Goal: Obtain resource: Obtain resource

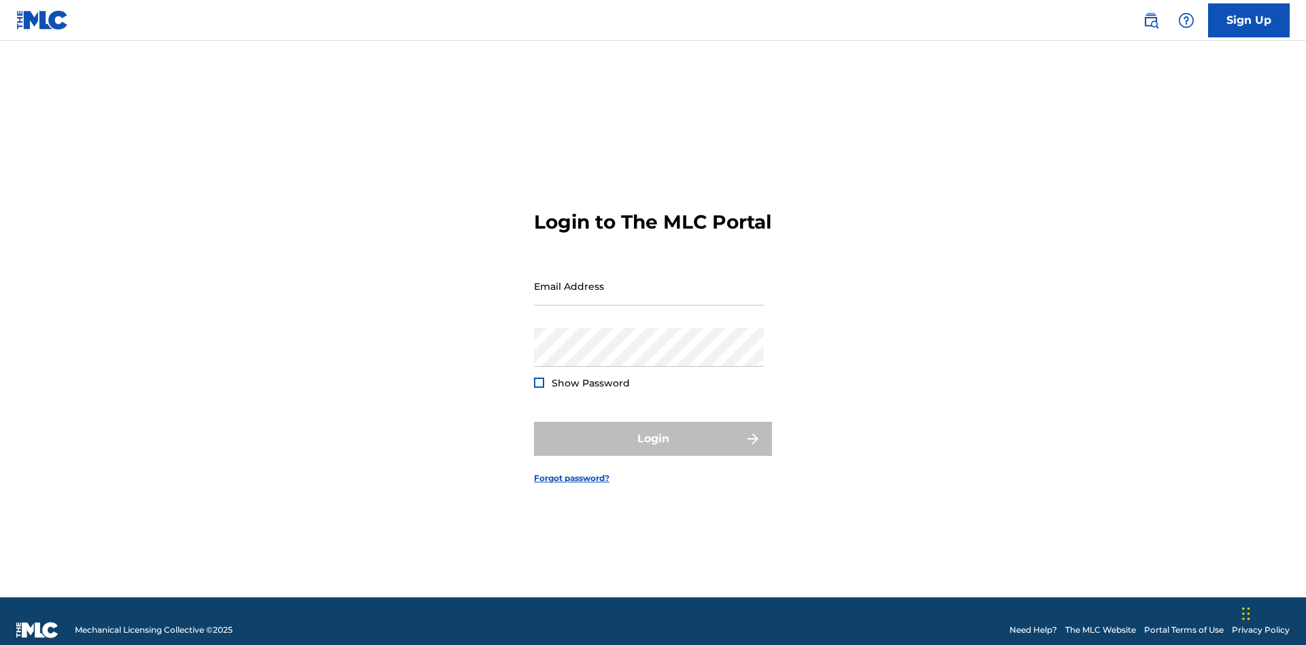
scroll to position [18, 0]
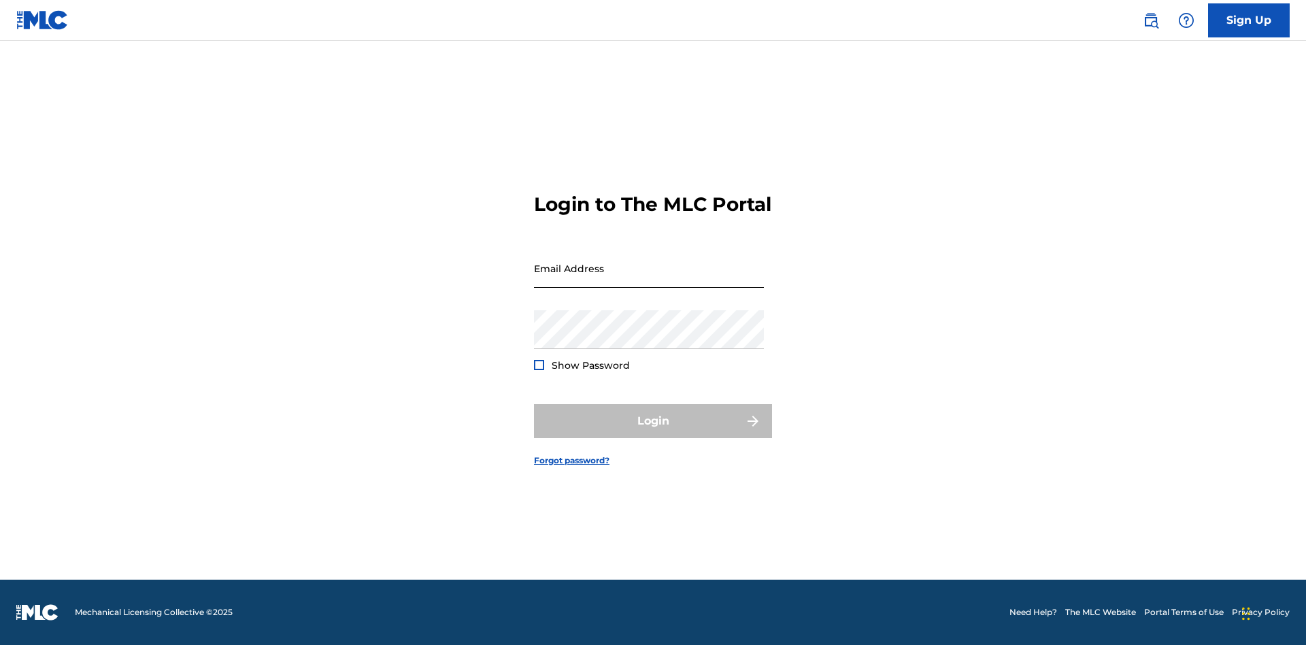
click at [649, 279] on input "Email Address" at bounding box center [649, 268] width 230 height 39
type input "[EMAIL_ADDRESS][DOMAIN_NAME]"
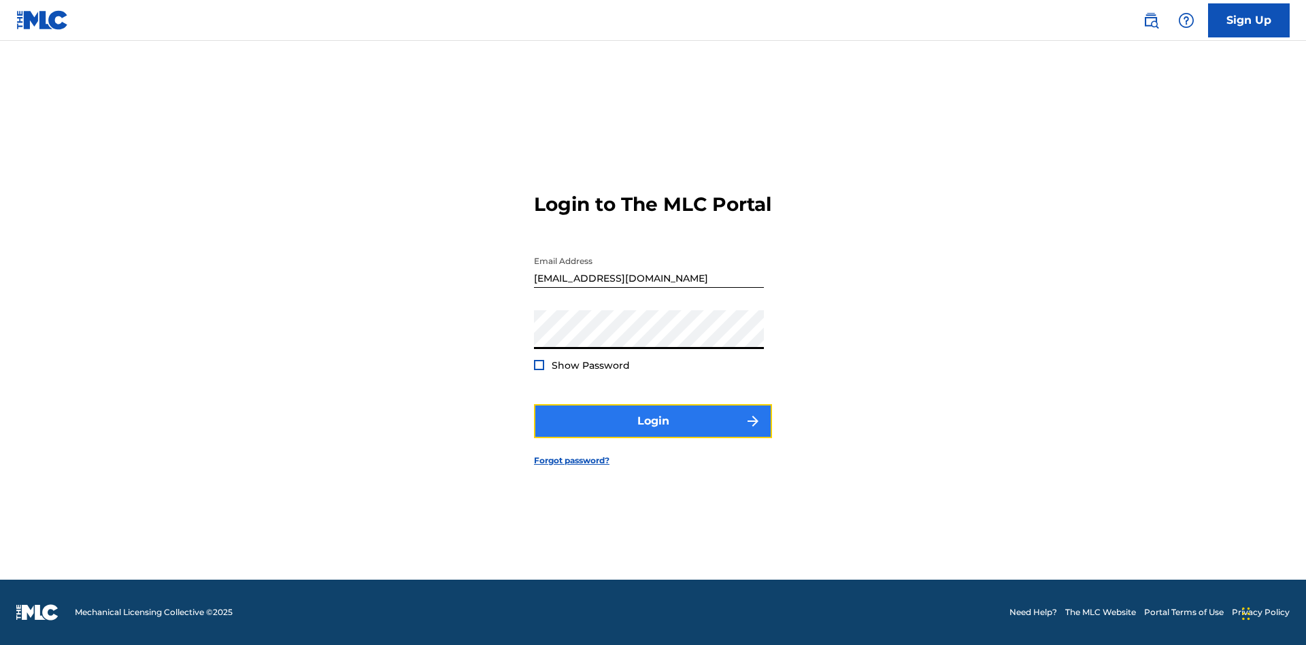
click at [653, 432] on button "Login" at bounding box center [653, 421] width 238 height 34
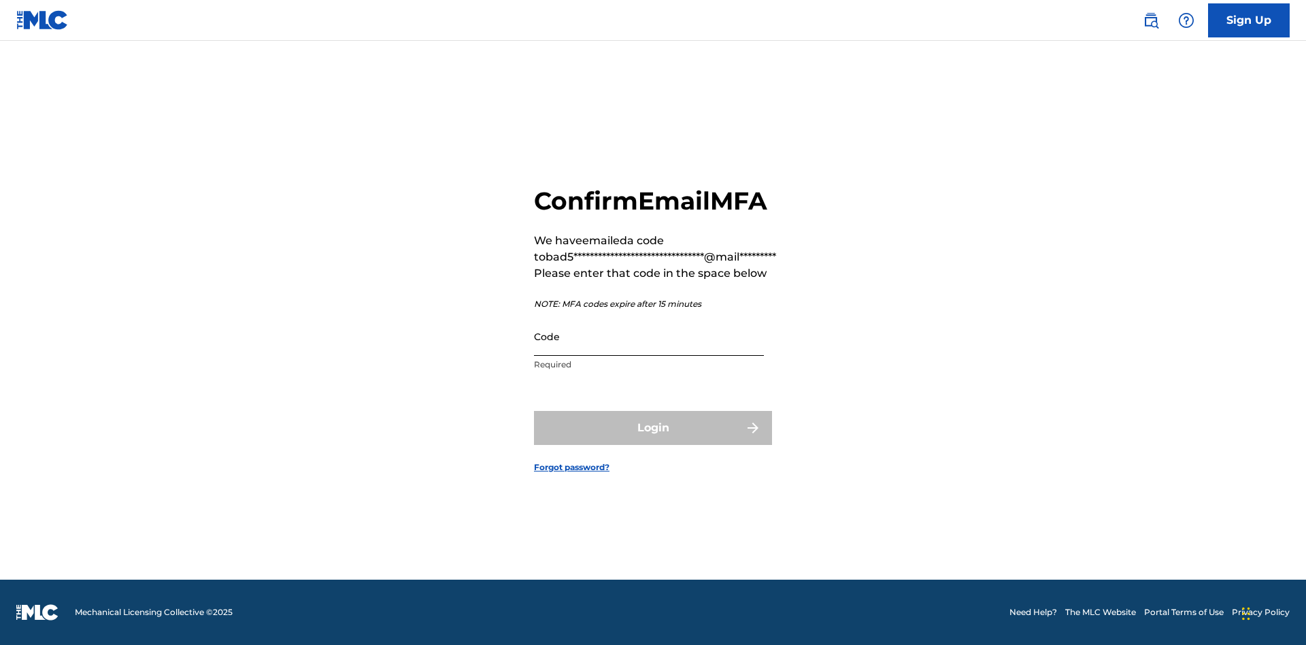
click at [649, 336] on input "Code" at bounding box center [649, 336] width 230 height 39
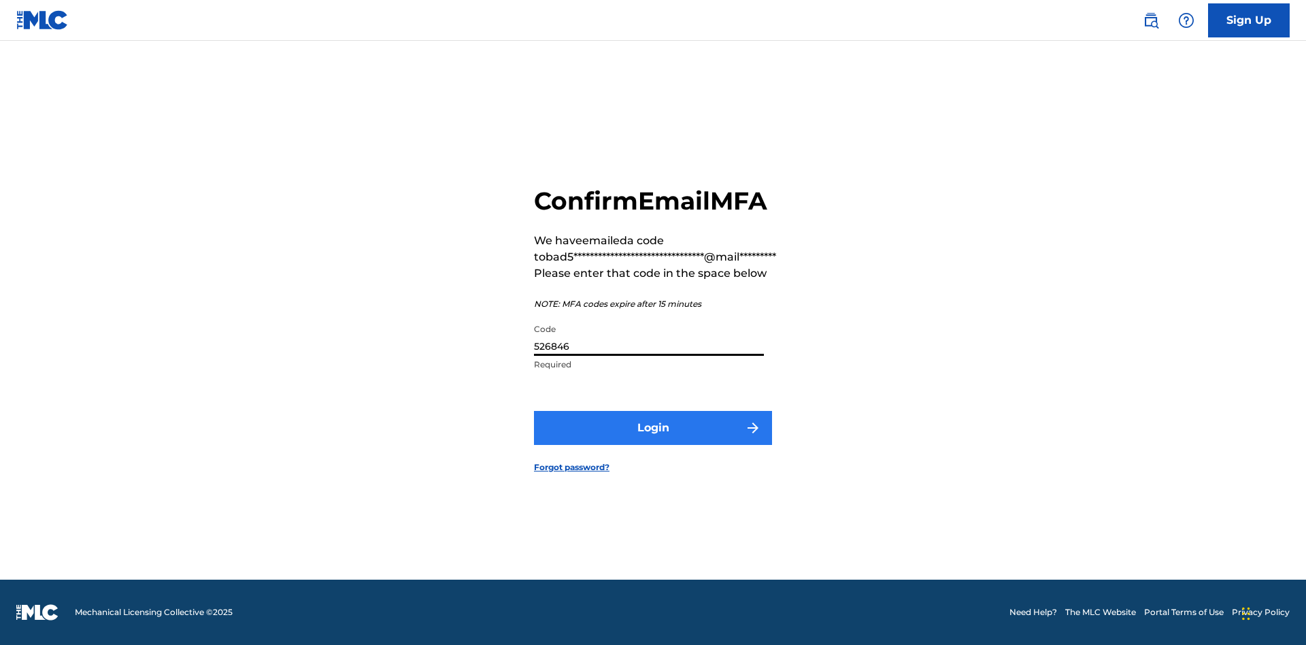
type input "526846"
click at [653, 427] on button "Login" at bounding box center [653, 428] width 238 height 34
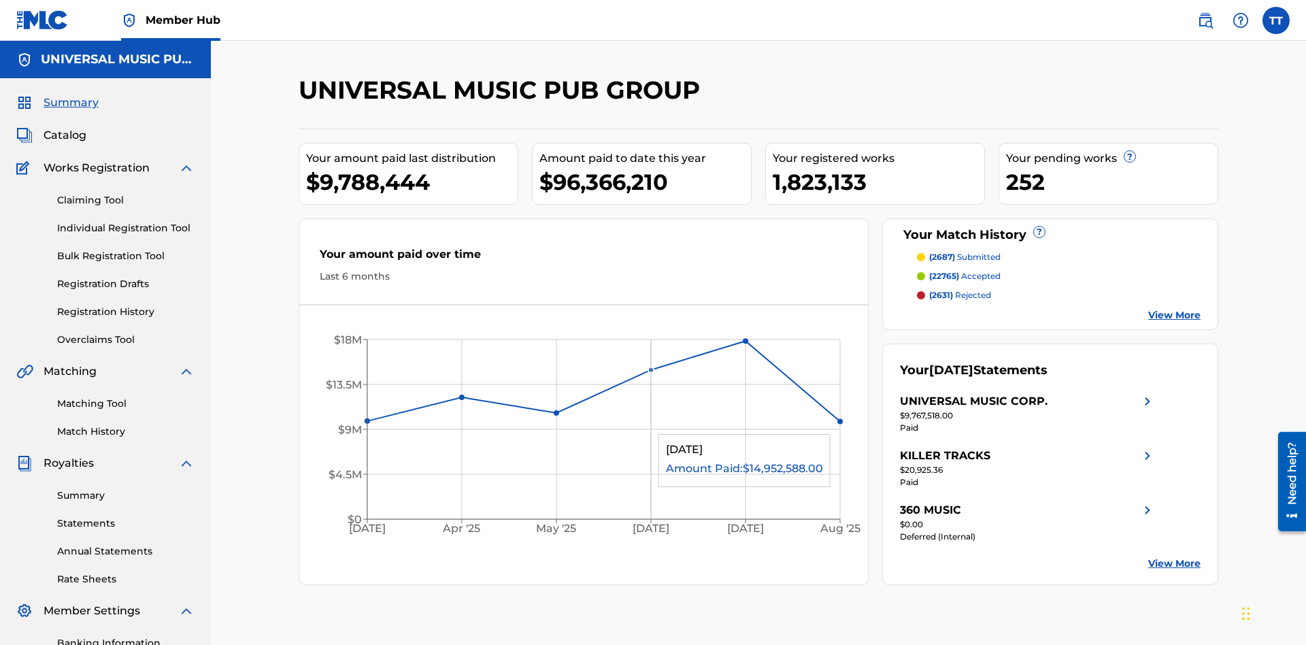
scroll to position [199, 0]
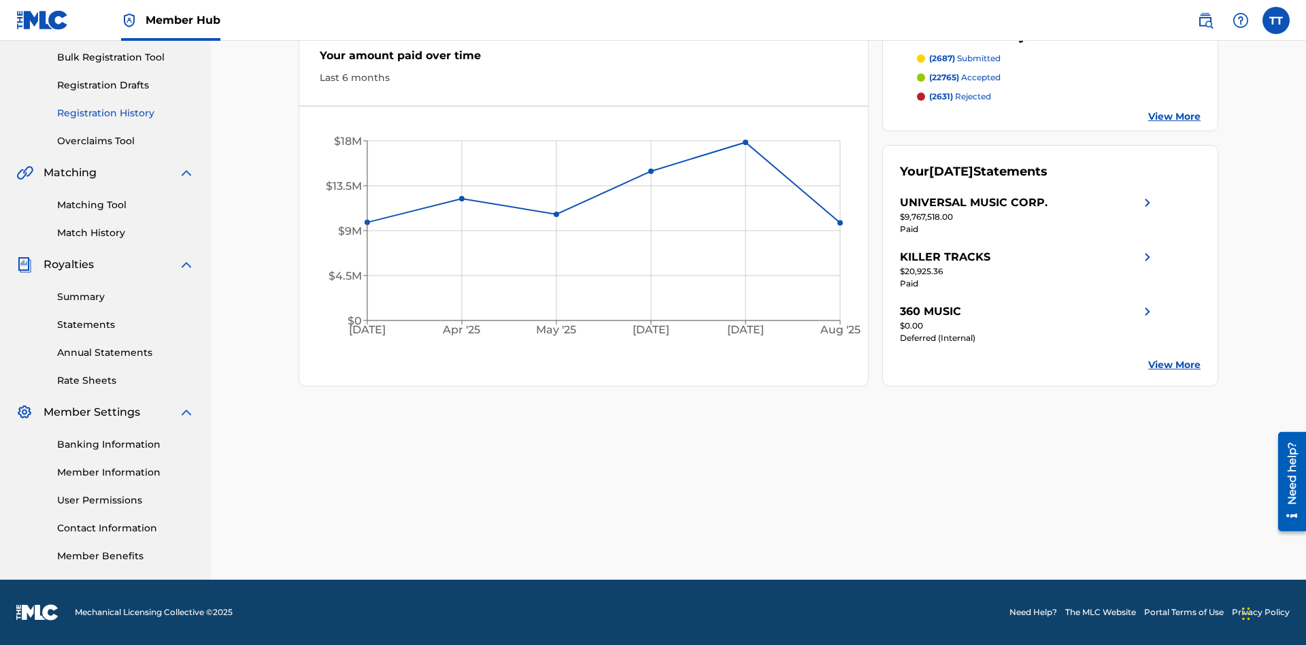
click at [126, 113] on link "Registration History" at bounding box center [125, 113] width 137 height 14
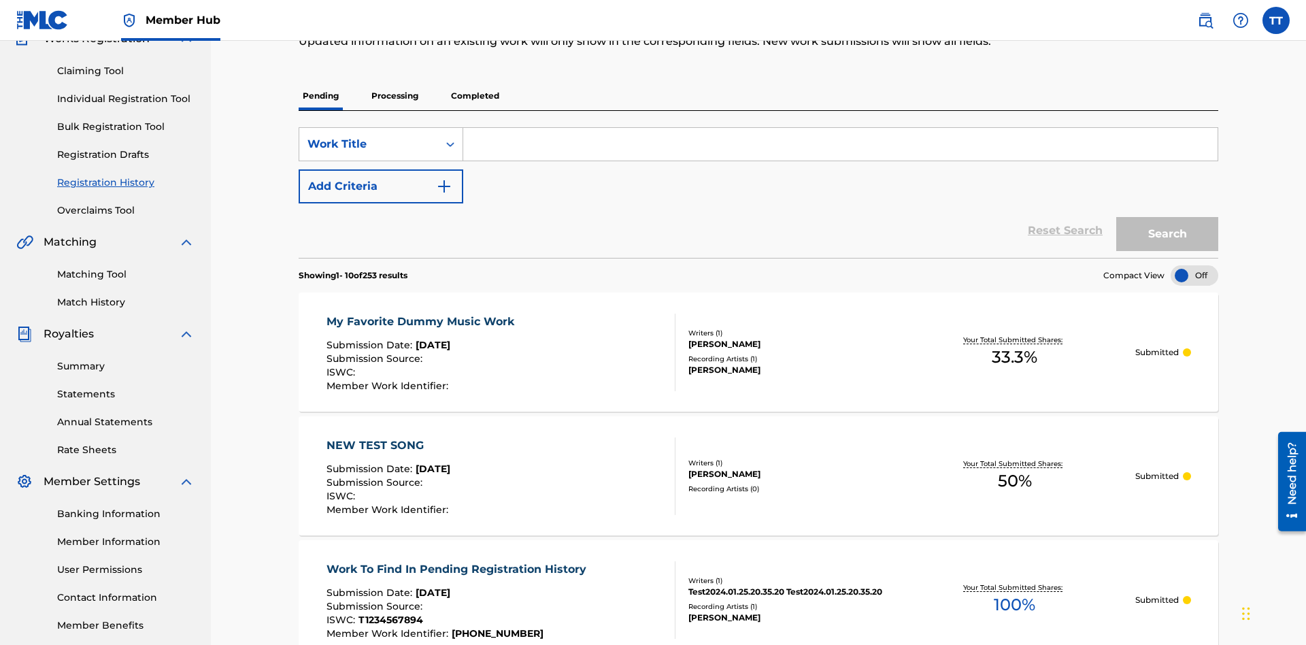
click at [475, 96] on p "Completed" at bounding box center [475, 96] width 56 height 29
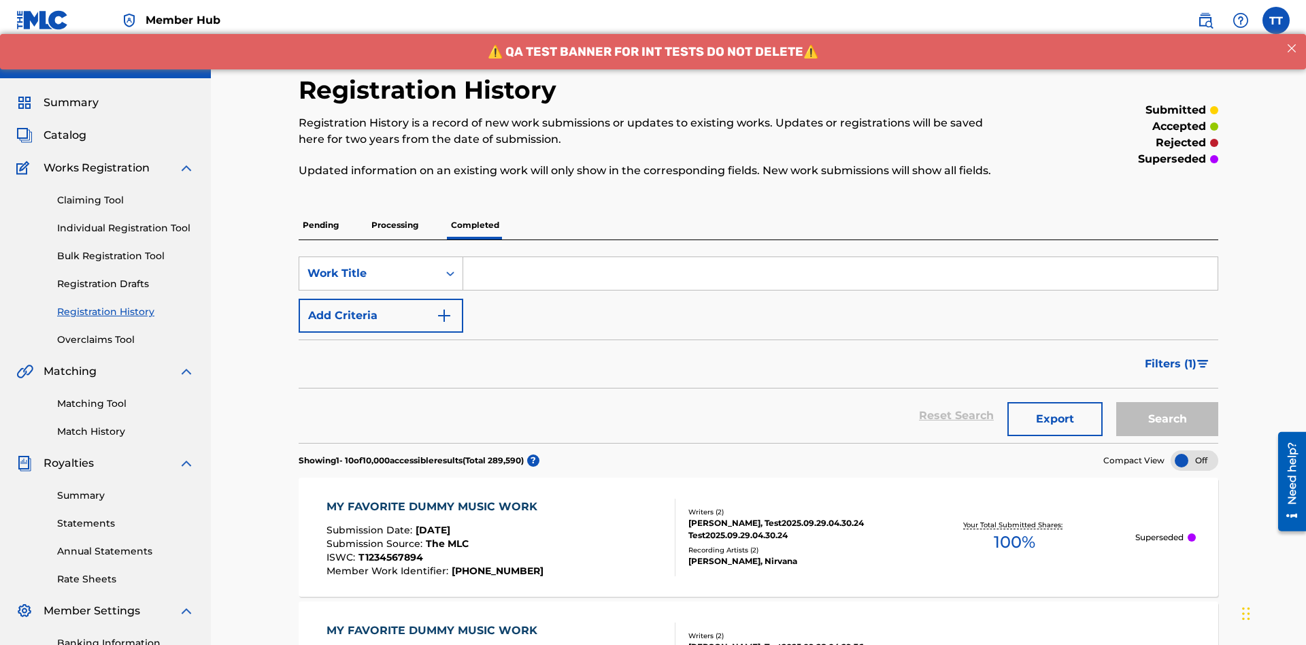
scroll to position [184, 0]
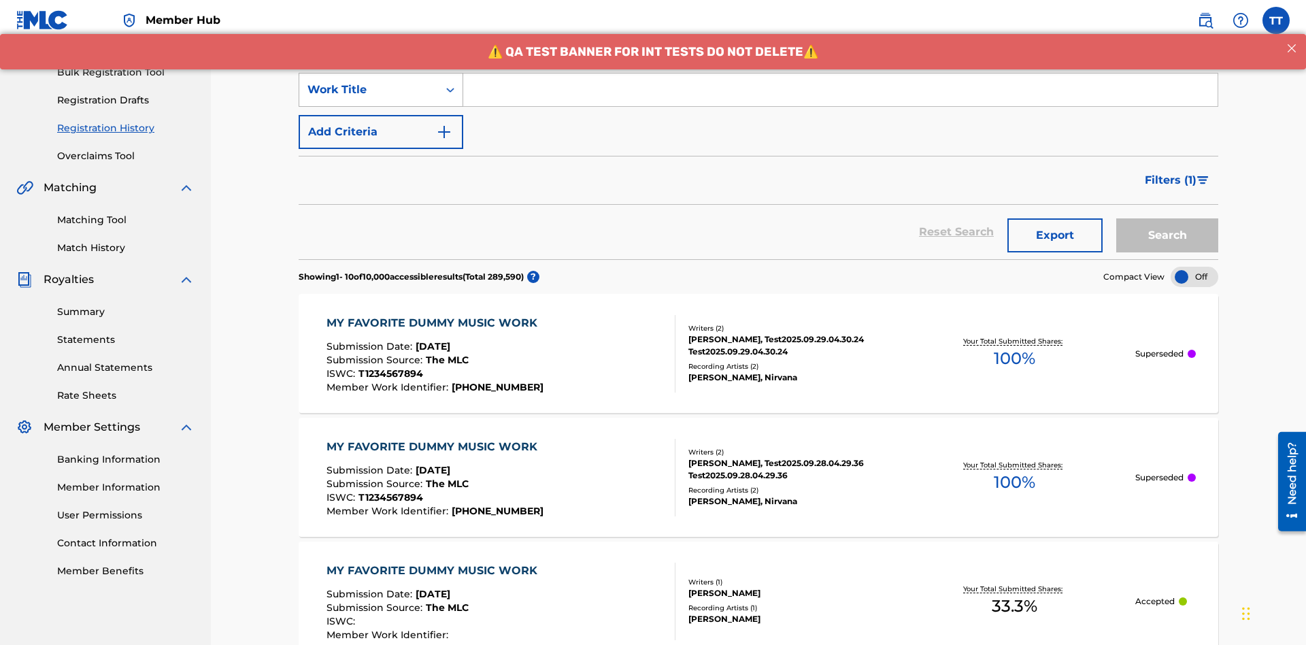
click at [369, 90] on div "Work Title" at bounding box center [368, 90] width 122 height 16
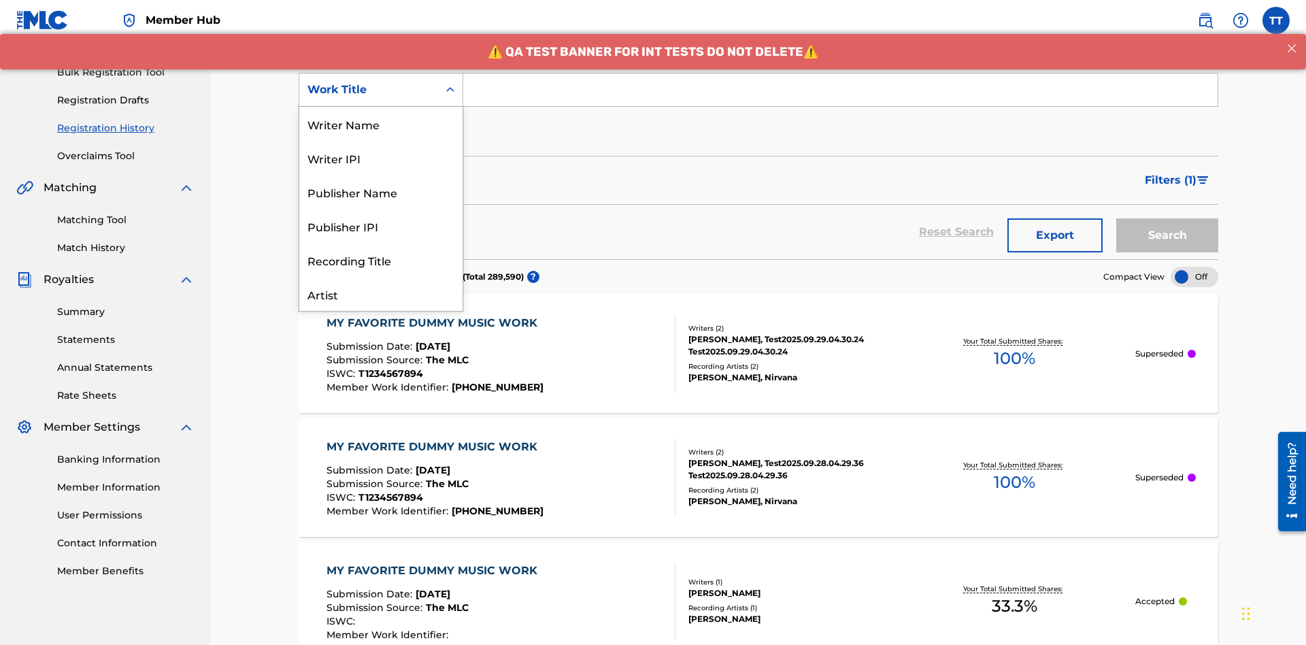
scroll to position [68, 0]
click at [381, 260] on div "ISRC" at bounding box center [380, 260] width 163 height 34
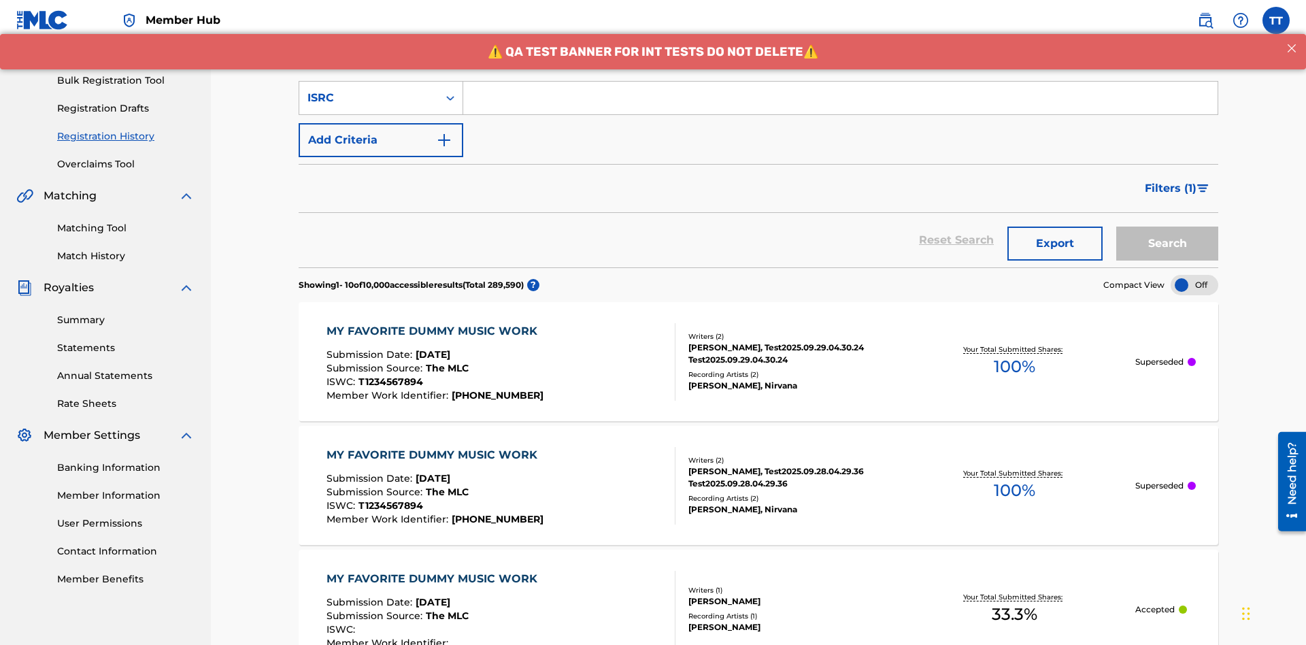
click at [840, 98] on input "Search Form" at bounding box center [840, 98] width 754 height 33
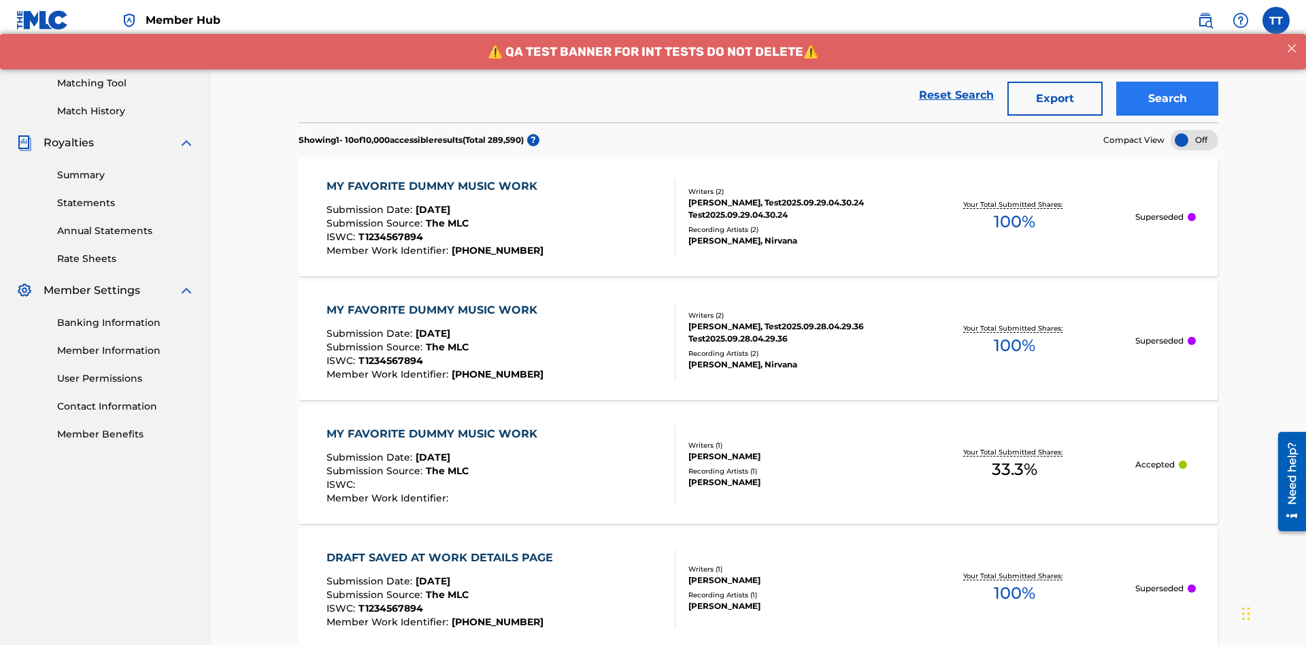
type input "AA3123123123"
click at [1167, 99] on button "Search" at bounding box center [1167, 99] width 102 height 34
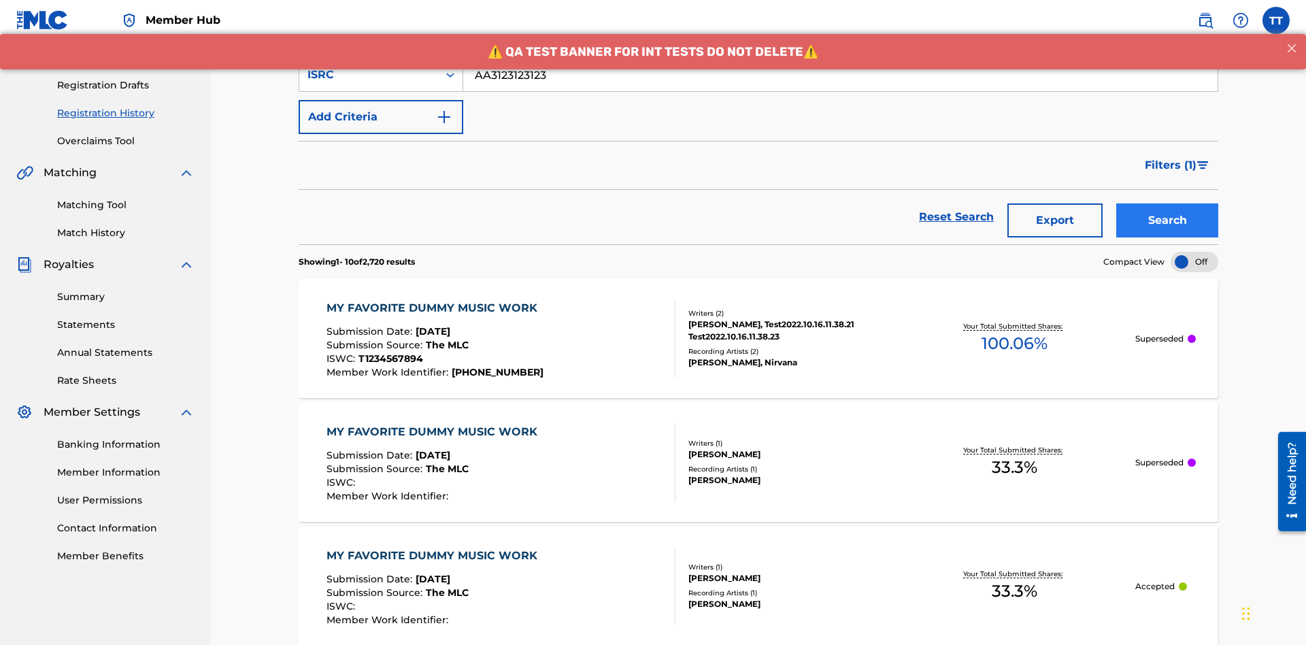
scroll to position [320, 0]
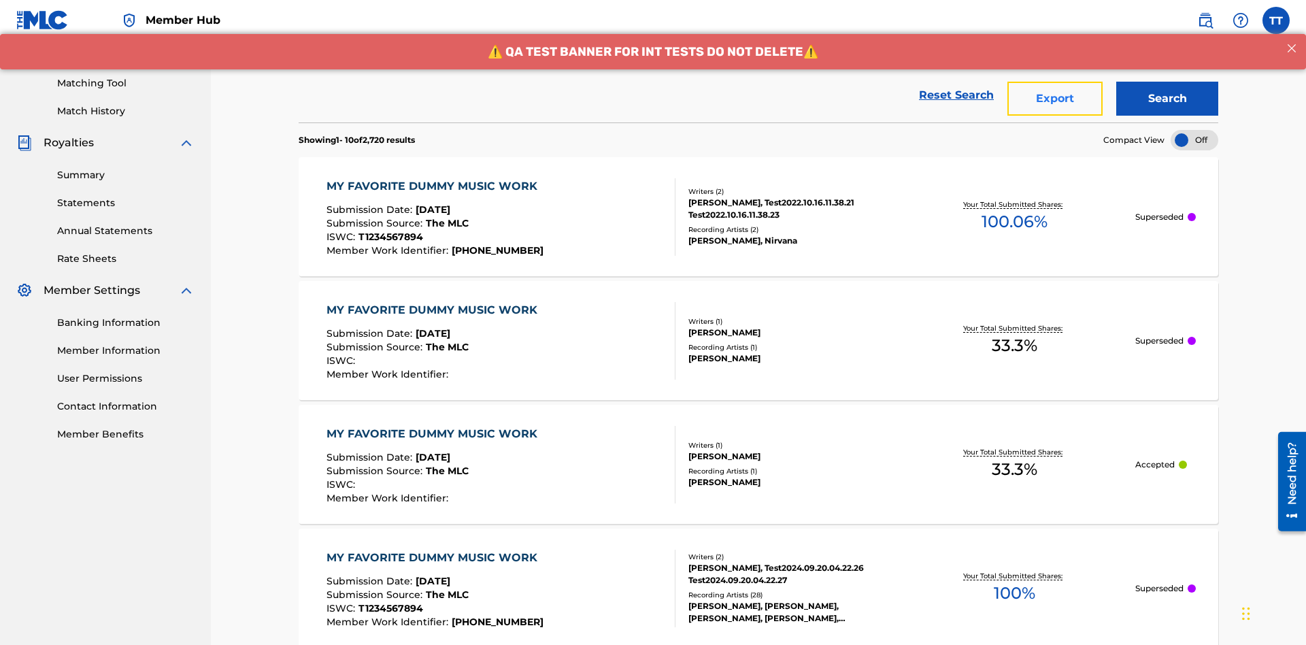
click at [1055, 99] on button "Export" at bounding box center [1054, 99] width 95 height 34
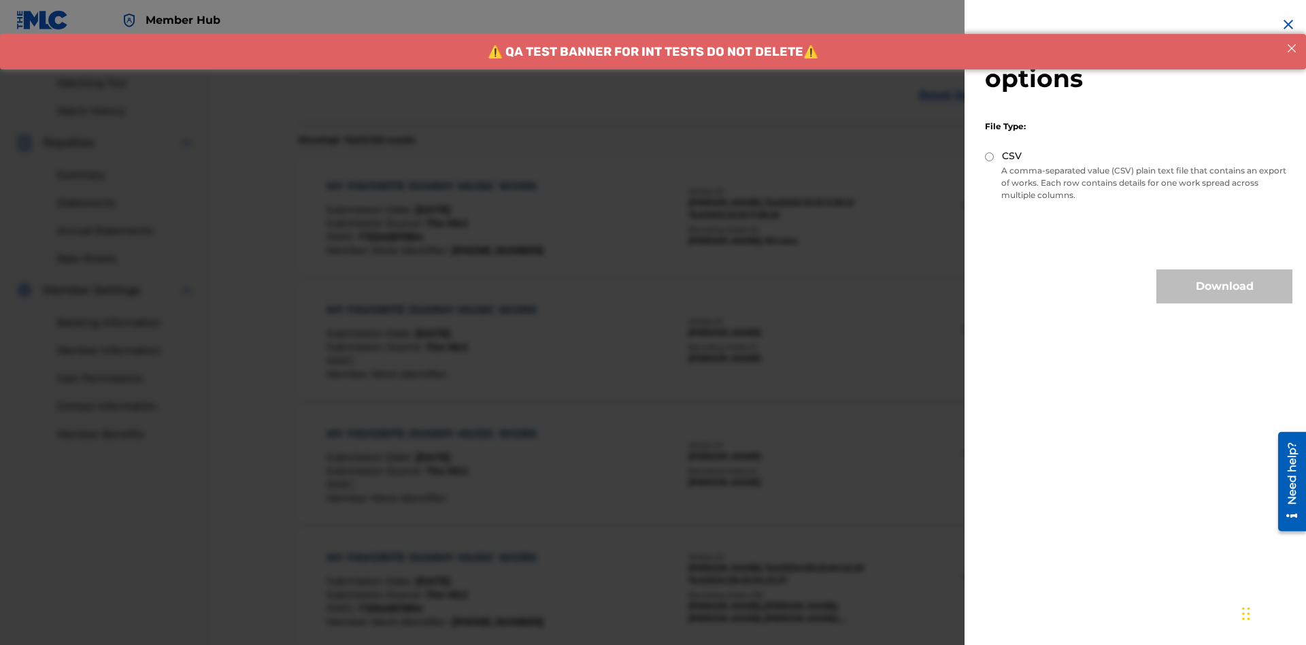
click at [989, 156] on input "CSV" at bounding box center [989, 156] width 9 height 9
radio input "true"
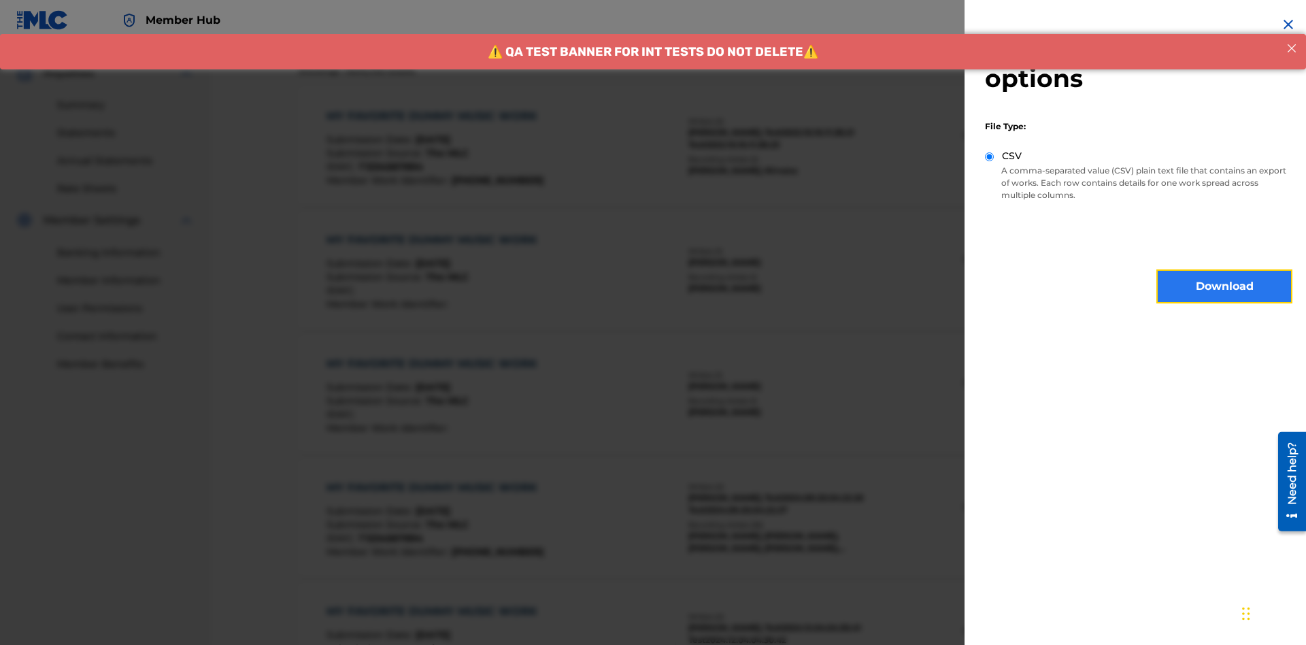
click at [1224, 286] on button "Download" at bounding box center [1224, 286] width 136 height 34
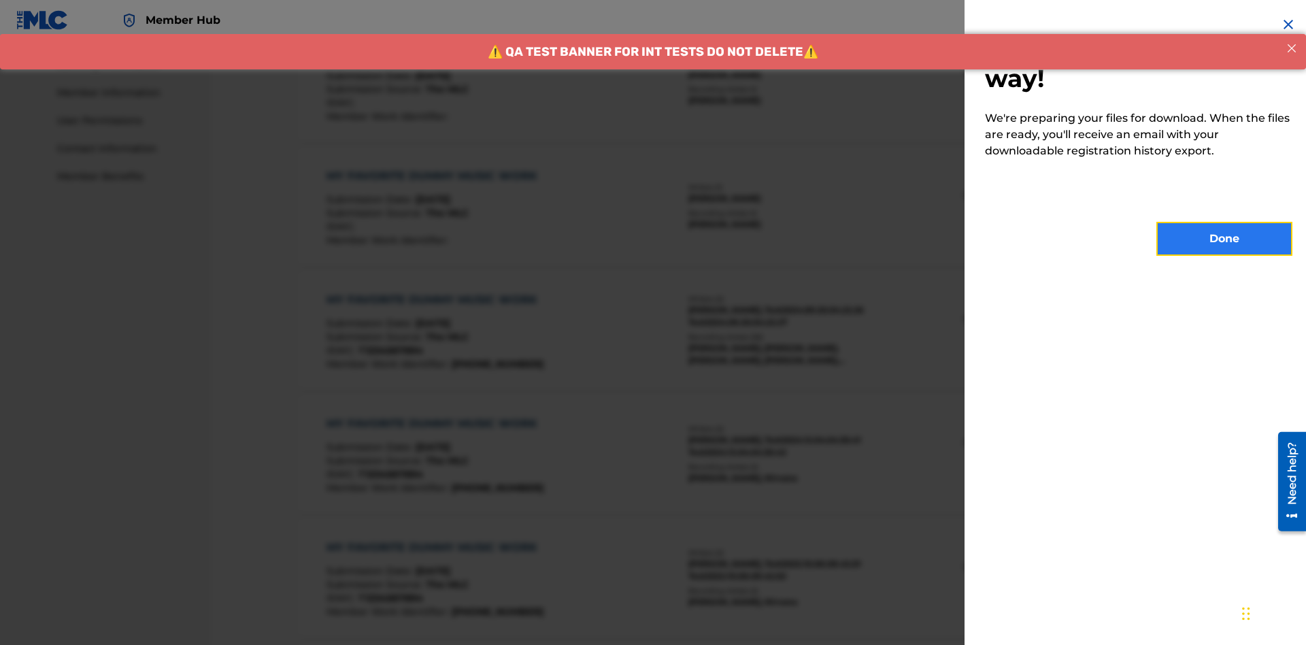
click at [1224, 239] on button "Done" at bounding box center [1224, 239] width 136 height 34
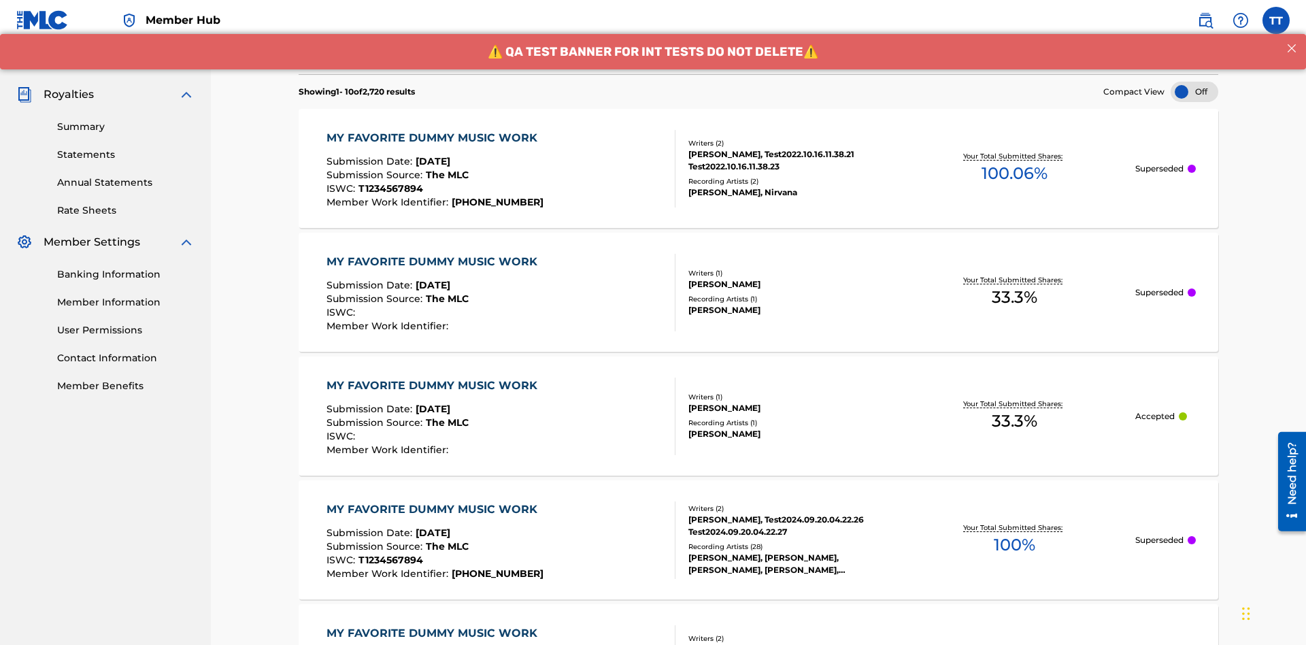
scroll to position [416, 0]
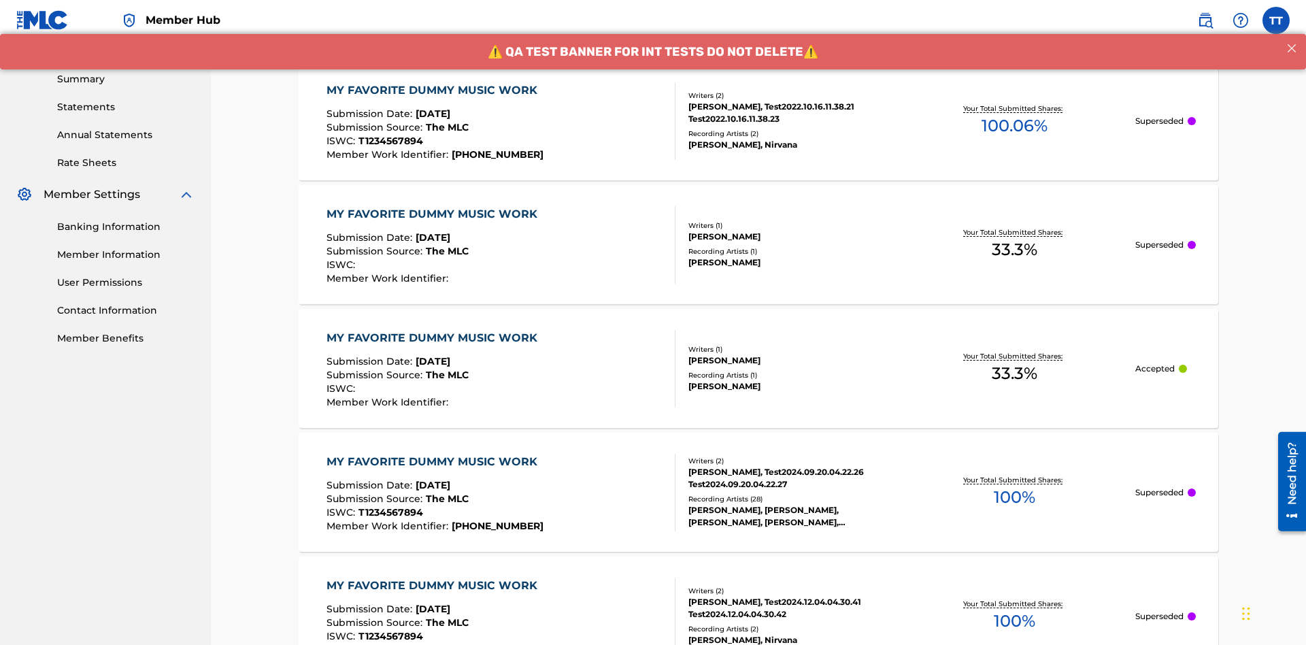
click at [433, 90] on div "MY FAVORITE DUMMY MUSIC WORK" at bounding box center [435, 90] width 218 height 16
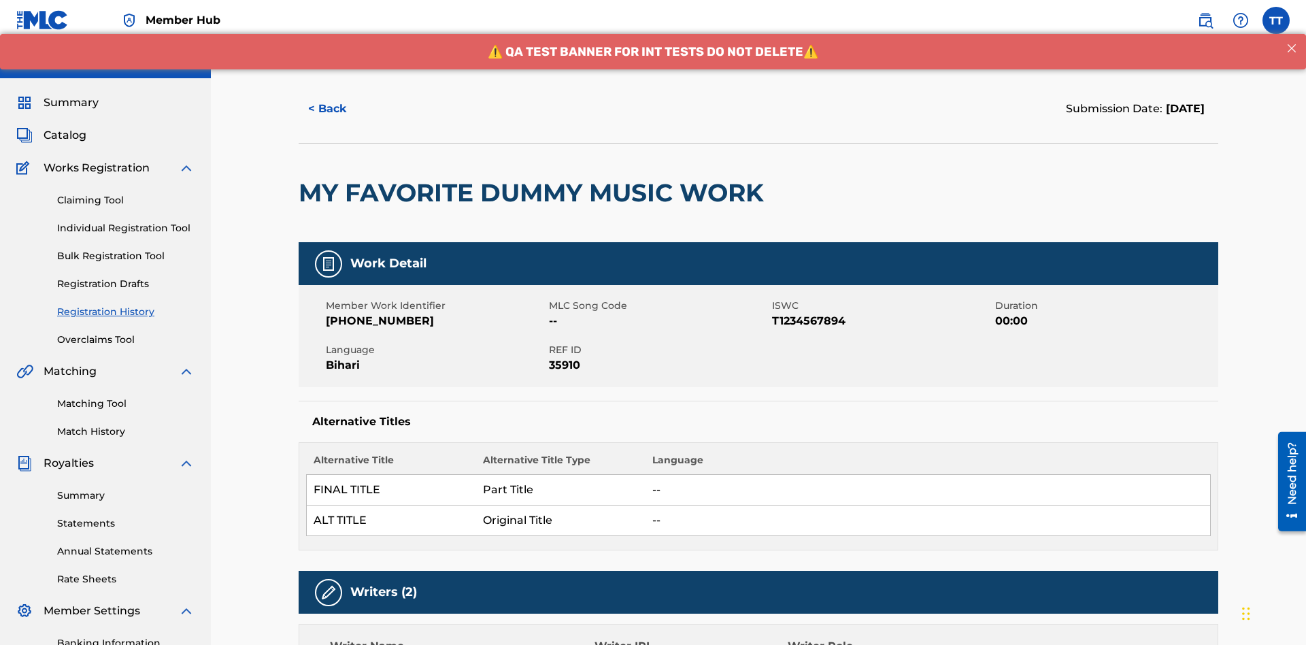
scroll to position [869, 0]
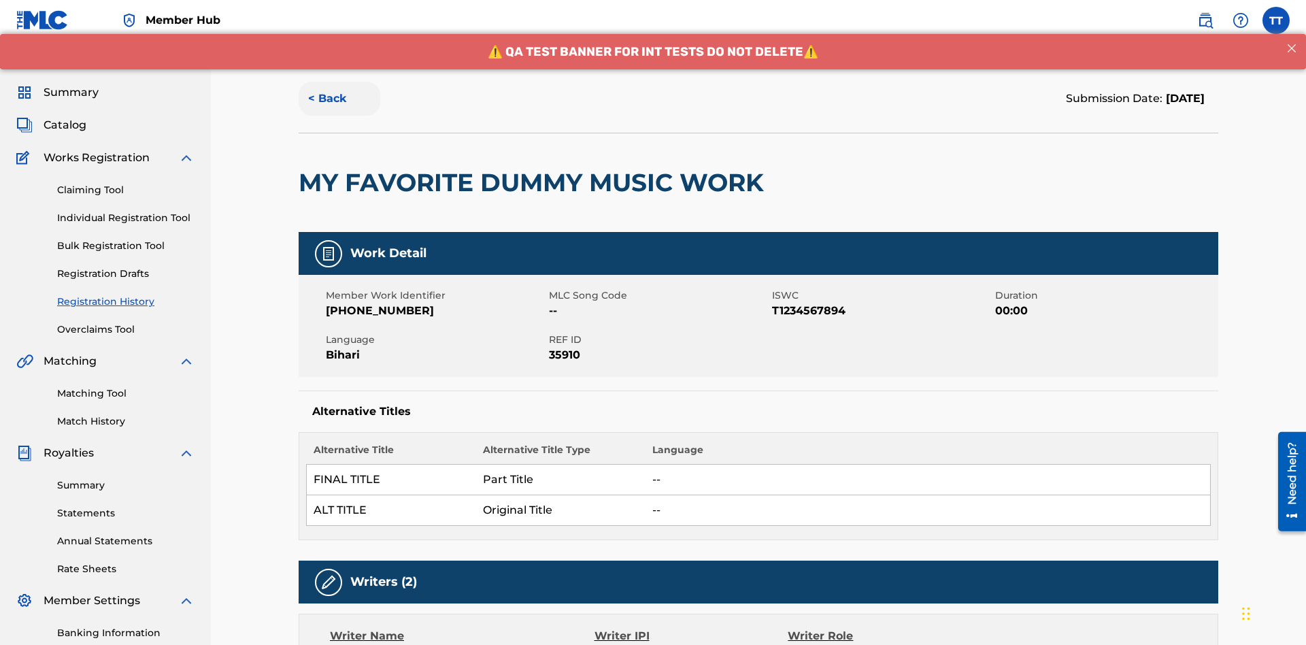
click at [339, 99] on button "< Back" at bounding box center [340, 99] width 82 height 34
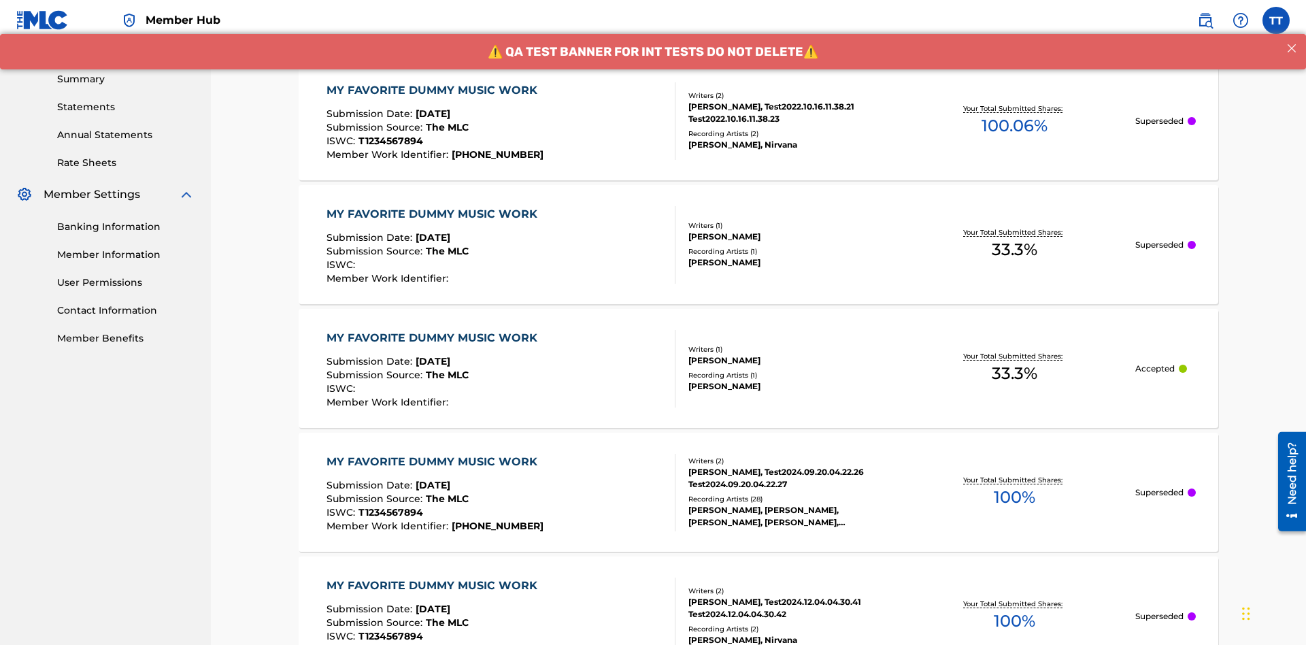
scroll to position [184, 0]
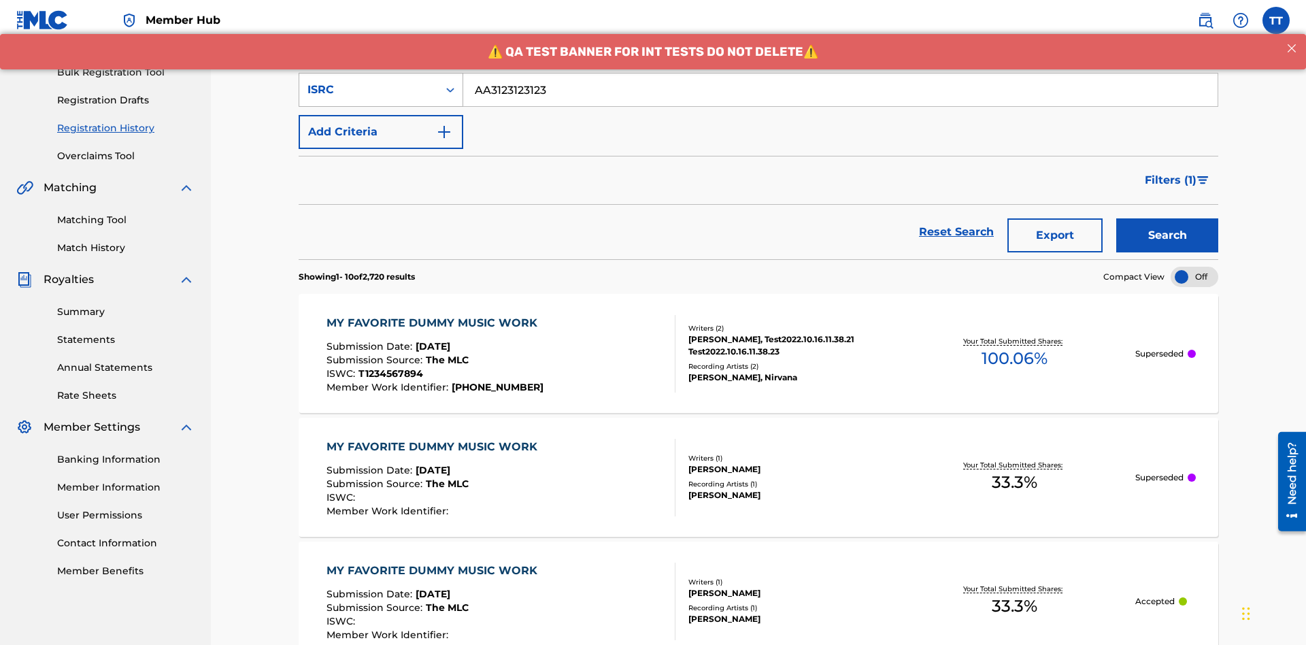
click at [369, 90] on div "ISRC" at bounding box center [368, 90] width 122 height 16
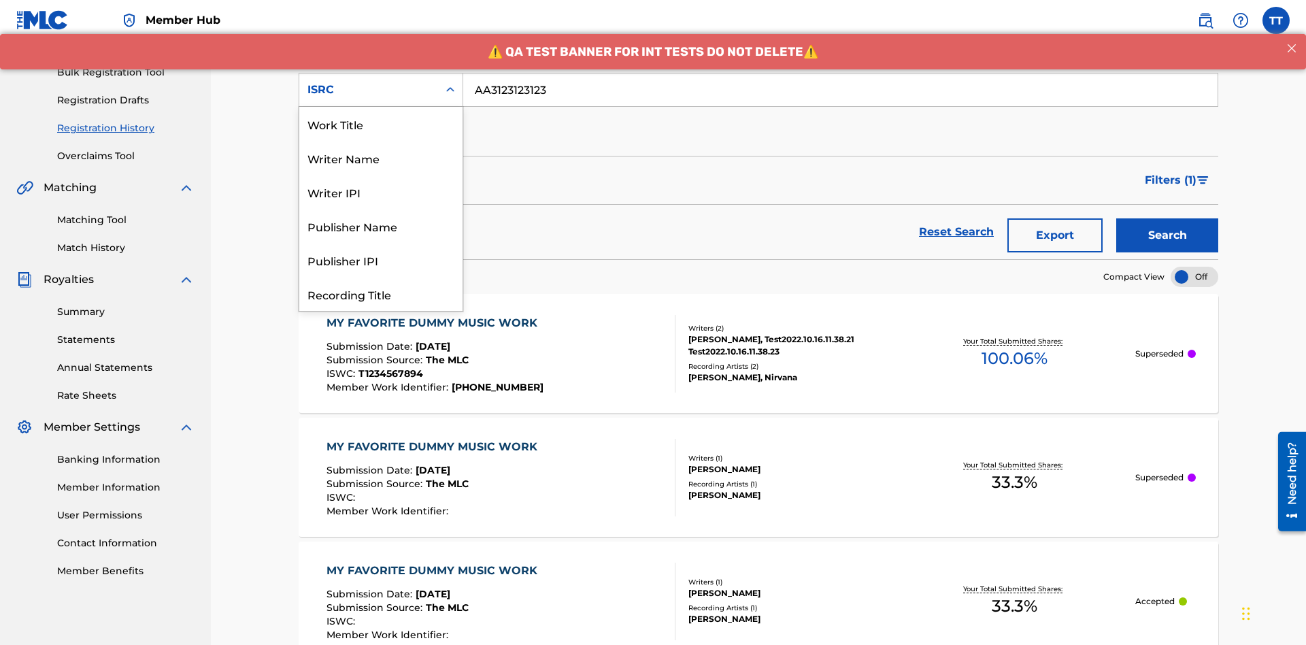
scroll to position [68, 0]
click at [381, 226] on div "Recording Title" at bounding box center [380, 226] width 163 height 34
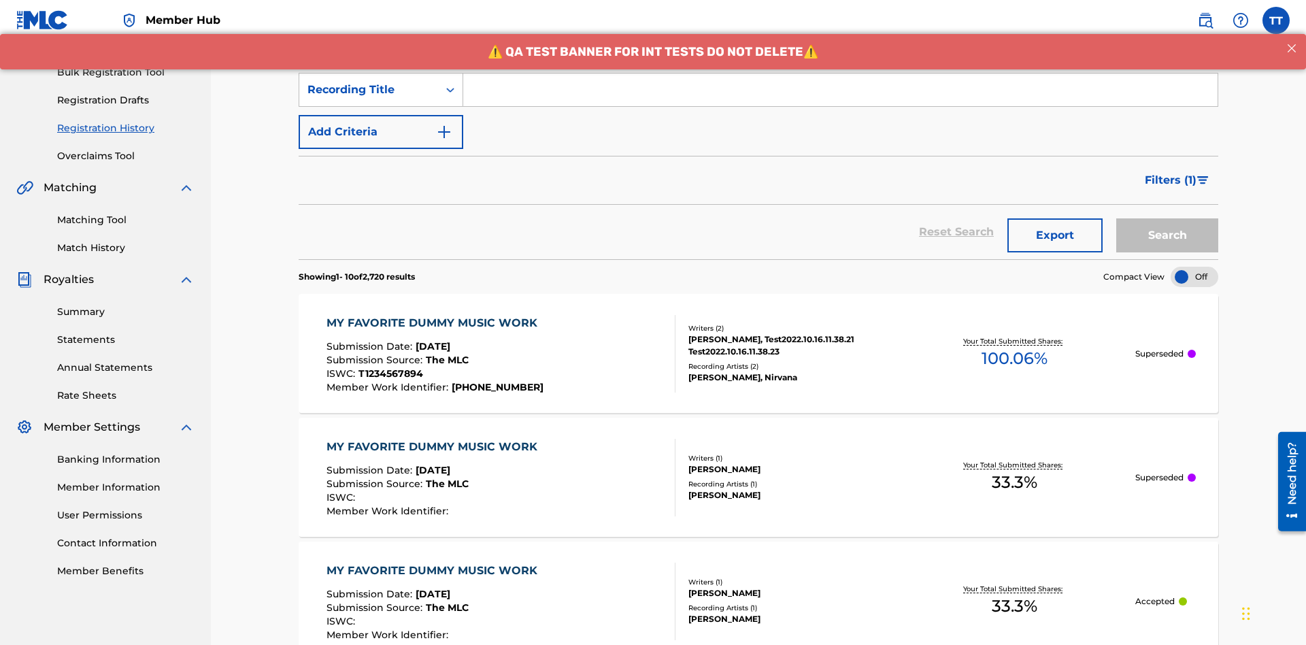
scroll to position [175, 0]
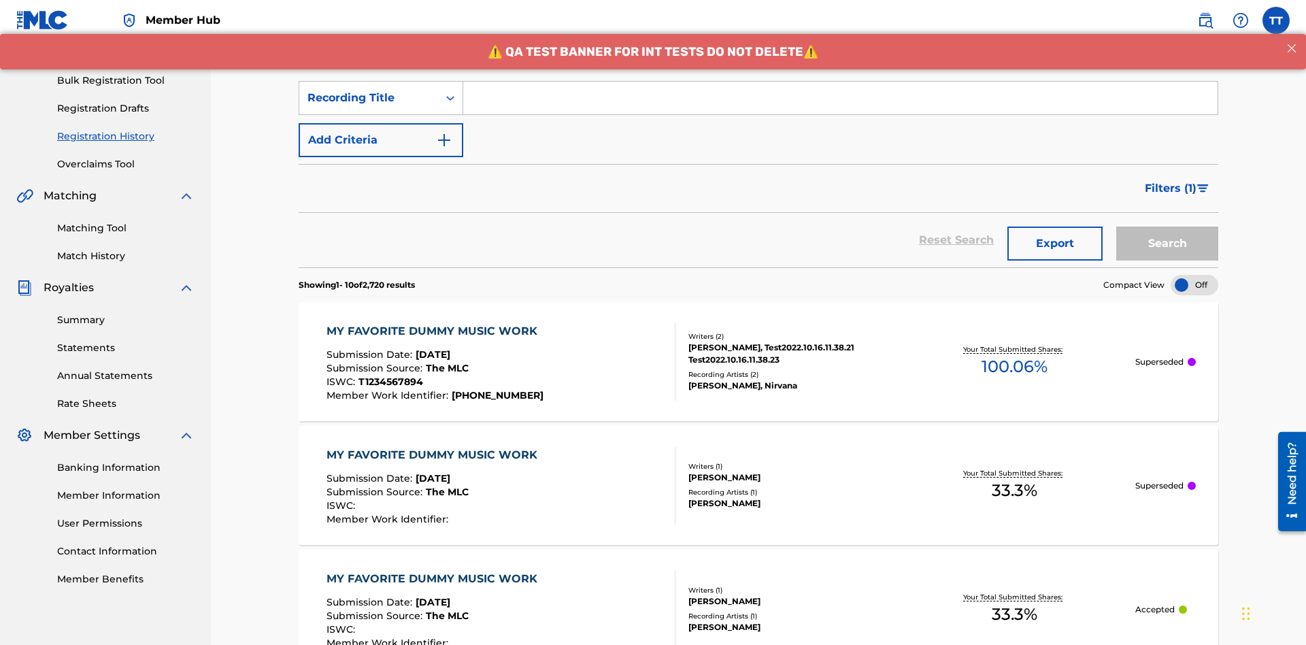
click at [840, 98] on input "Search Form" at bounding box center [840, 98] width 754 height 33
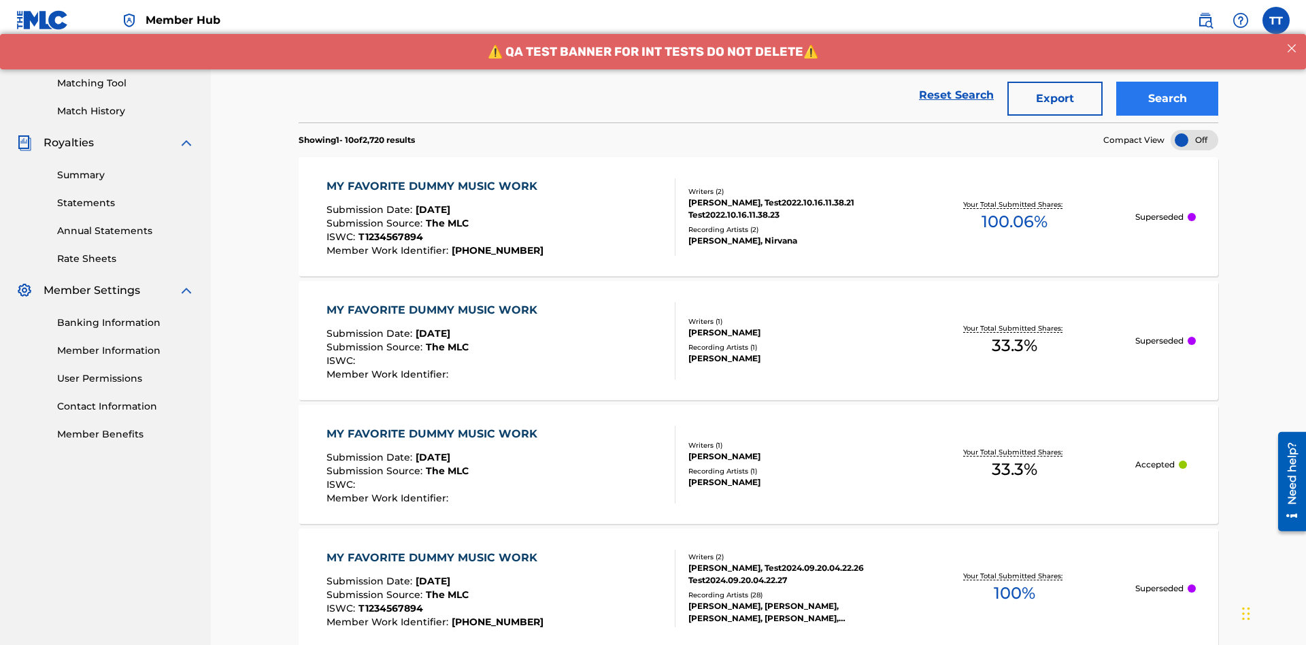
type input "Best Song Ever"
click at [1167, 99] on button "Search" at bounding box center [1167, 99] width 102 height 34
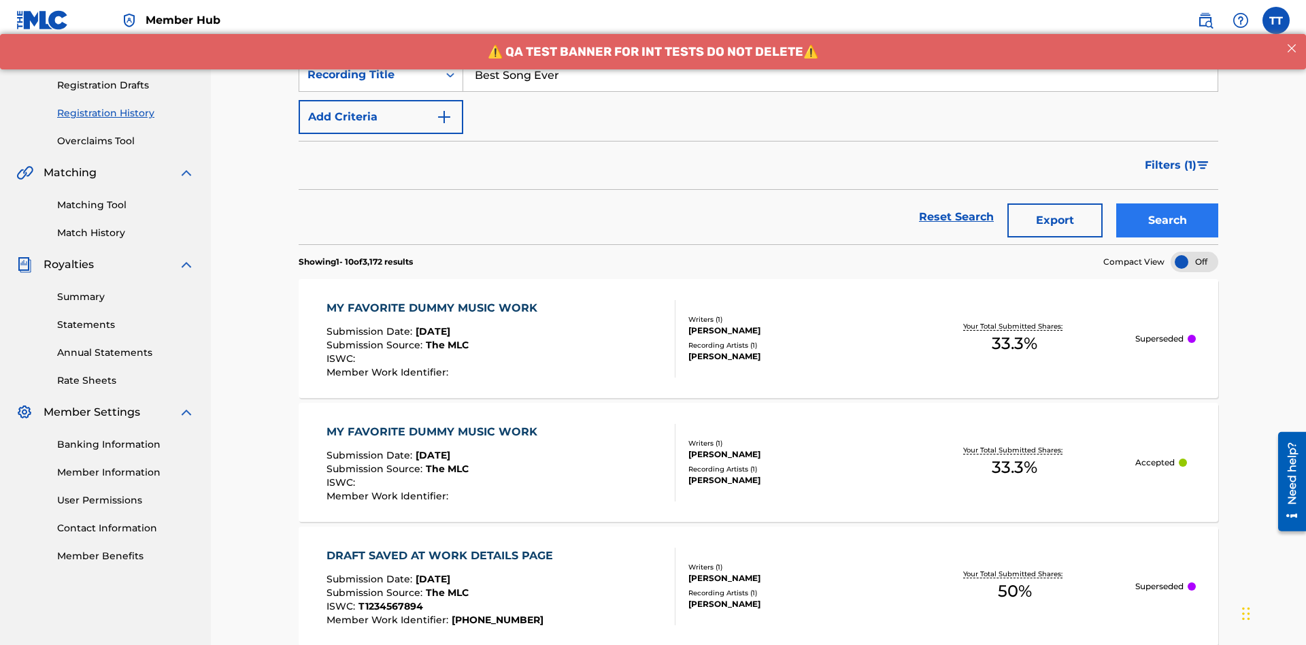
scroll to position [320, 0]
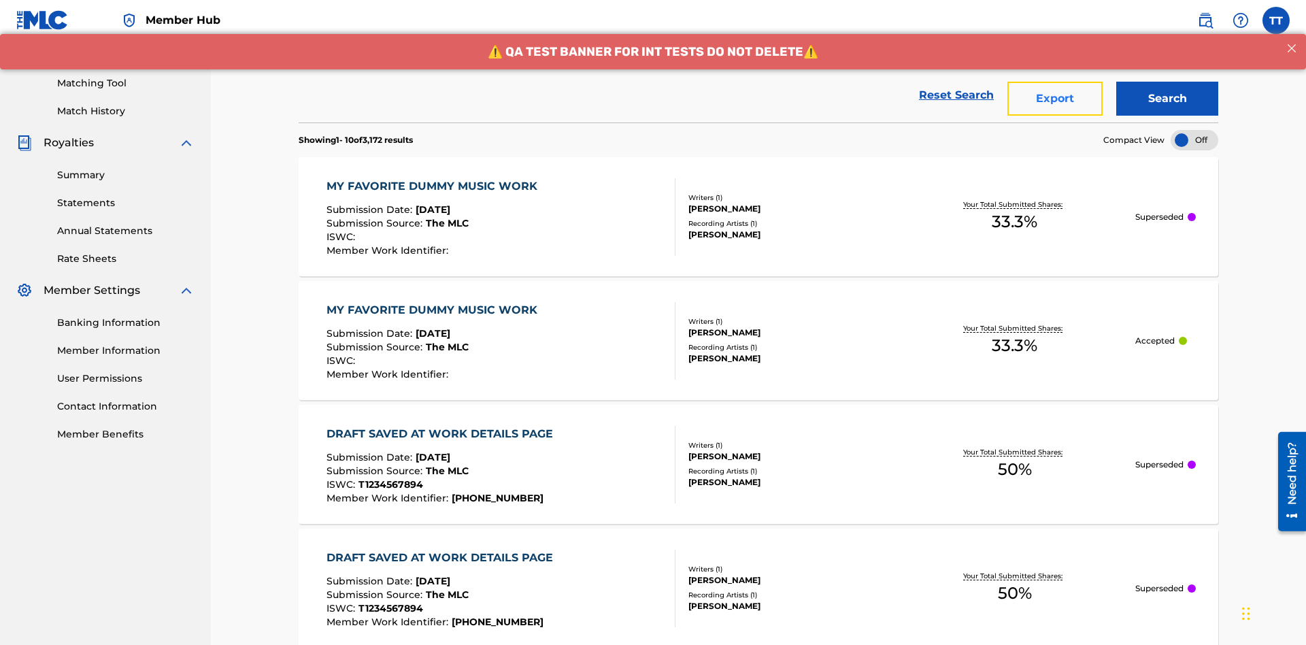
click at [1055, 99] on button "Export" at bounding box center [1054, 99] width 95 height 34
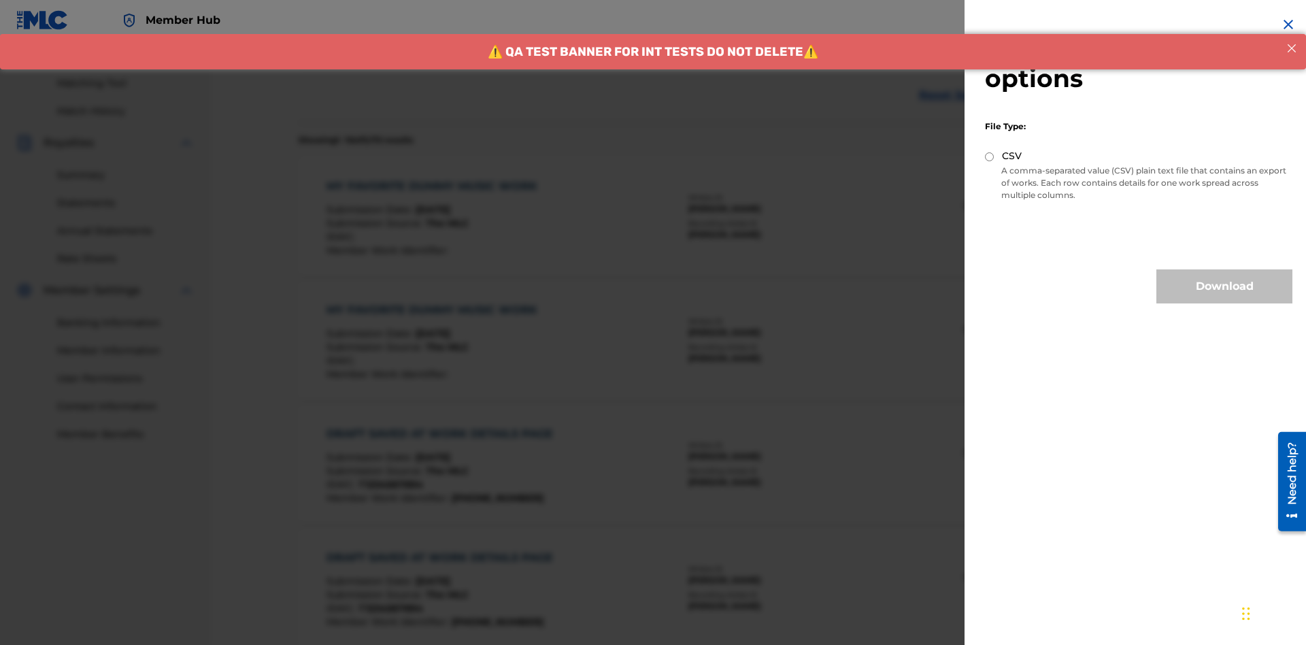
click at [989, 156] on input "CSV" at bounding box center [989, 156] width 9 height 9
radio input "true"
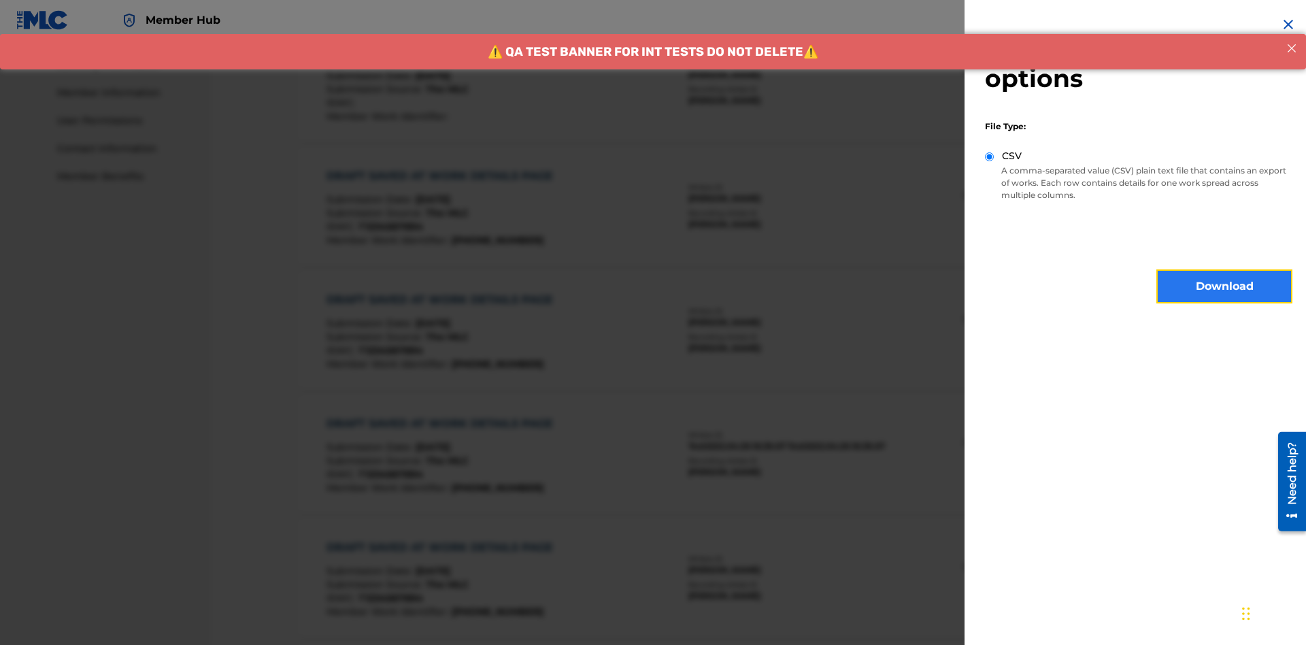
click at [1224, 286] on button "Download" at bounding box center [1224, 286] width 136 height 34
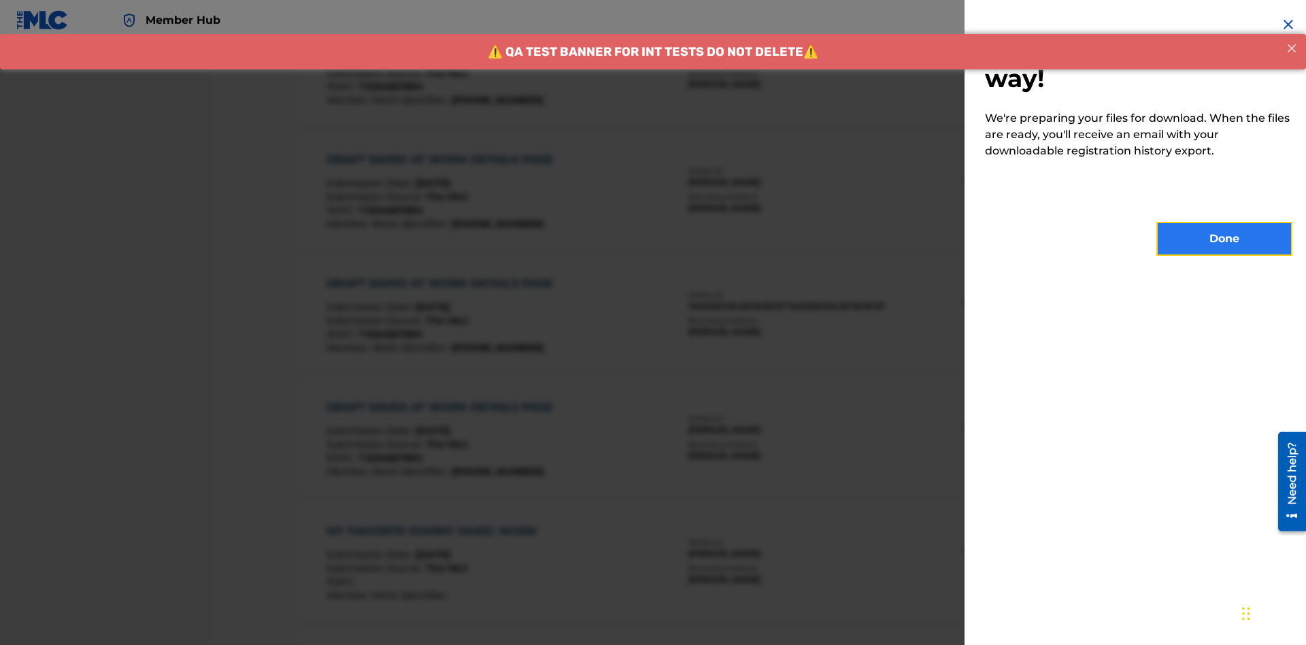
click at [1224, 239] on button "Done" at bounding box center [1224, 239] width 136 height 34
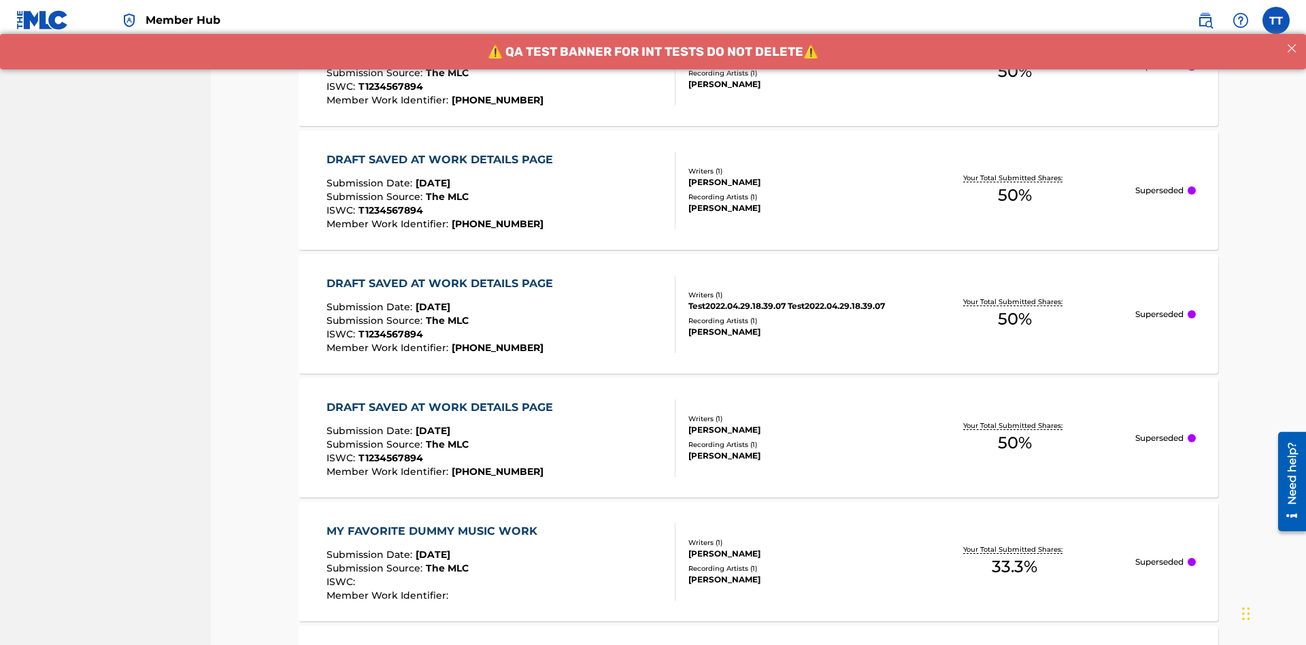
scroll to position [416, 0]
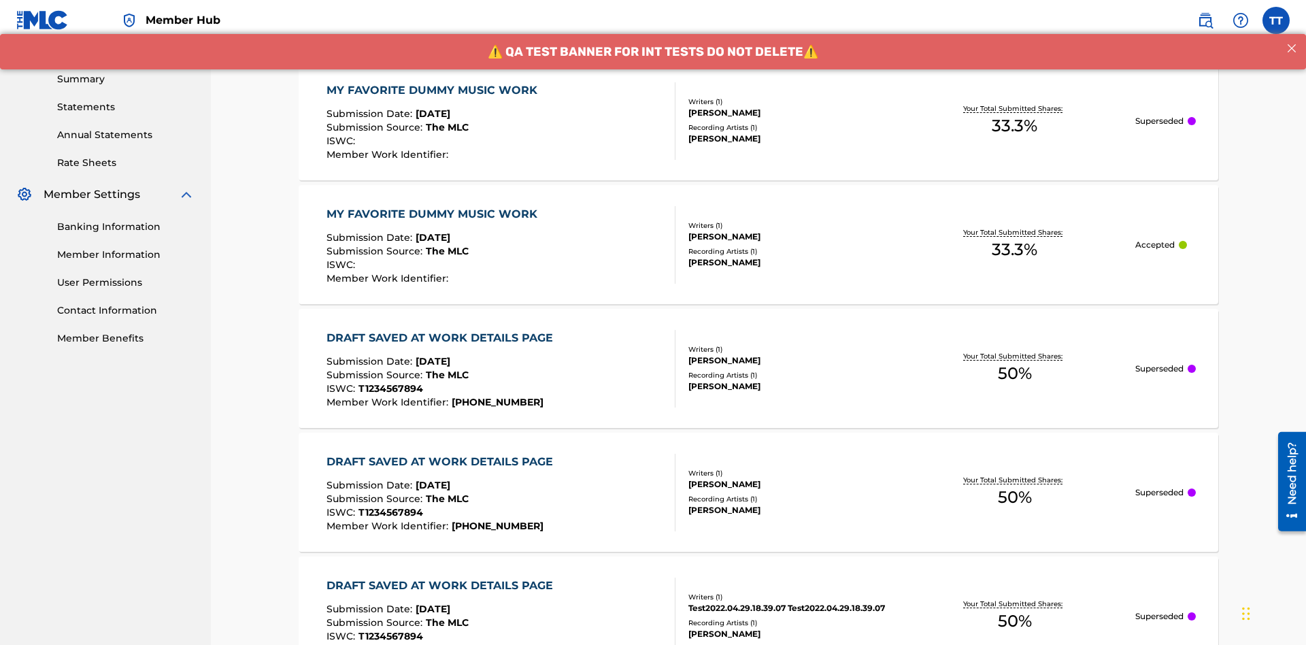
click at [433, 90] on div "MY FAVORITE DUMMY MUSIC WORK" at bounding box center [435, 90] width 218 height 16
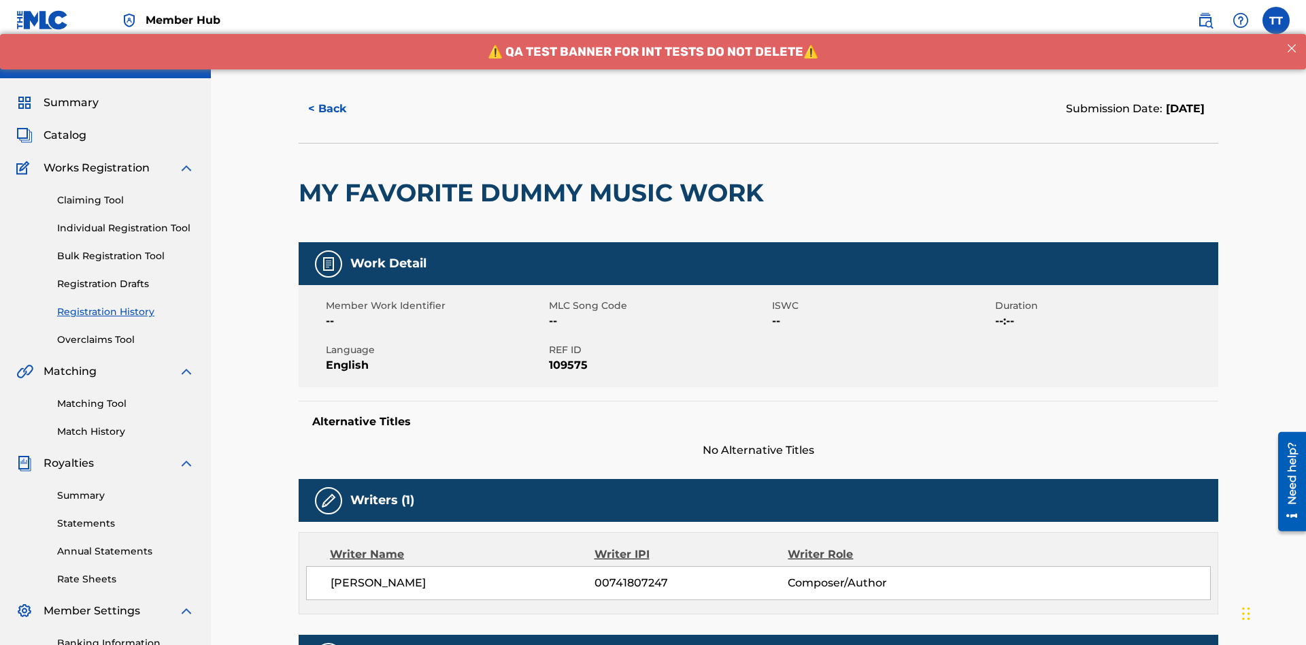
scroll to position [401, 0]
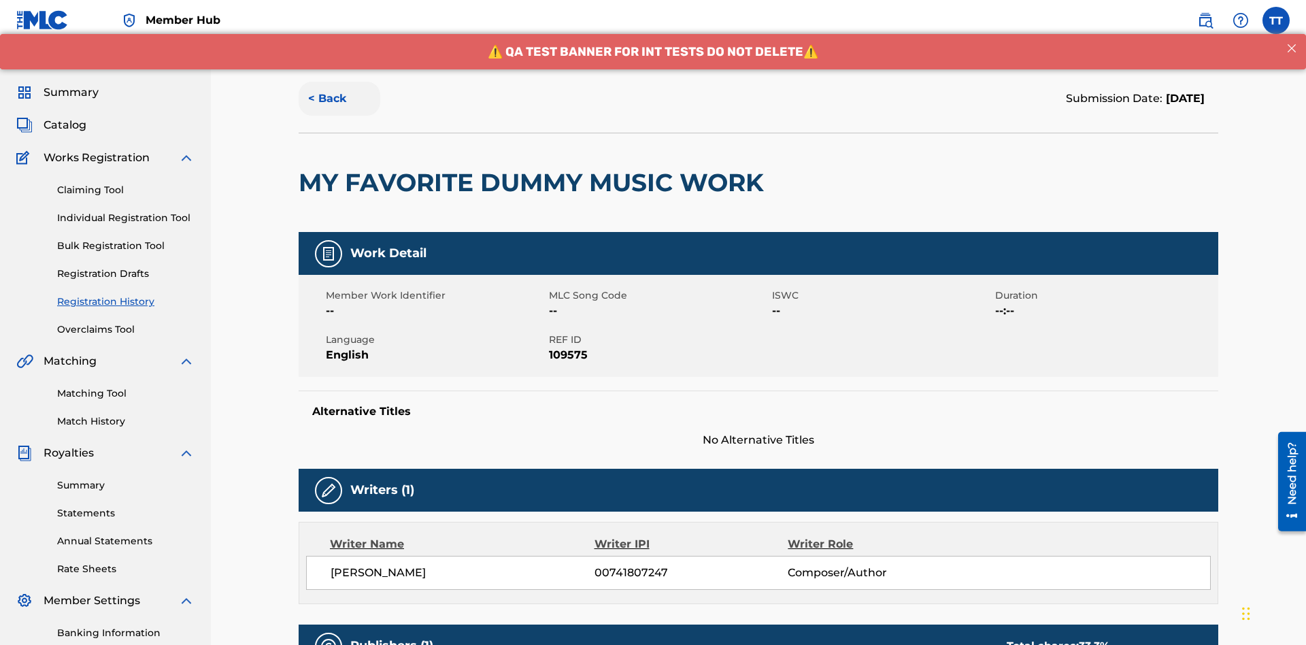
click at [339, 99] on button "< Back" at bounding box center [340, 99] width 82 height 34
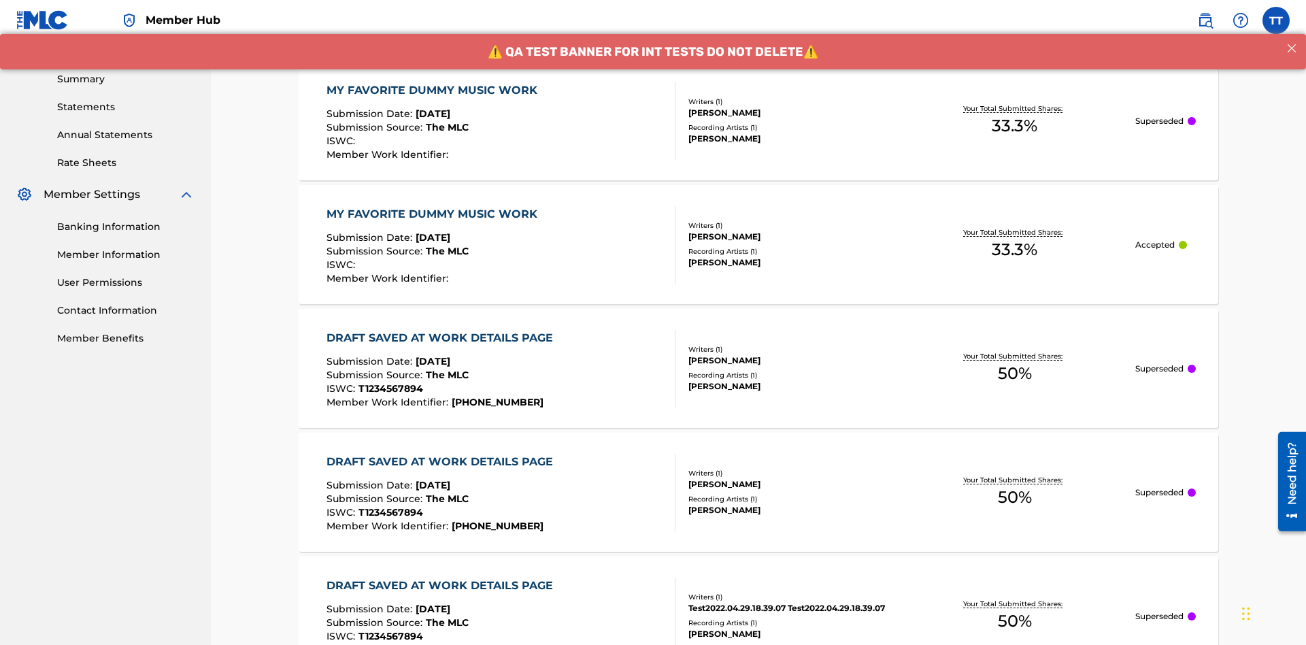
scroll to position [184, 0]
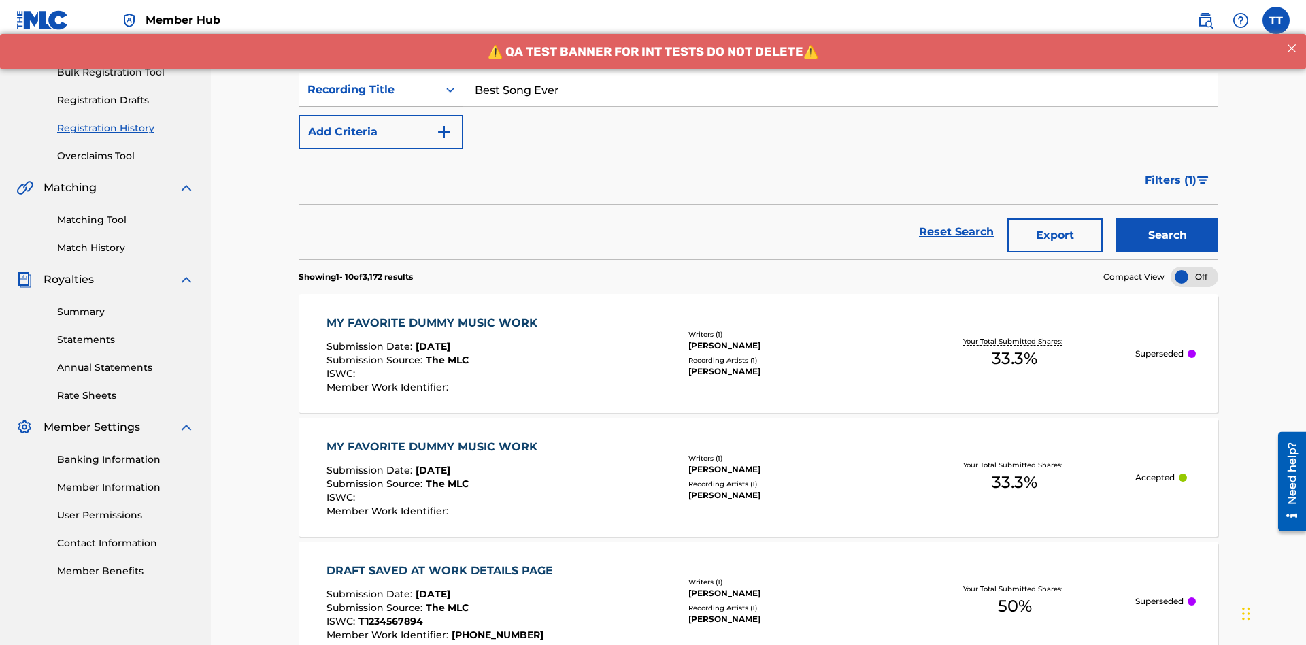
click at [369, 90] on div "Recording Title" at bounding box center [368, 90] width 122 height 16
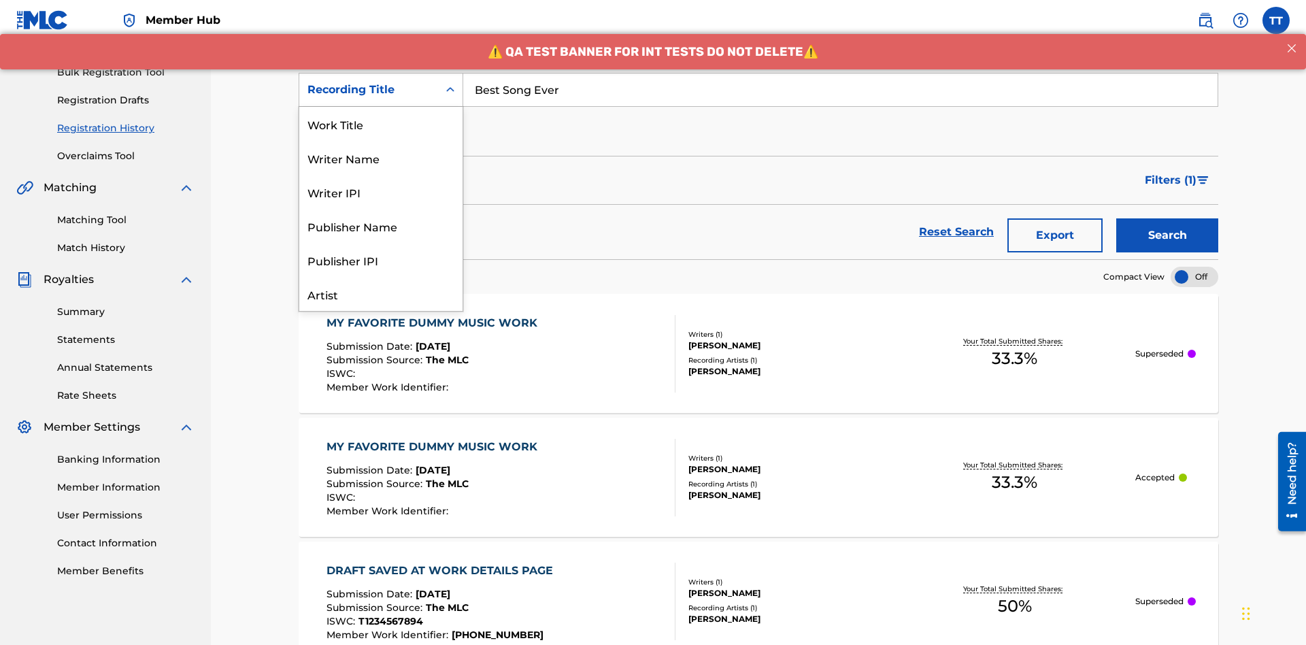
scroll to position [68, 0]
click at [381, 73] on div "Work Title" at bounding box center [380, 56] width 163 height 34
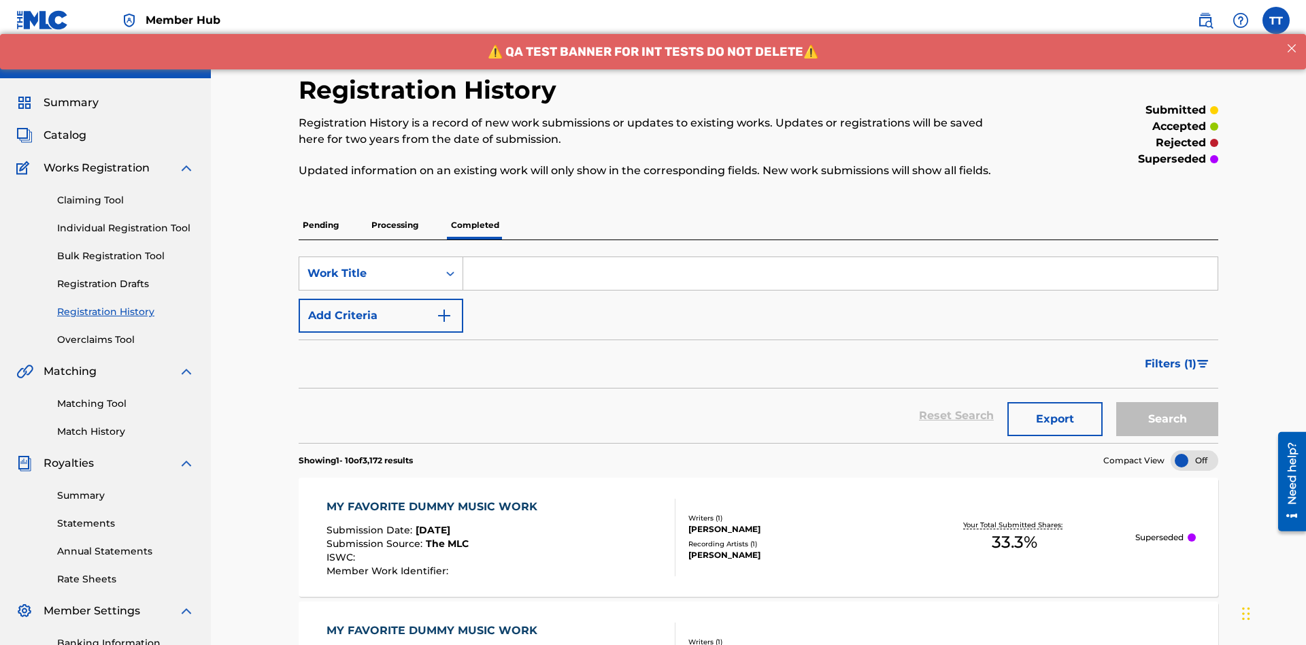
scroll to position [175, 0]
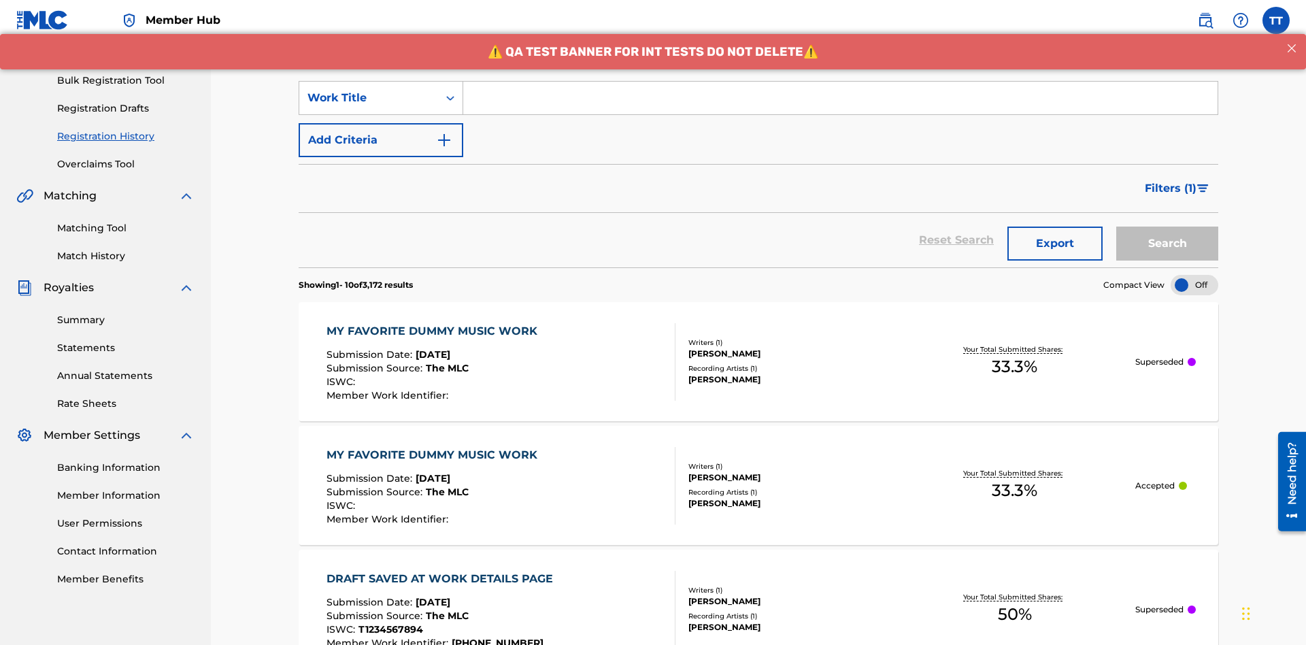
click at [840, 98] on input "Search Form" at bounding box center [840, 98] width 754 height 33
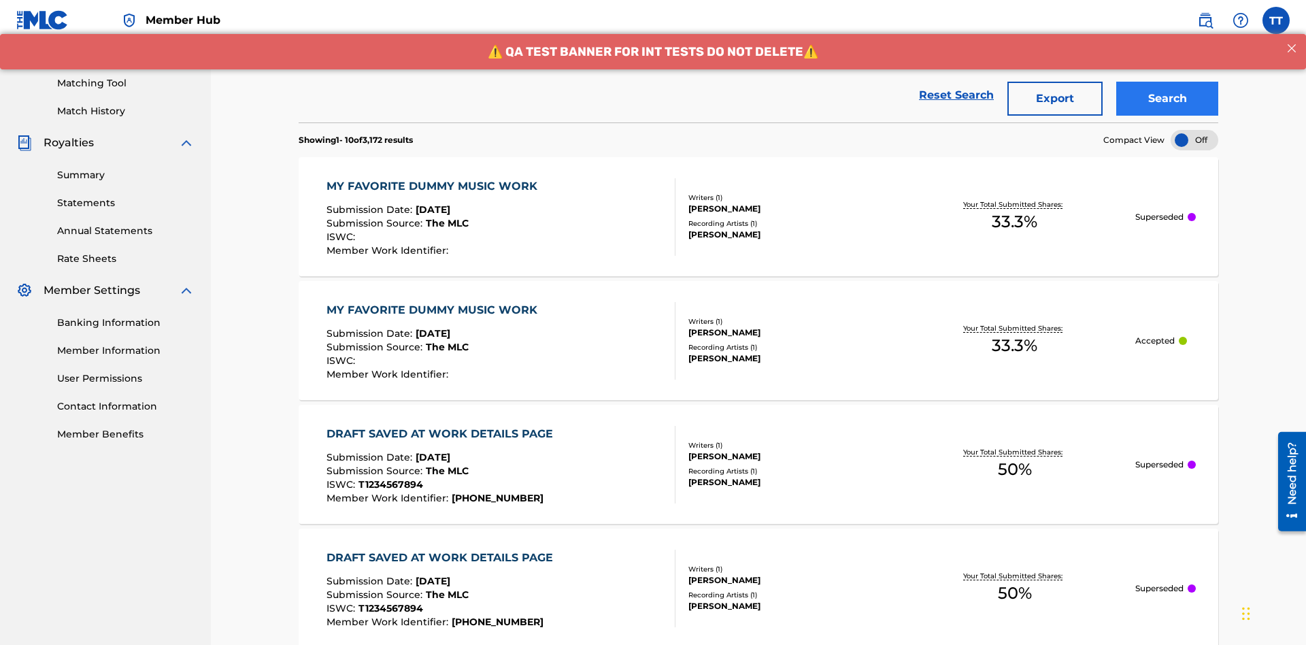
type input "MY FAVORITE DUMMY MUSIC WORK"
click at [1167, 99] on button "Search" at bounding box center [1167, 99] width 102 height 34
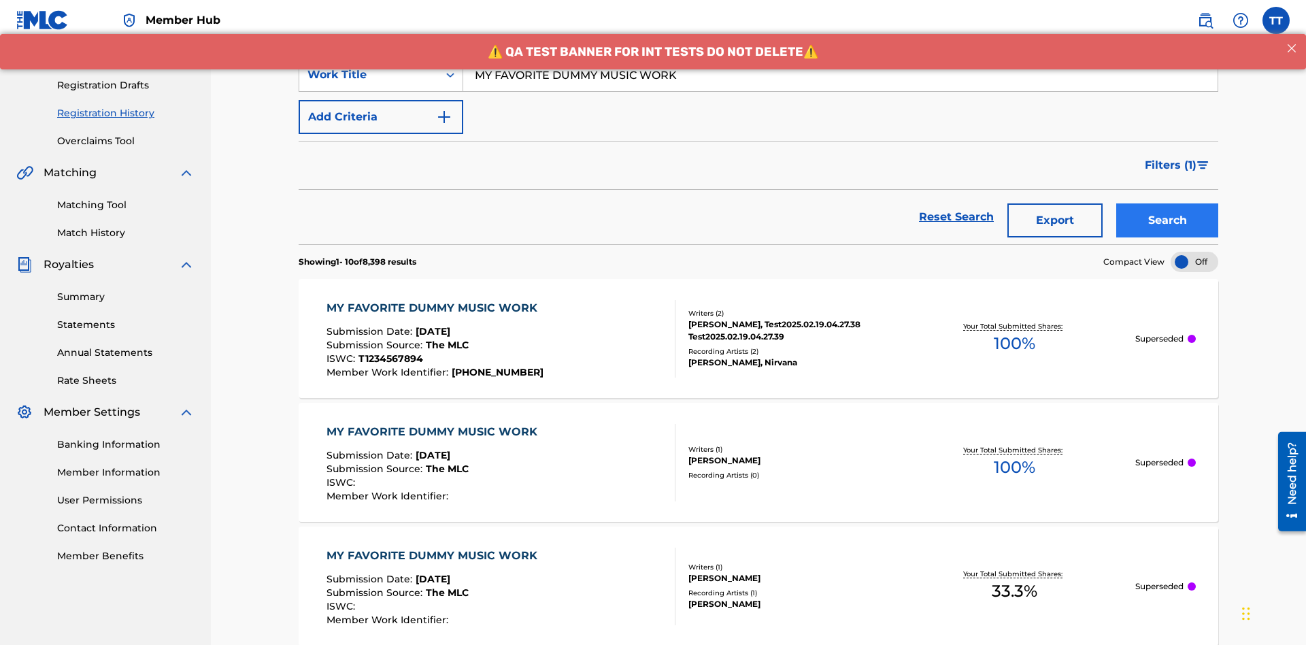
scroll to position [320, 0]
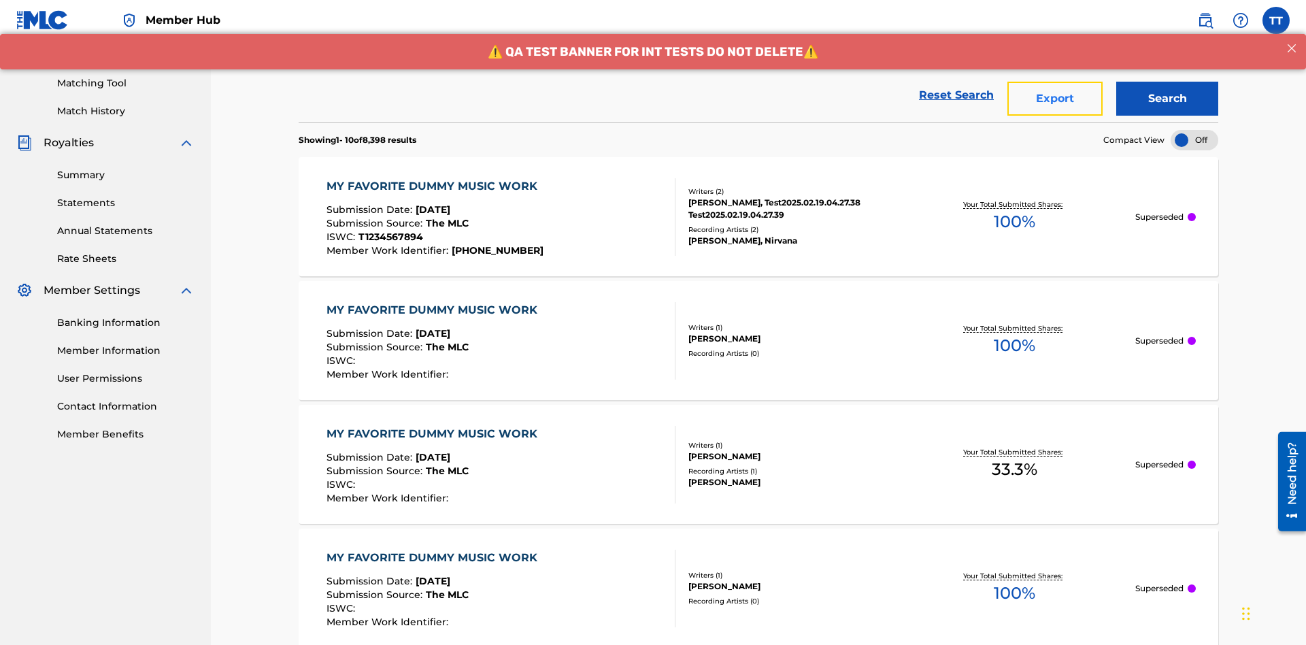
click at [1055, 99] on button "Export" at bounding box center [1054, 99] width 95 height 34
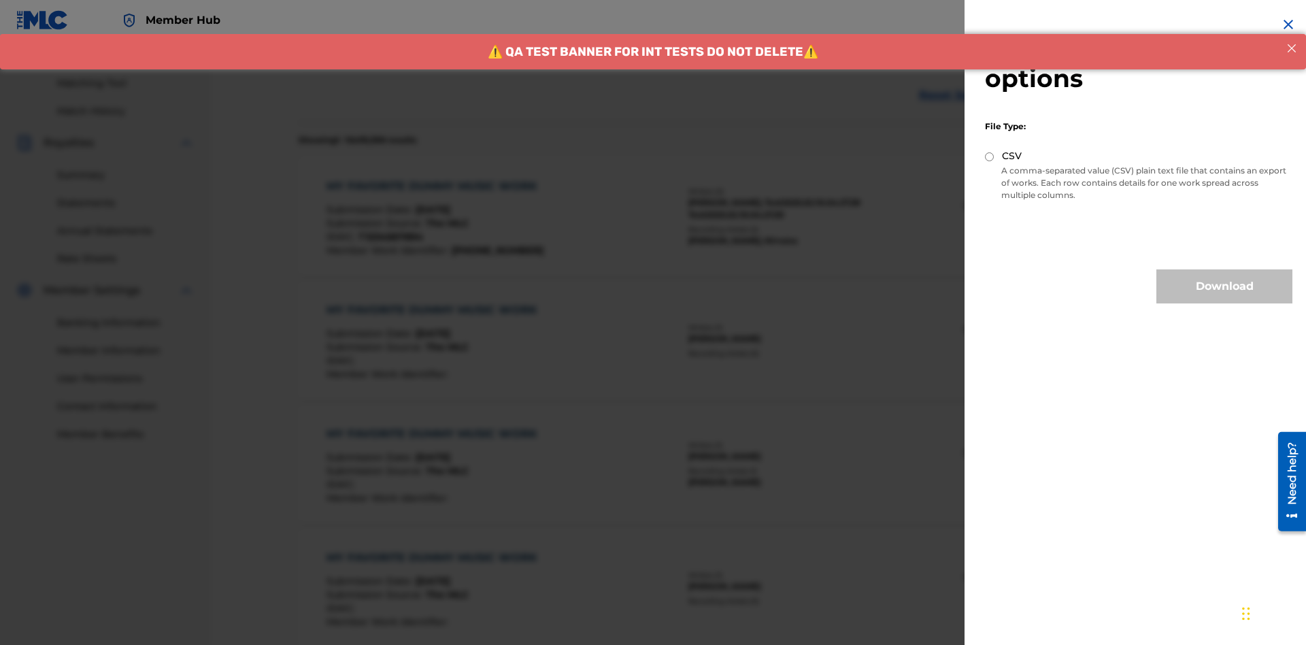
click at [989, 156] on input "CSV" at bounding box center [989, 156] width 9 height 9
radio input "true"
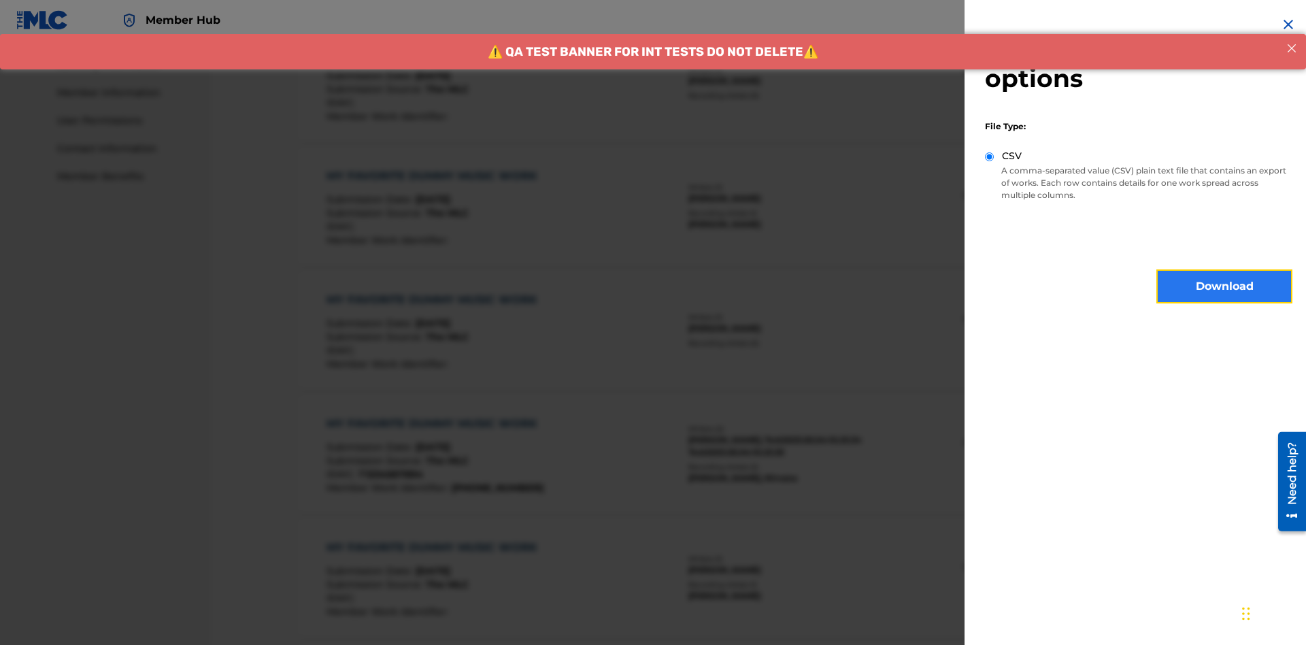
click at [1224, 286] on button "Download" at bounding box center [1224, 286] width 136 height 34
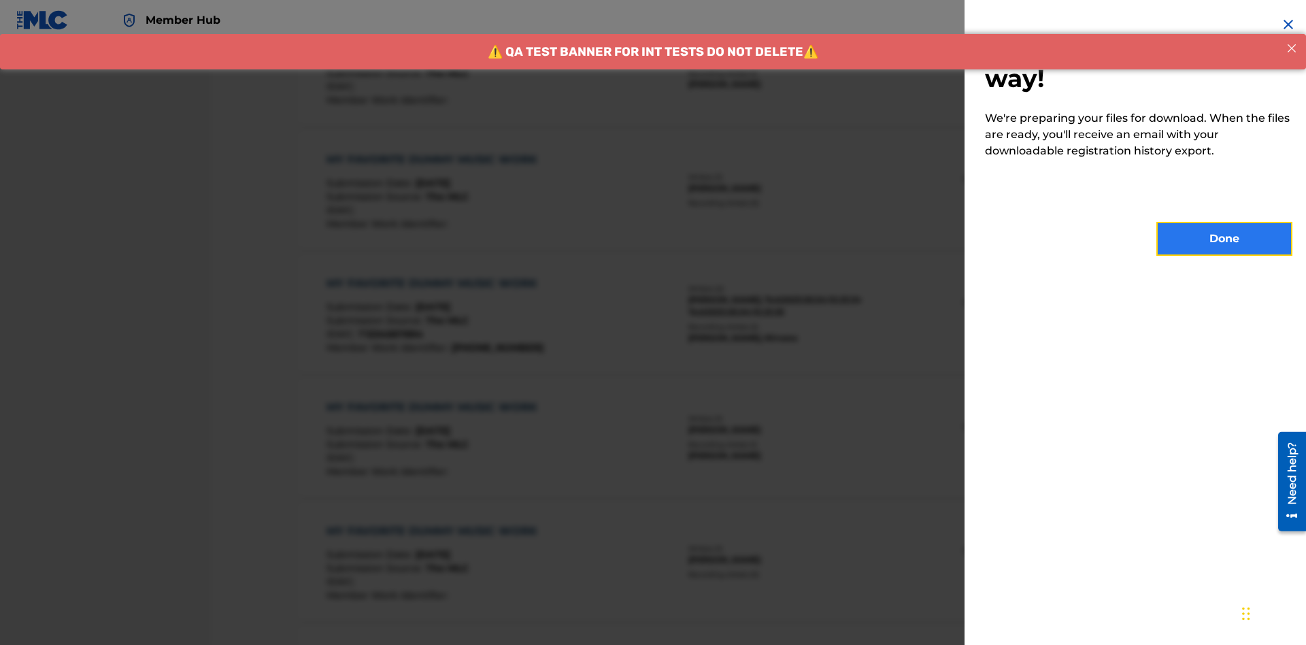
click at [1224, 239] on button "Done" at bounding box center [1224, 239] width 136 height 34
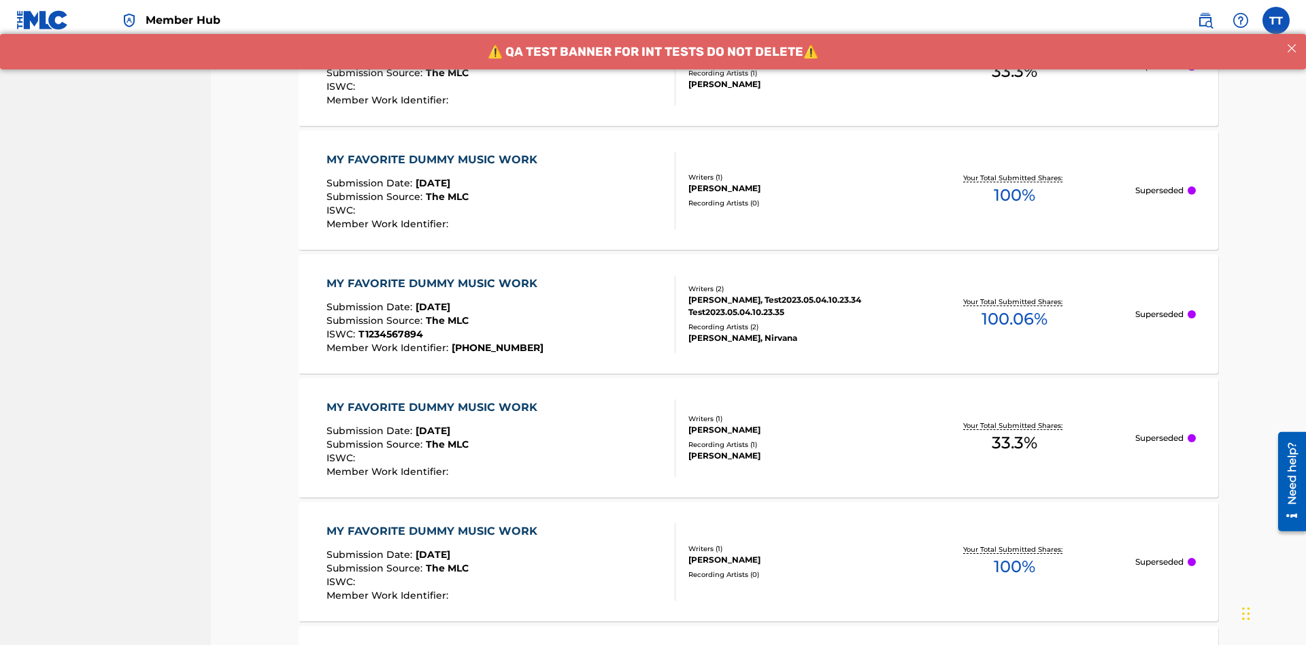
scroll to position [416, 0]
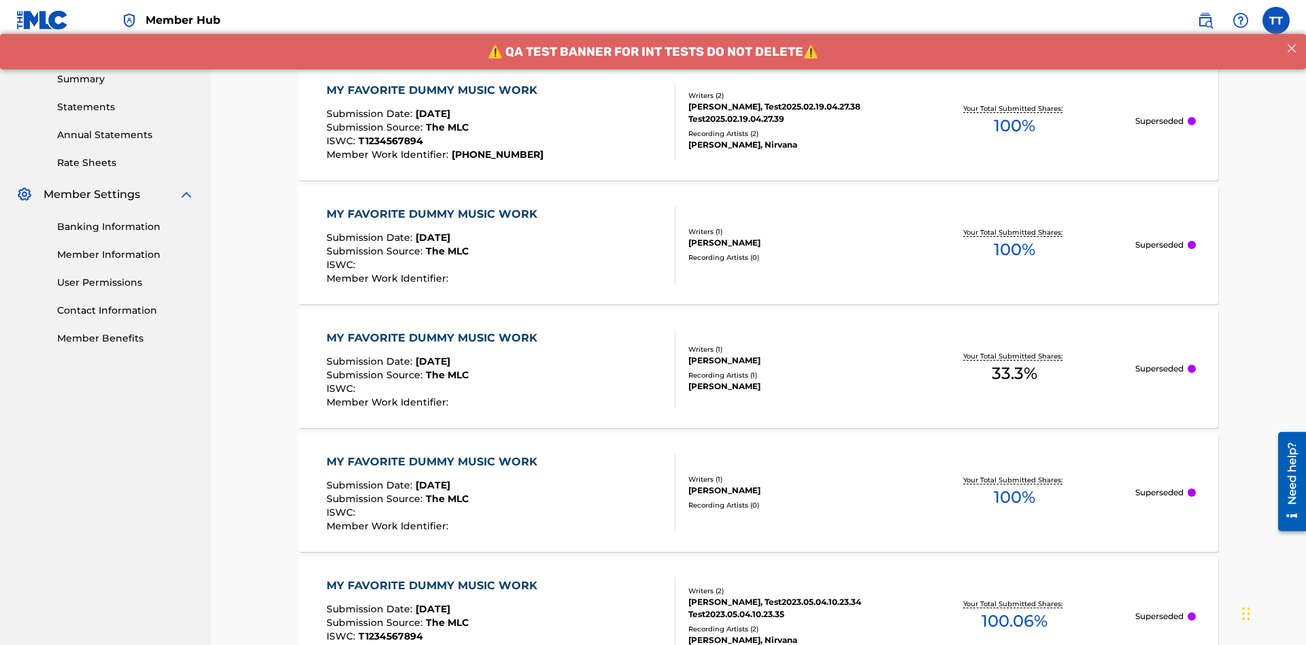
click at [433, 90] on div "MY FAVORITE DUMMY MUSIC WORK" at bounding box center [435, 90] width 218 height 16
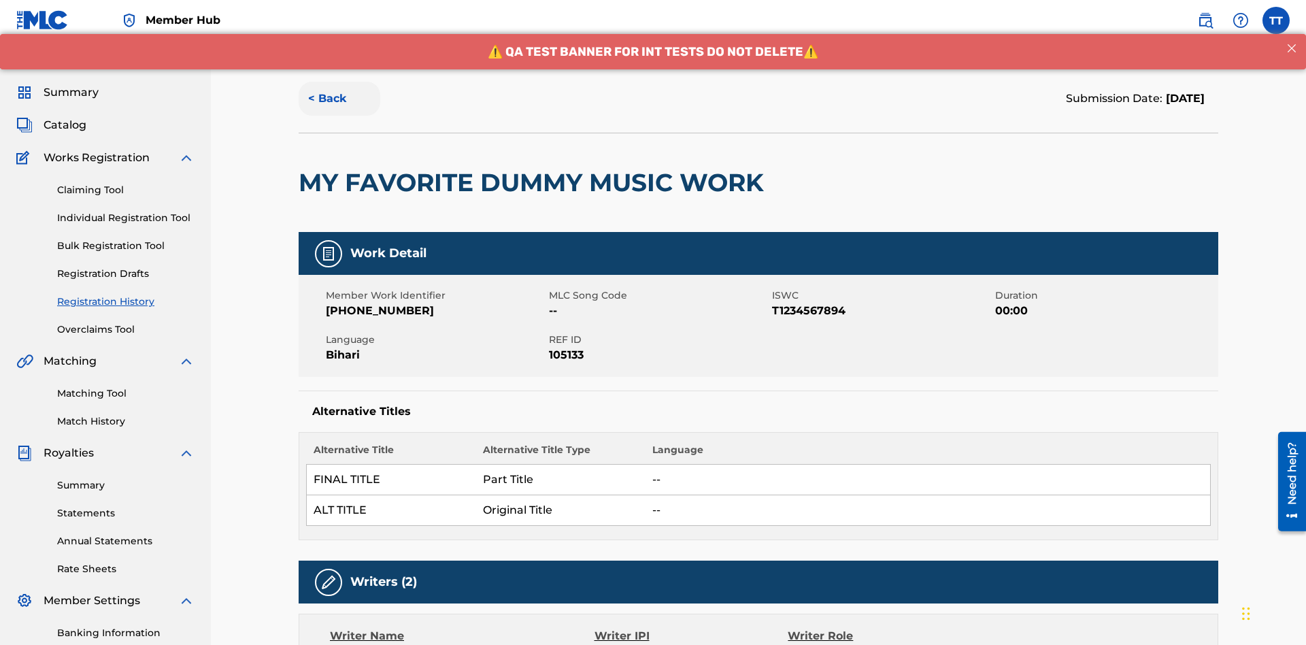
click at [339, 99] on button "< Back" at bounding box center [340, 99] width 82 height 34
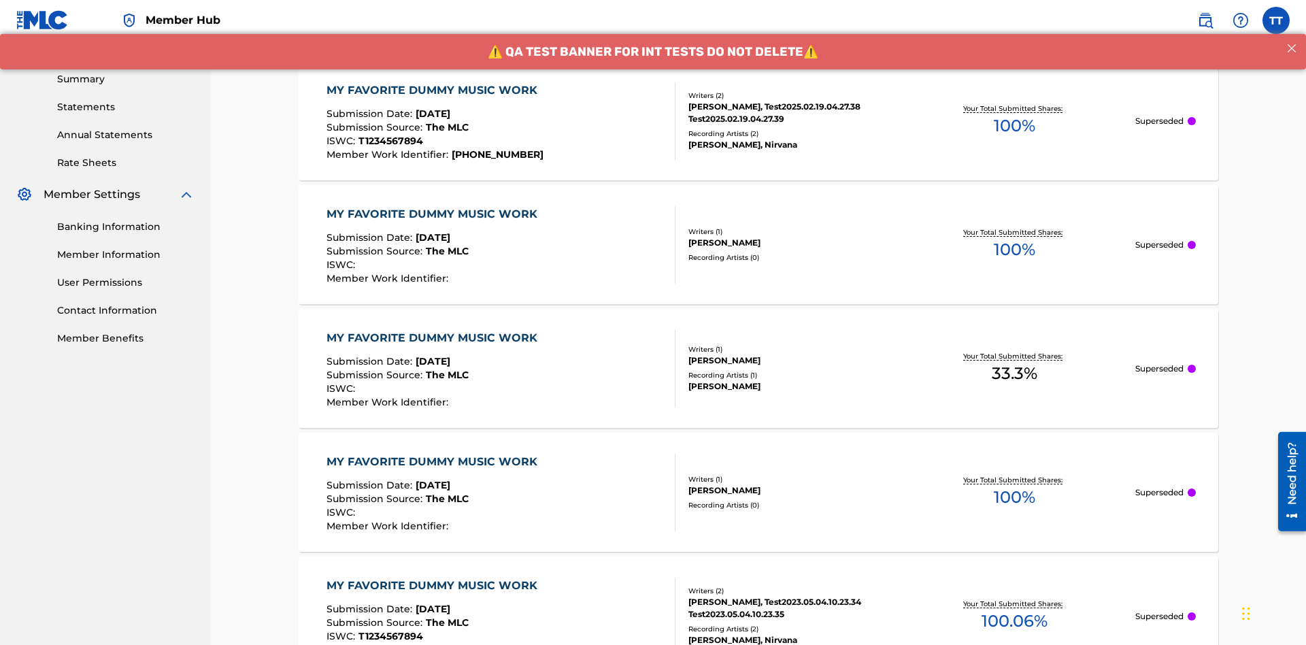
scroll to position [184, 0]
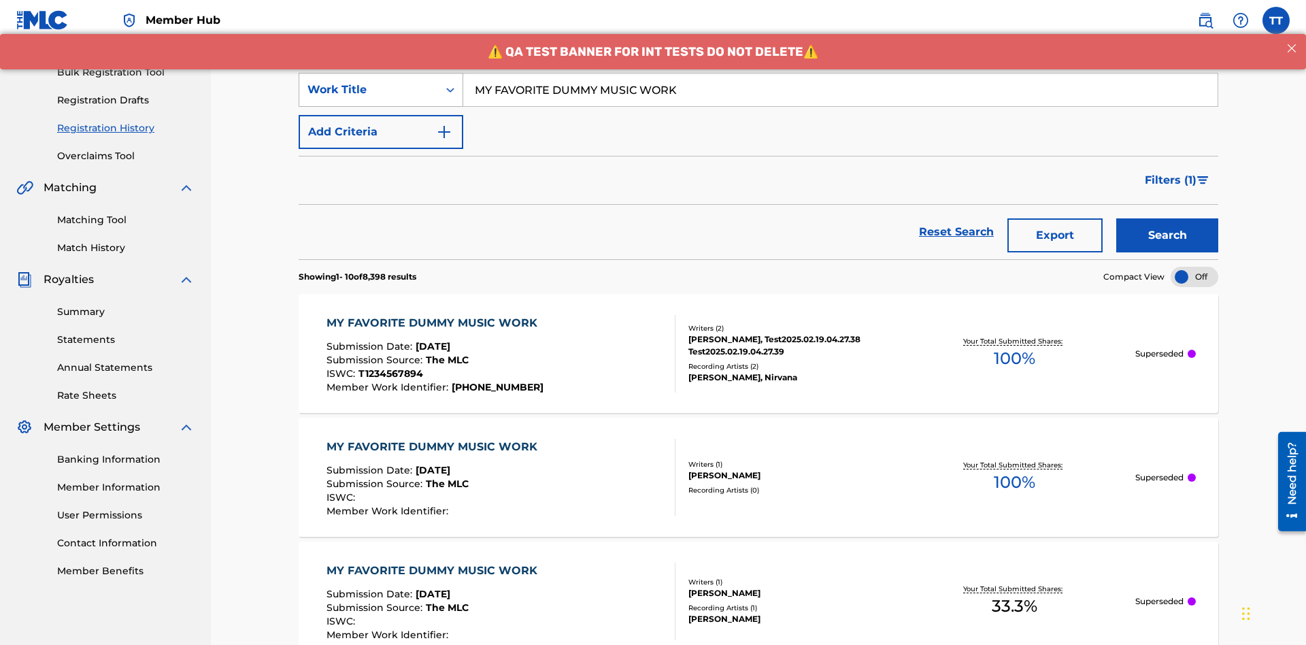
click at [369, 90] on div "Work Title" at bounding box center [368, 90] width 122 height 16
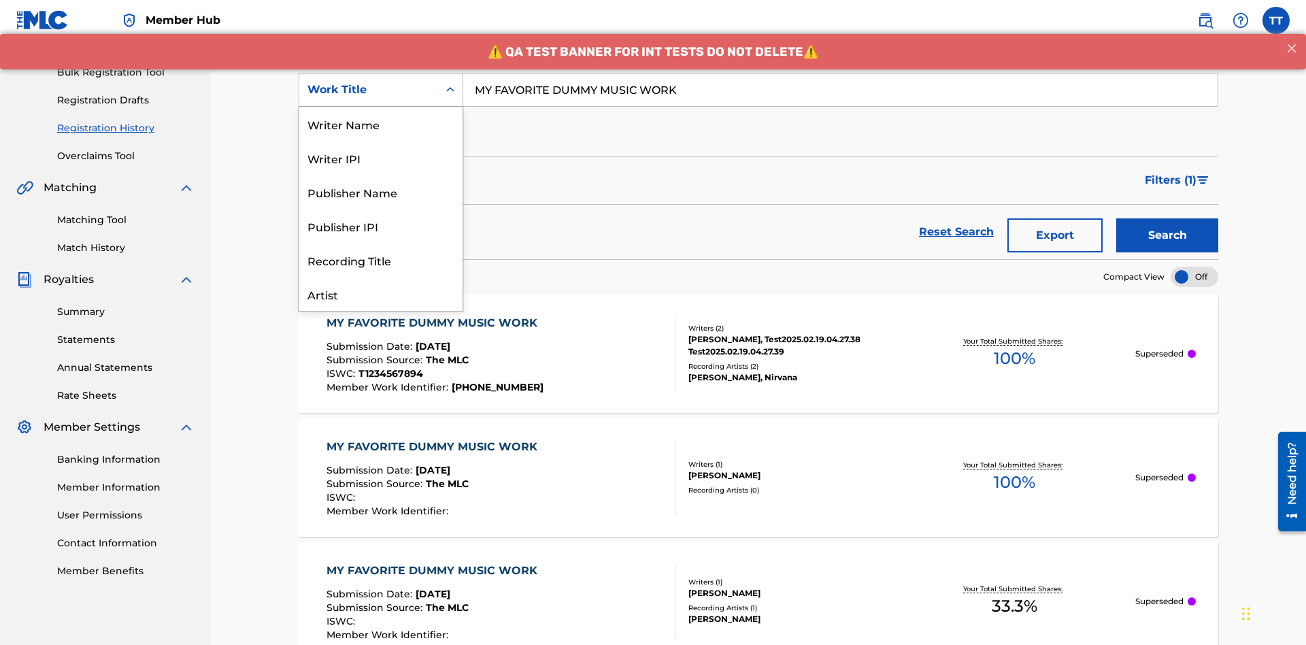
scroll to position [68, 0]
click at [381, 73] on div "Writer Name" at bounding box center [380, 56] width 163 height 34
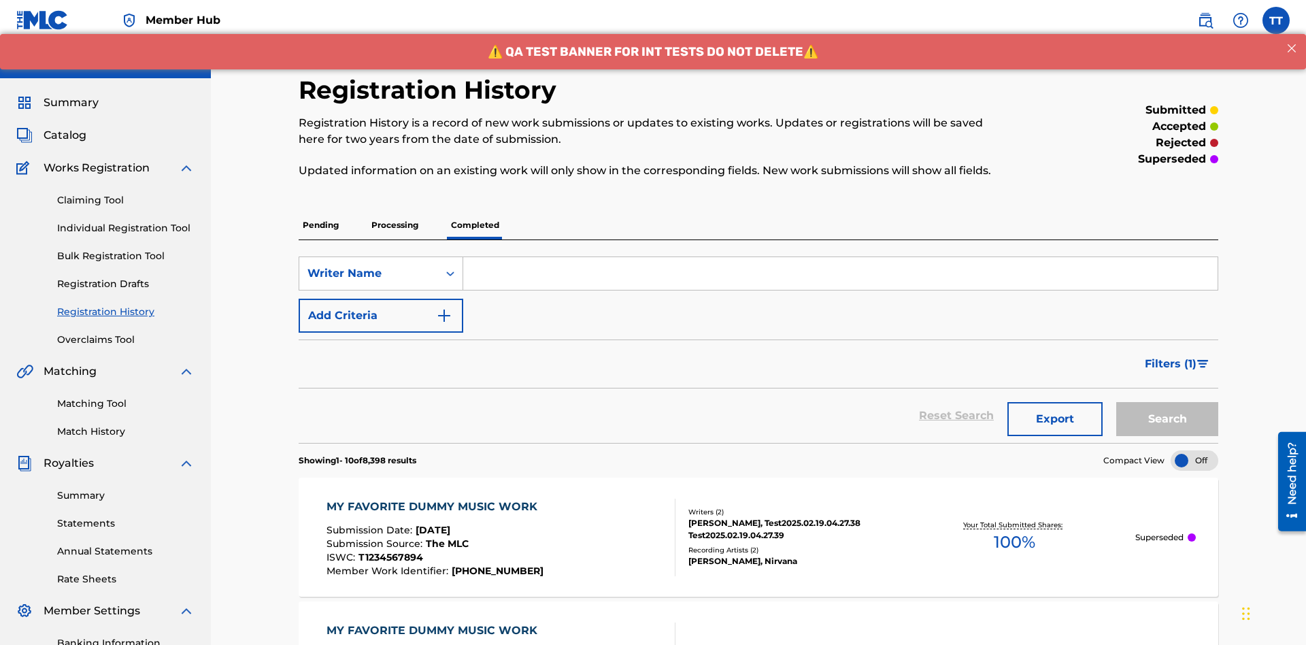
scroll to position [0, 0]
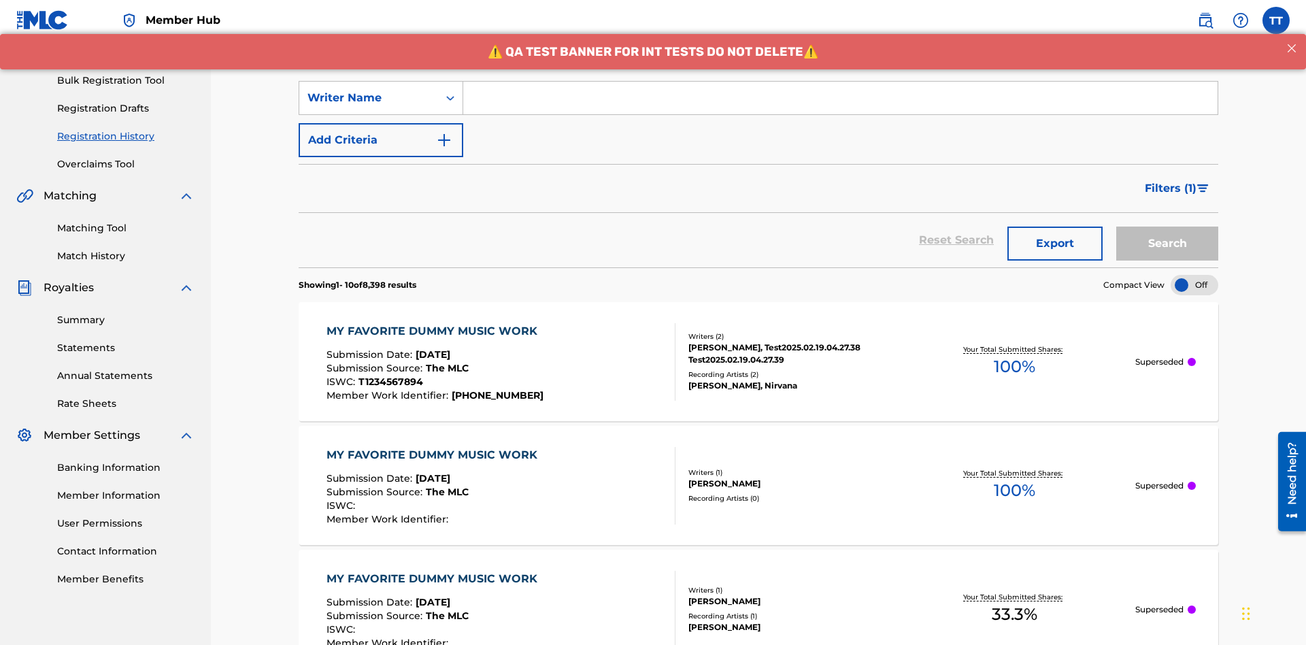
click at [840, 98] on input "Search Form" at bounding box center [840, 98] width 754 height 33
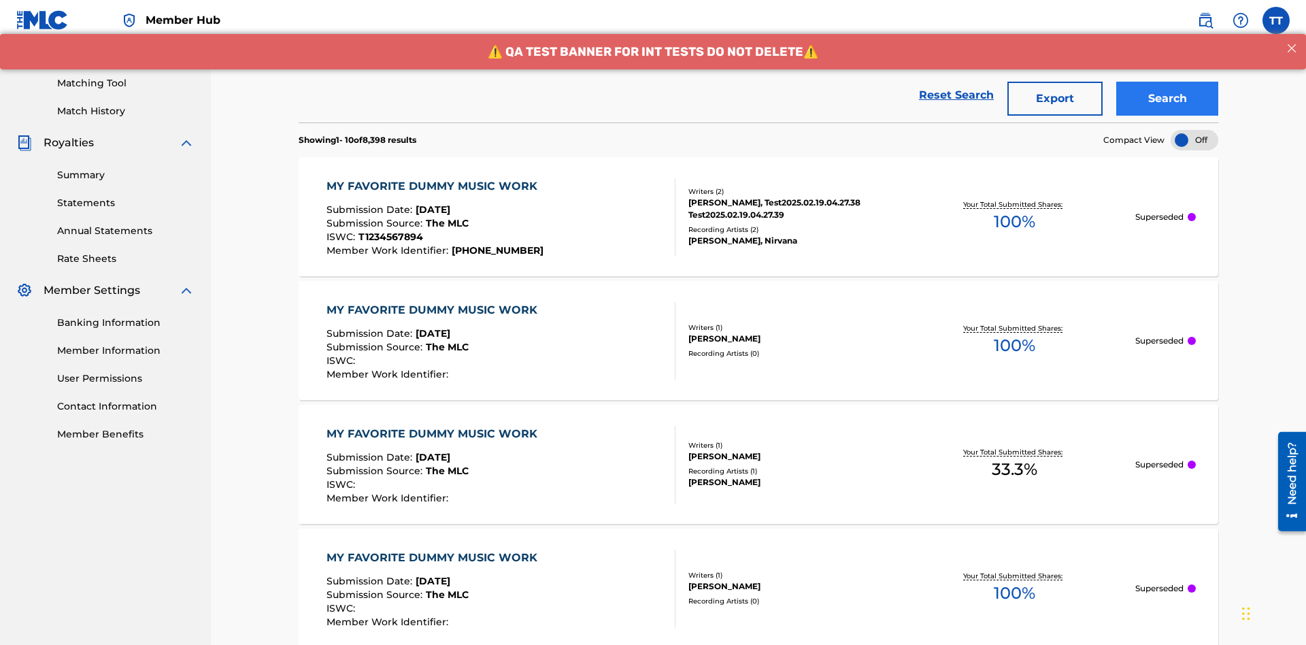
type input "[PERSON_NAME]"
click at [1167, 99] on button "Search" at bounding box center [1167, 99] width 102 height 34
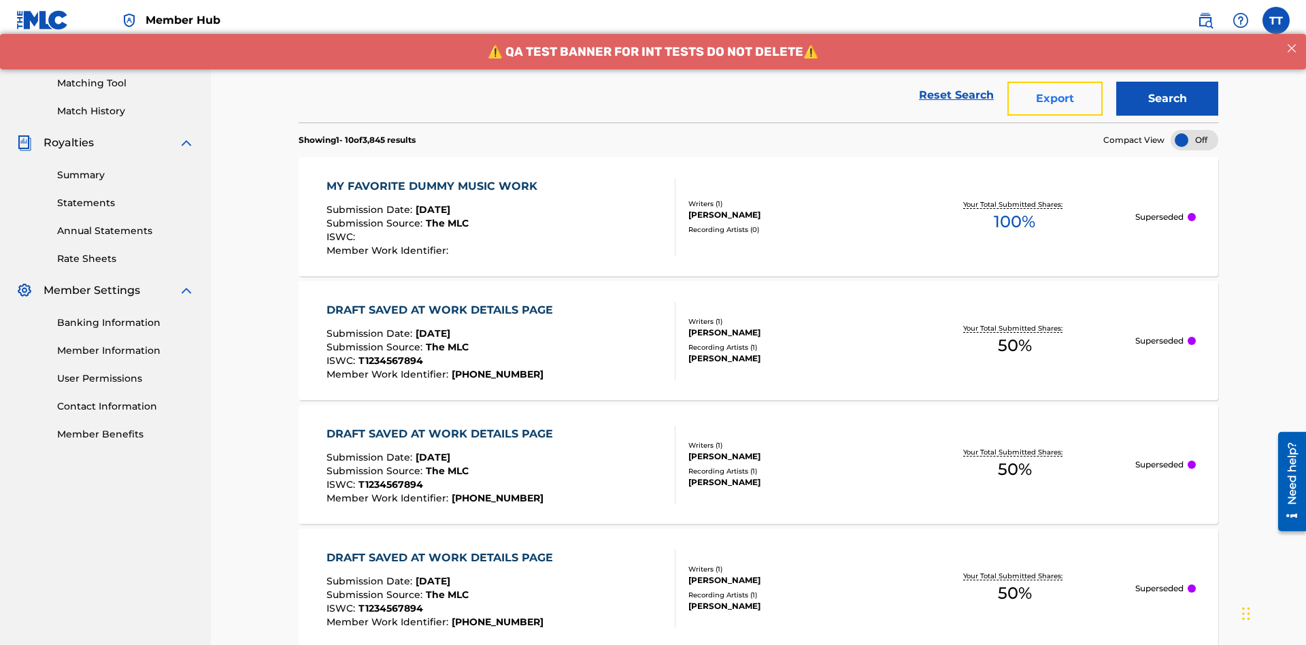
click at [1055, 99] on button "Export" at bounding box center [1054, 99] width 95 height 34
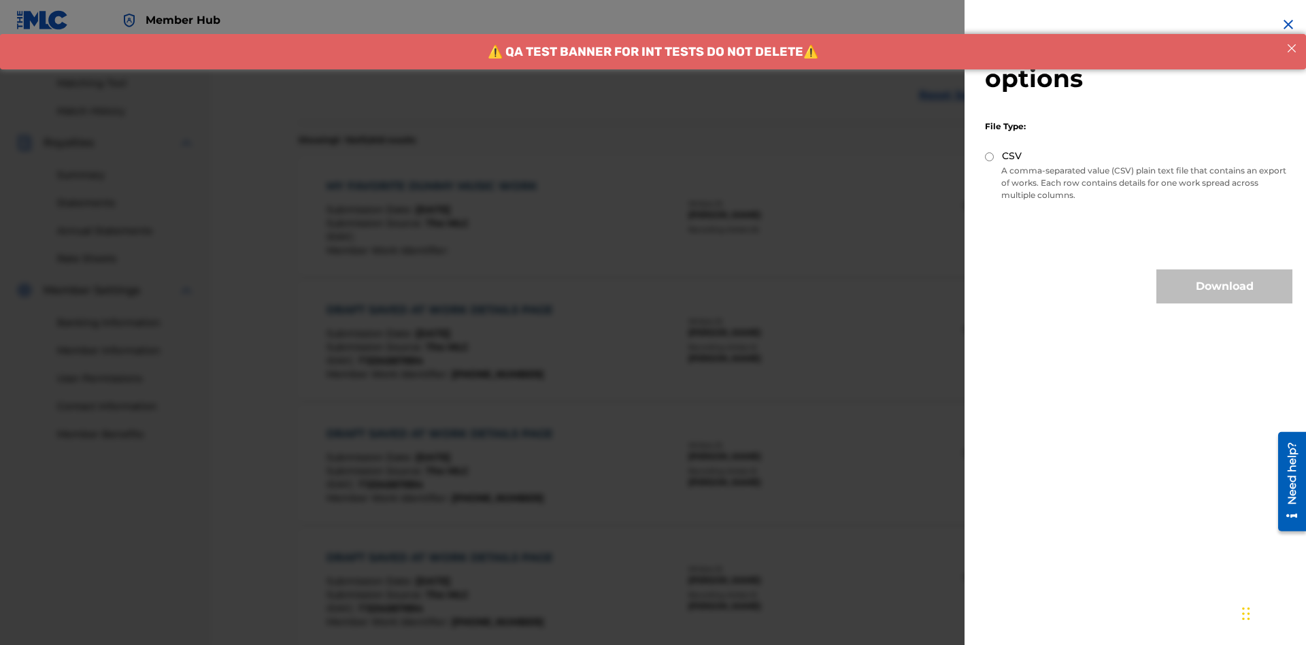
click at [989, 156] on input "CSV" at bounding box center [989, 156] width 9 height 9
radio input "true"
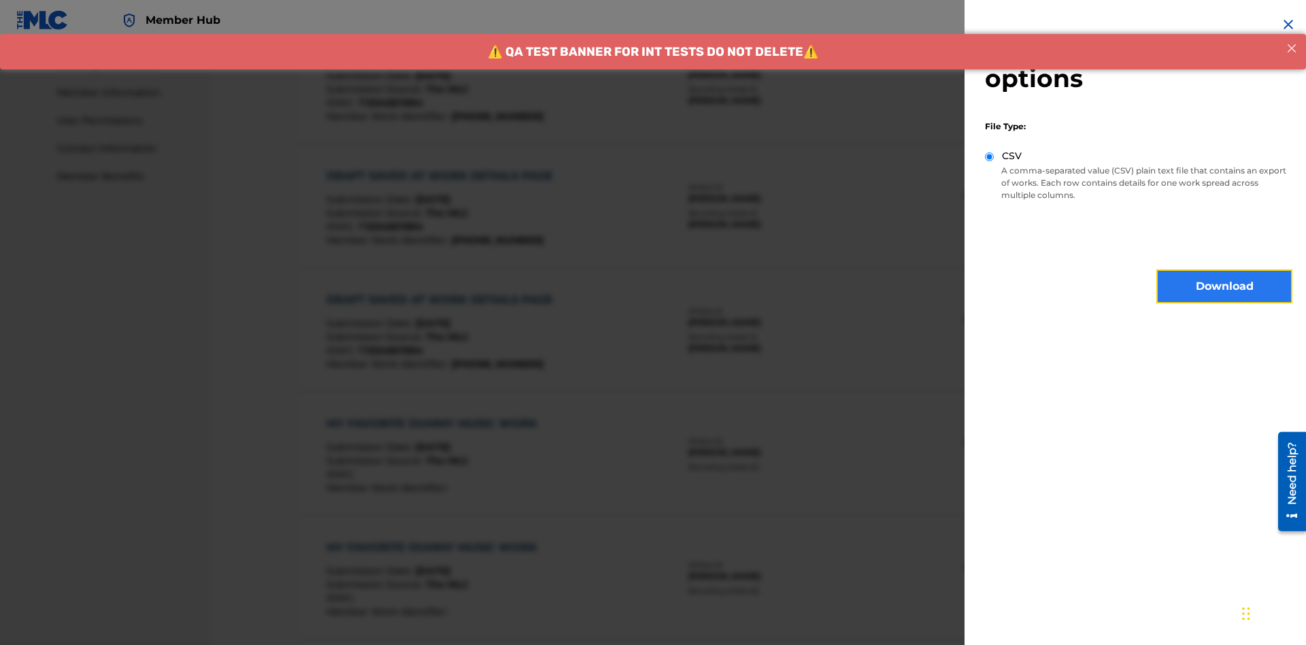
click at [1224, 286] on button "Download" at bounding box center [1224, 286] width 136 height 34
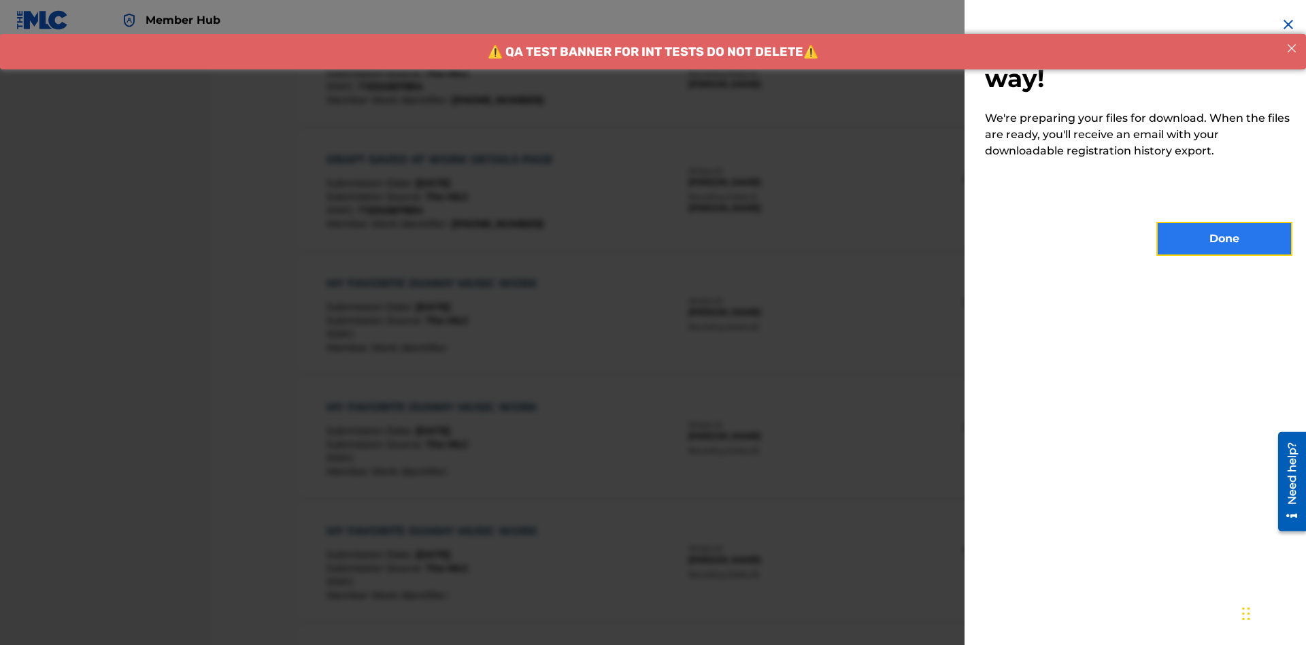
click at [1224, 239] on button "Done" at bounding box center [1224, 239] width 136 height 34
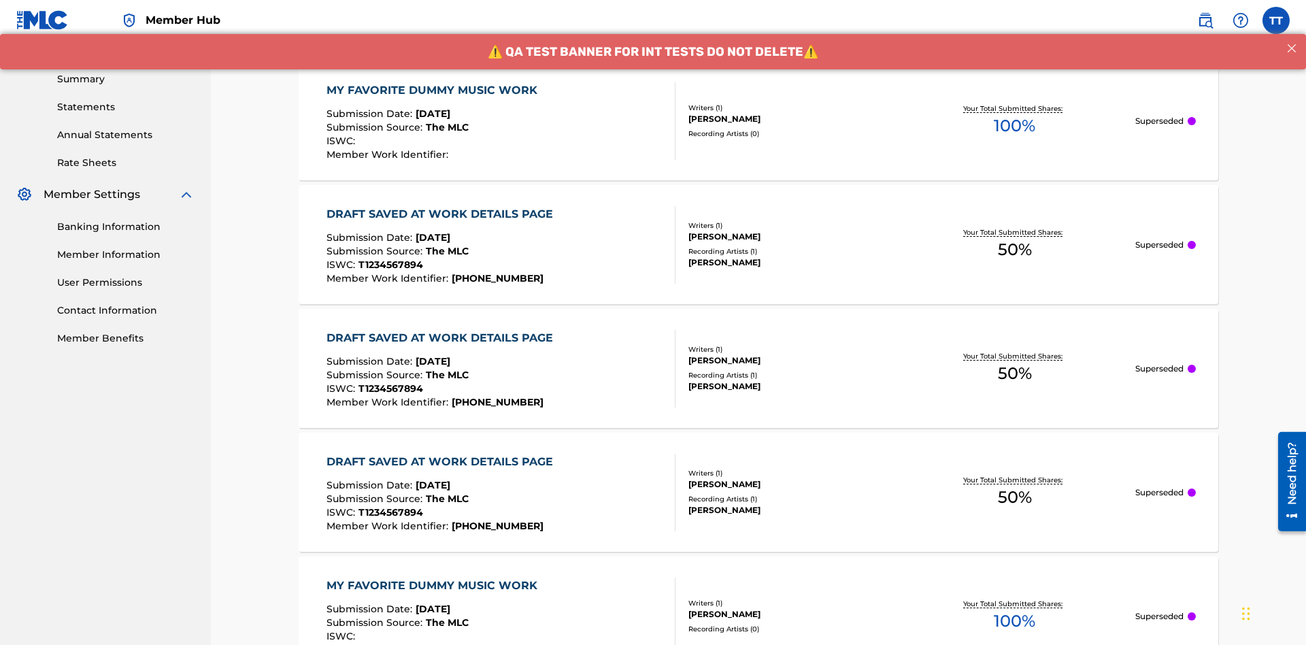
click at [433, 90] on div "MY FAVORITE DUMMY MUSIC WORK" at bounding box center [435, 90] width 218 height 16
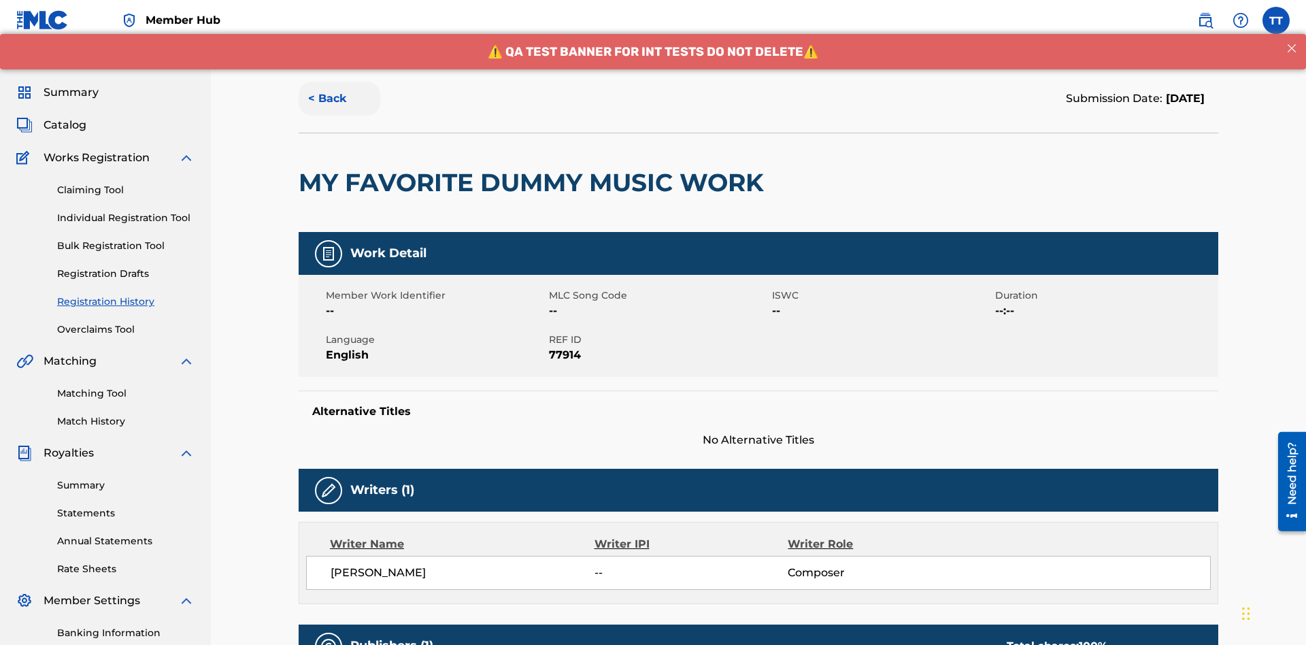
click at [339, 99] on button "< Back" at bounding box center [340, 99] width 82 height 34
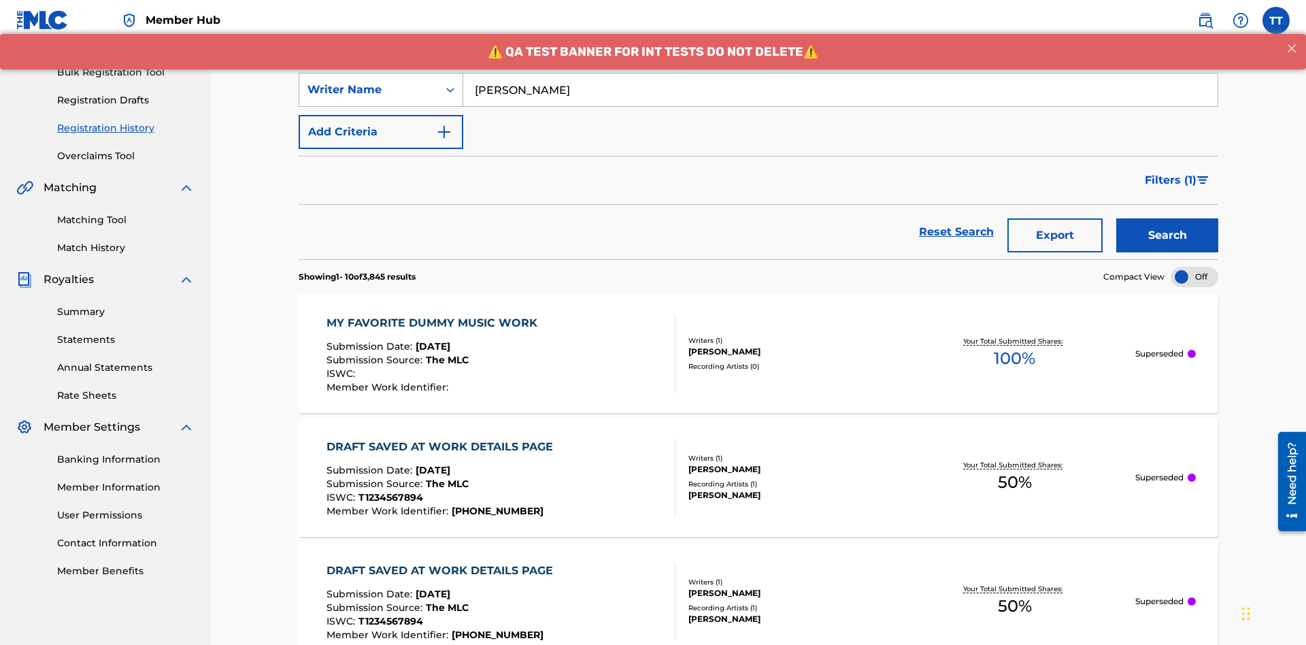
click at [369, 90] on div "Writer Name" at bounding box center [368, 90] width 122 height 16
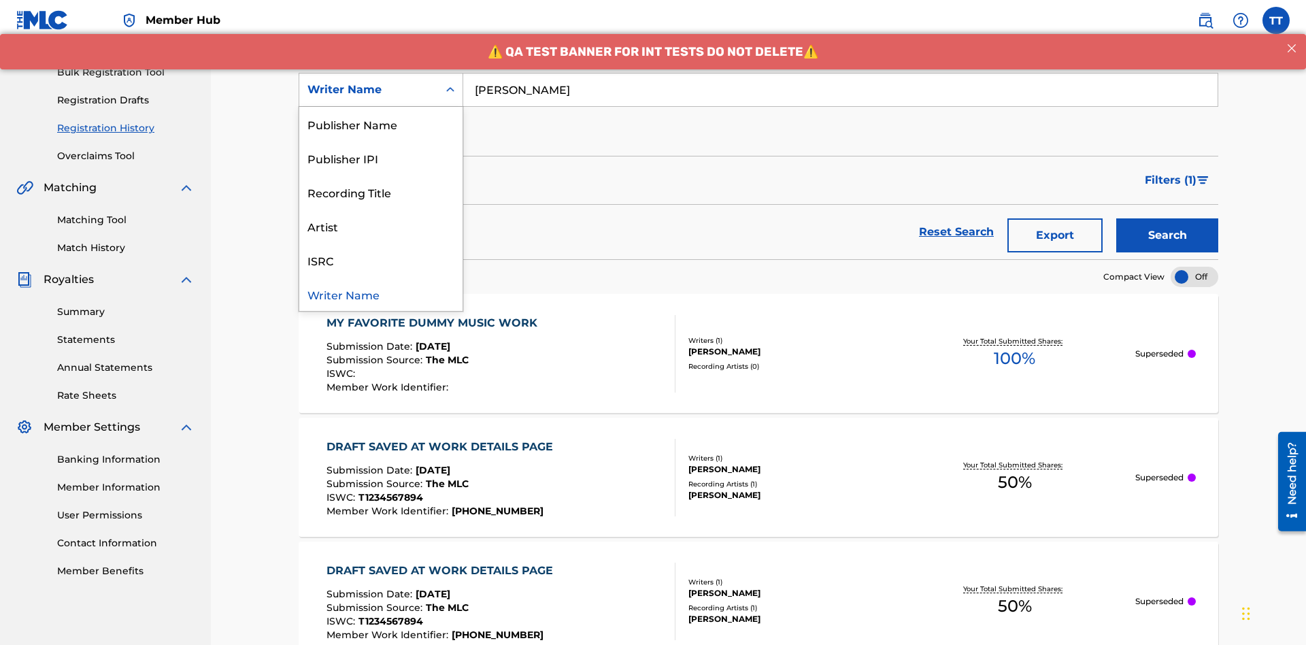
click at [381, 107] on div "Writer IPI" at bounding box center [380, 90] width 163 height 34
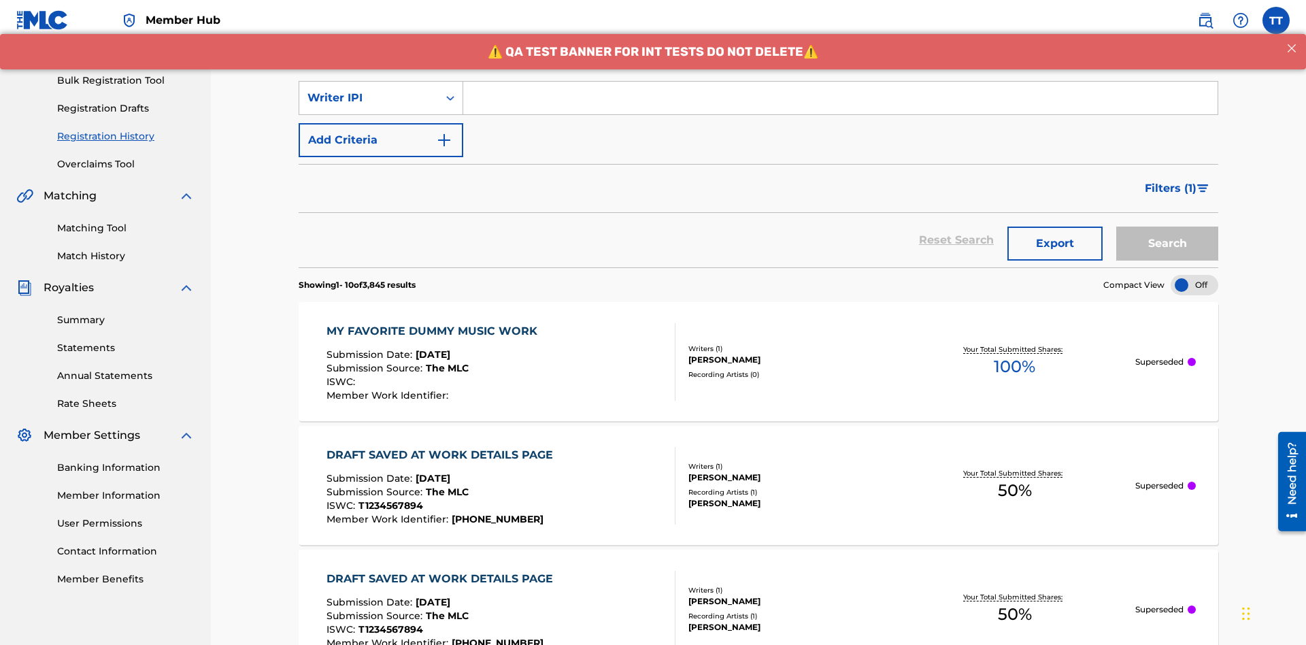
click at [840, 98] on input "Search Form" at bounding box center [840, 98] width 754 height 33
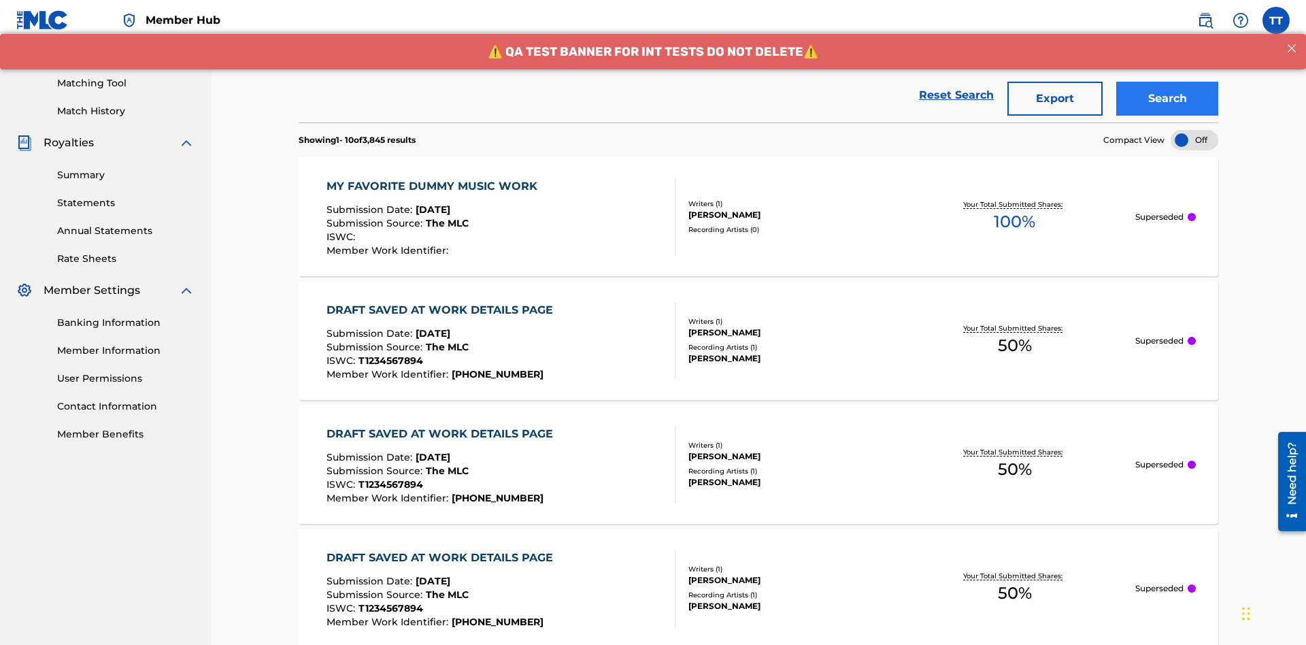
type input "00741807247"
click at [1167, 99] on button "Search" at bounding box center [1167, 99] width 102 height 34
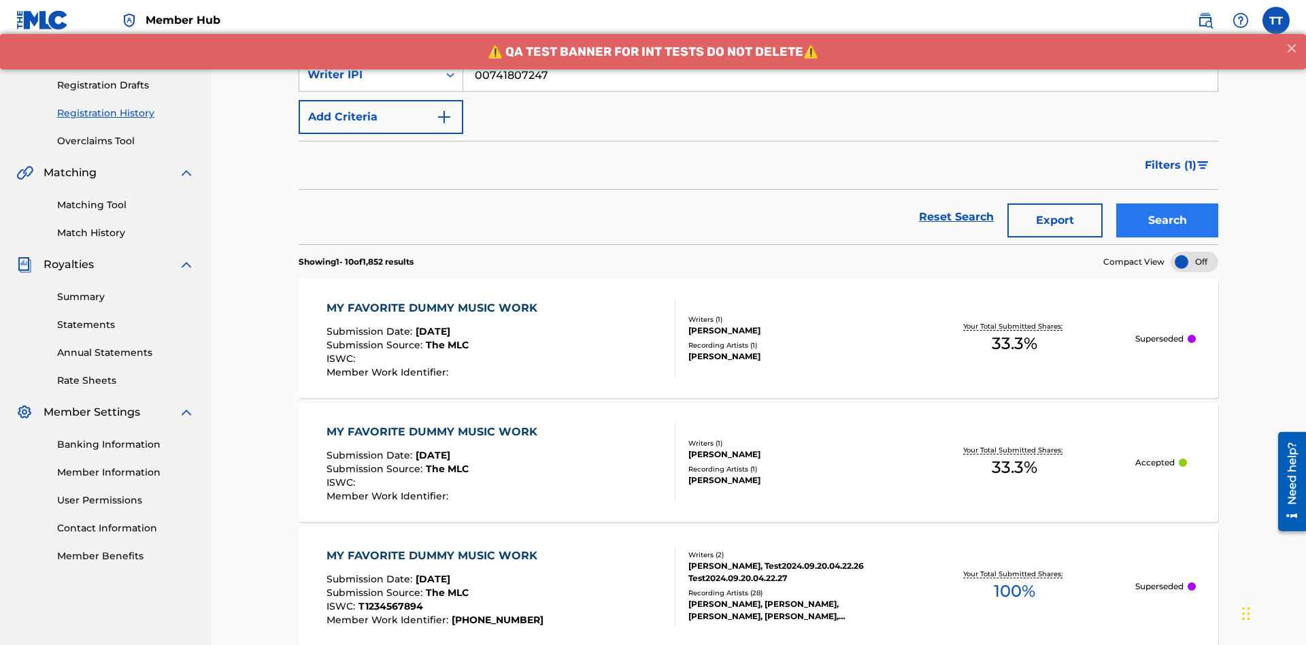
scroll to position [320, 0]
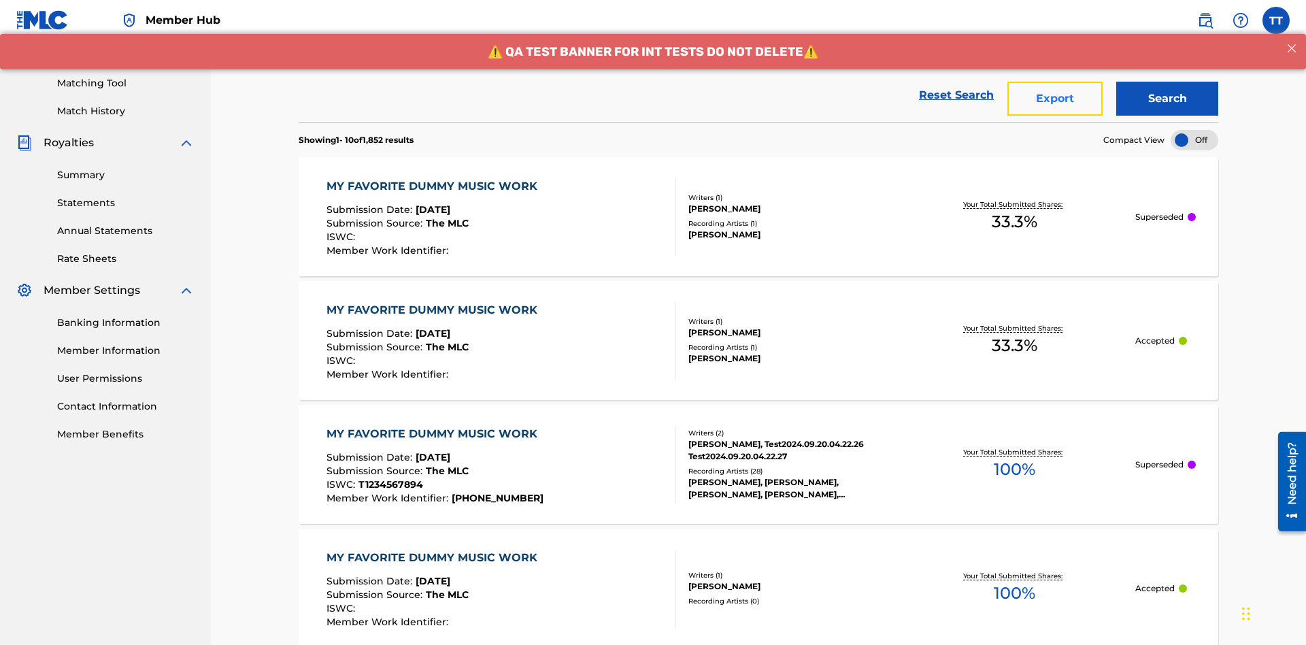
click at [1055, 99] on button "Export" at bounding box center [1054, 99] width 95 height 34
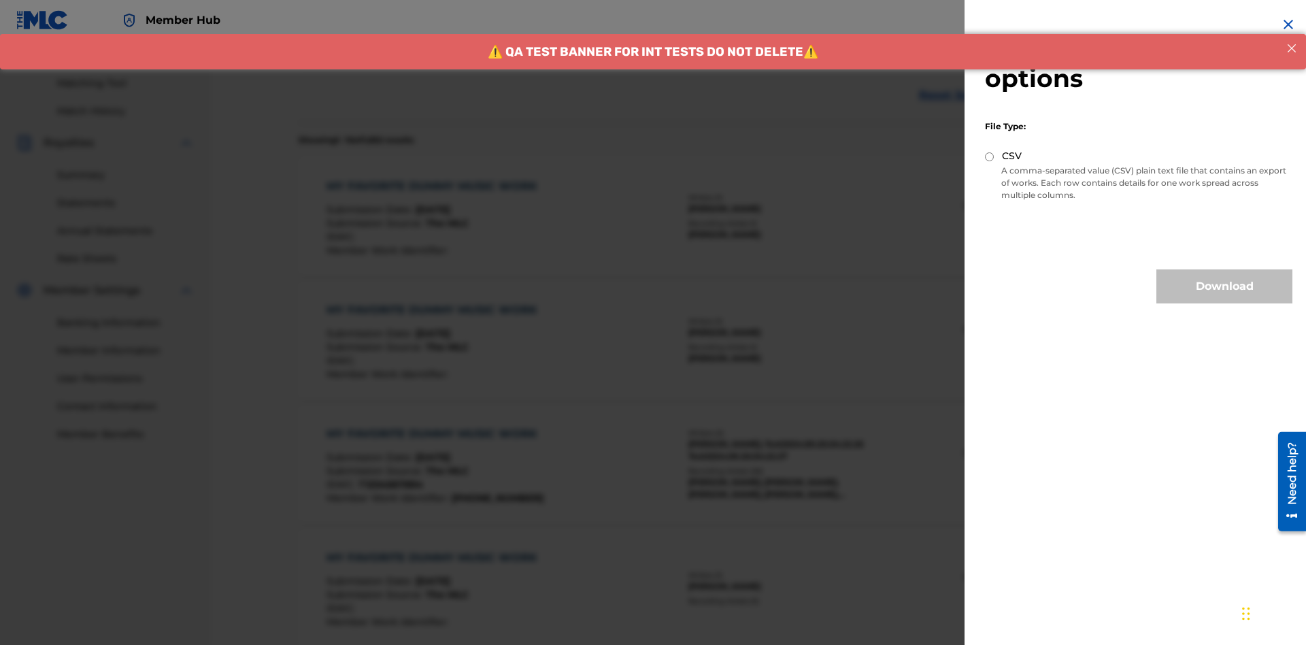
click at [989, 156] on input "CSV" at bounding box center [989, 156] width 9 height 9
radio input "true"
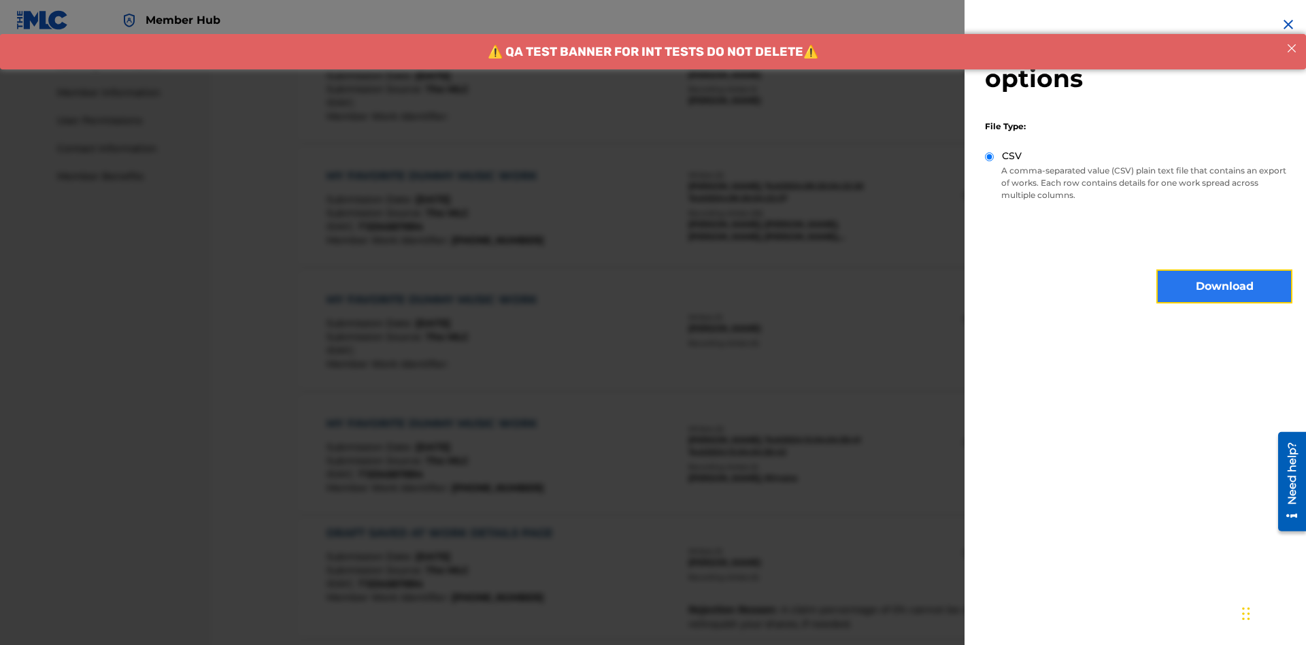
click at [1224, 286] on button "Download" at bounding box center [1224, 286] width 136 height 34
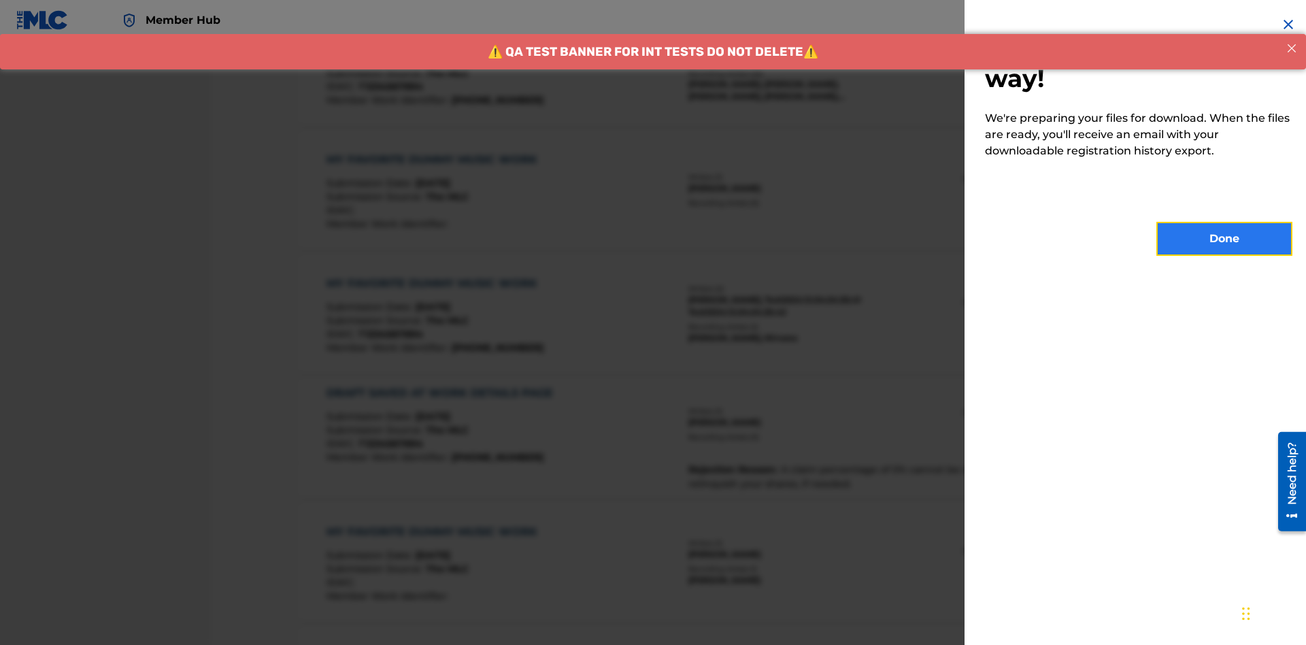
click at [1224, 239] on button "Done" at bounding box center [1224, 239] width 136 height 34
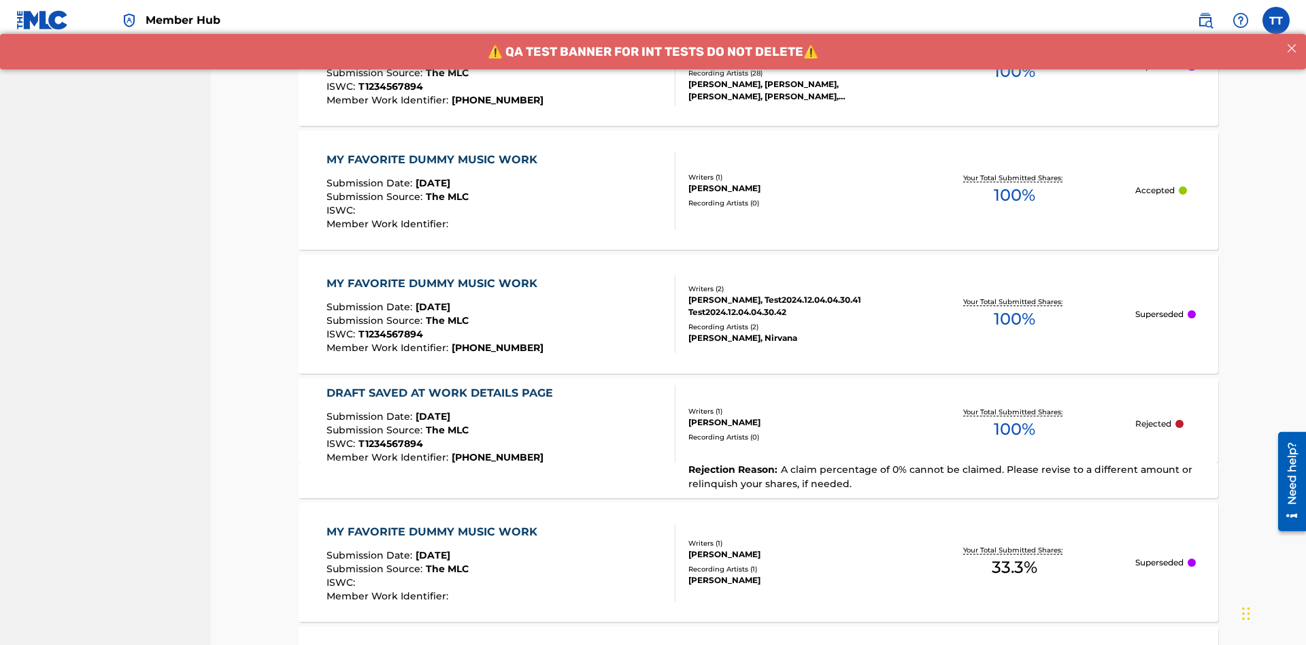
scroll to position [416, 0]
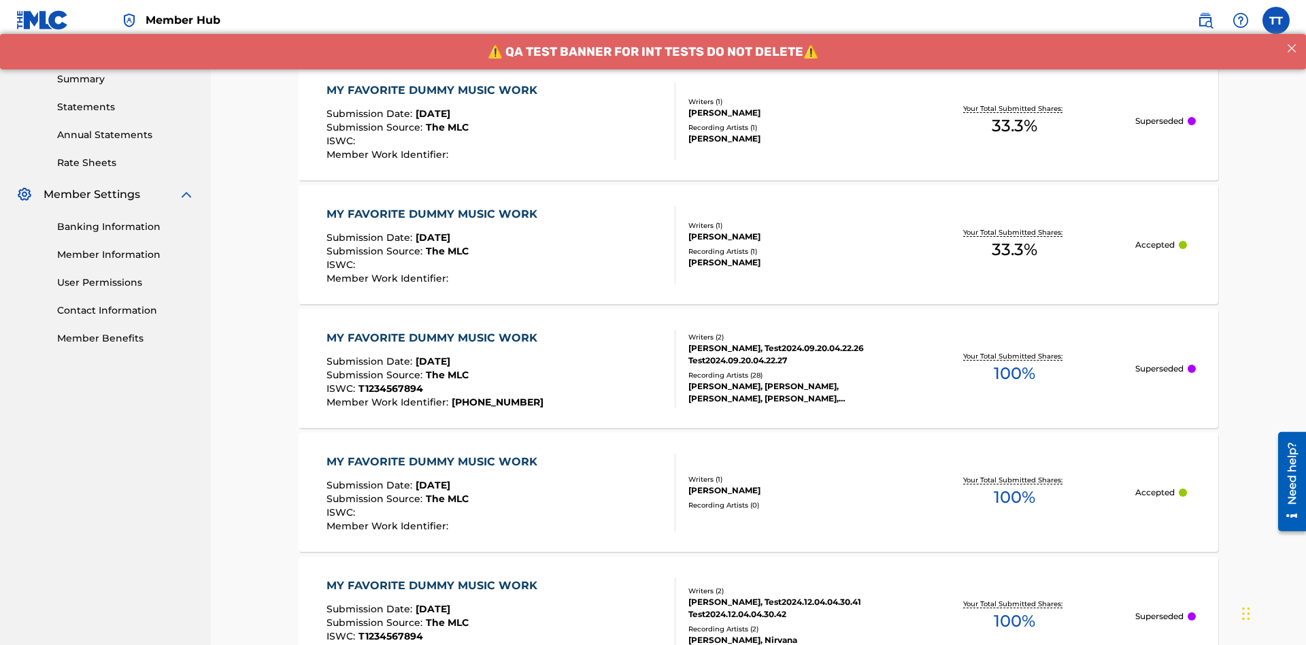
click at [433, 90] on div "MY FAVORITE DUMMY MUSIC WORK" at bounding box center [435, 90] width 218 height 16
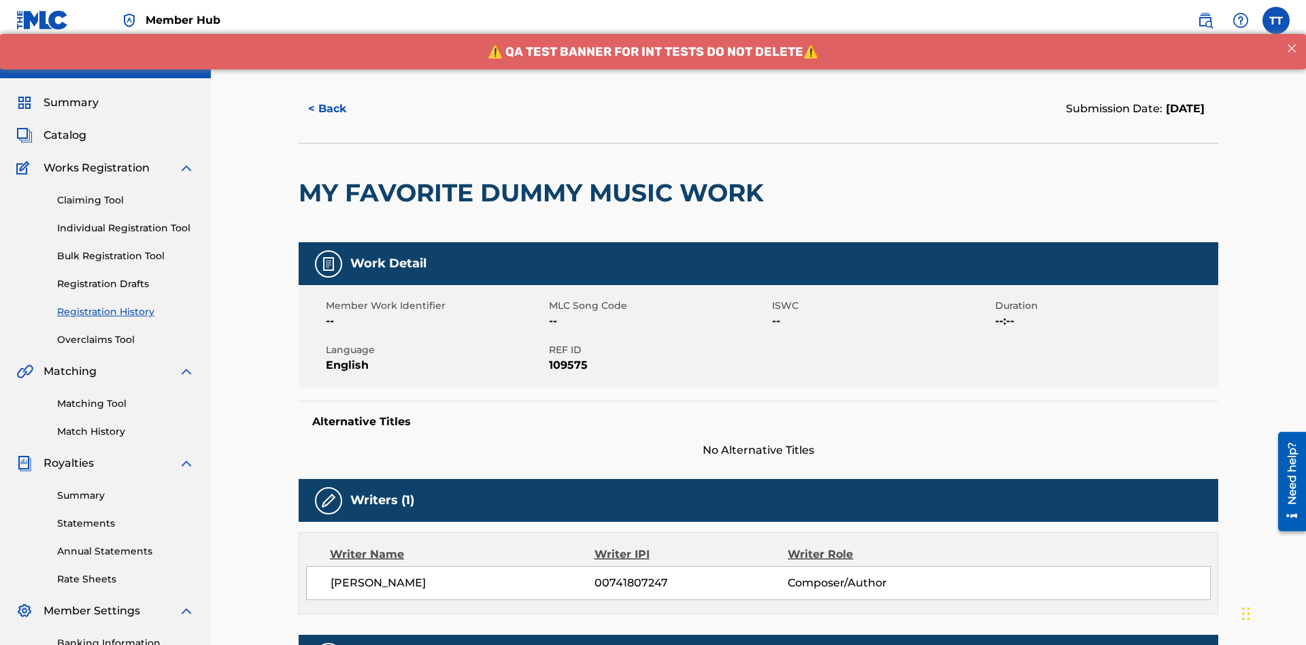
scroll to position [401, 0]
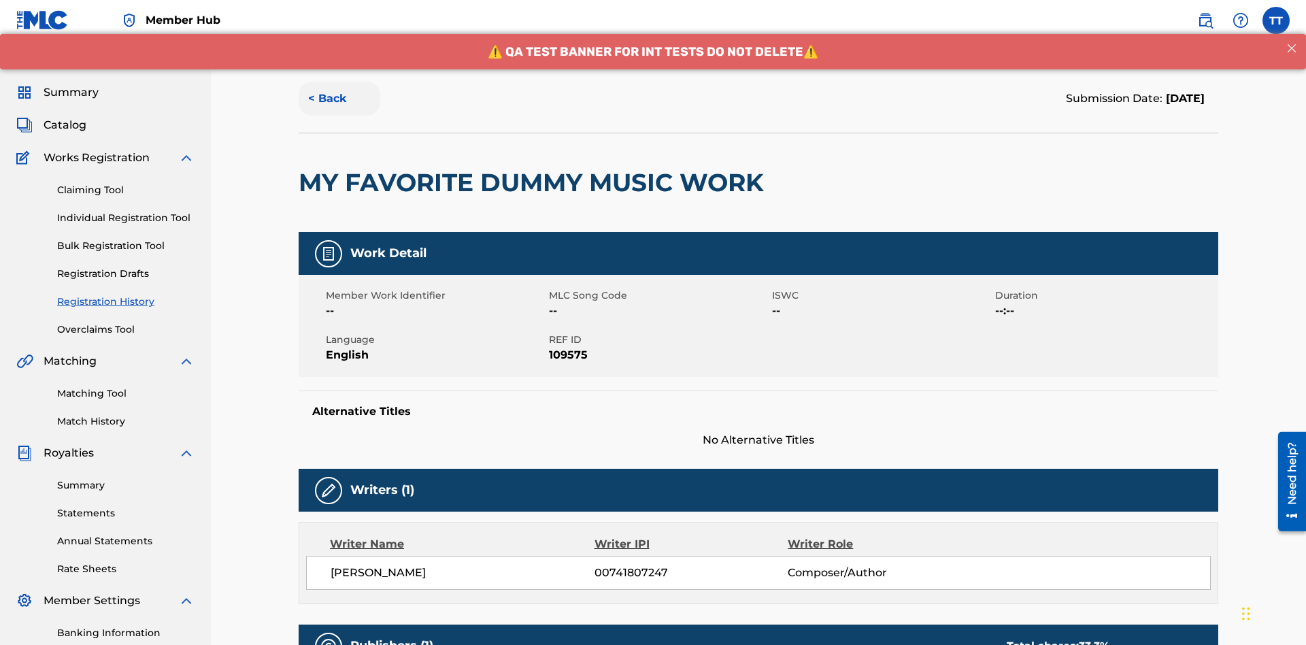
click at [339, 99] on button "< Back" at bounding box center [340, 99] width 82 height 34
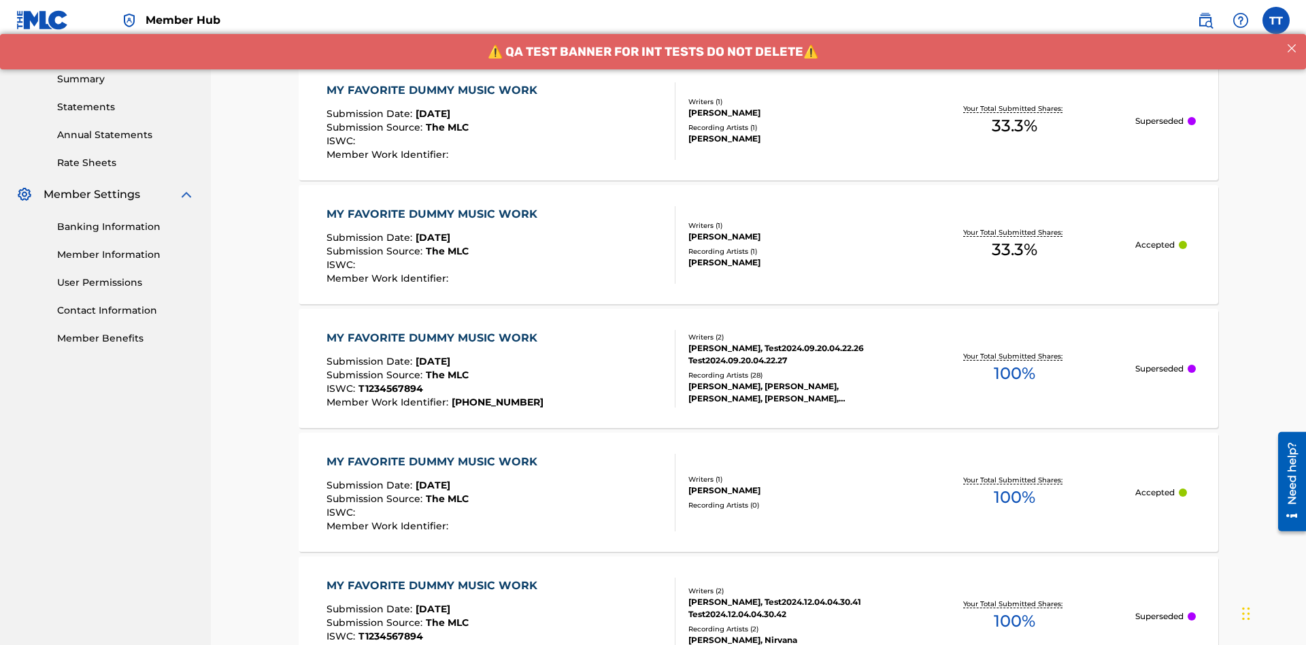
scroll to position [184, 0]
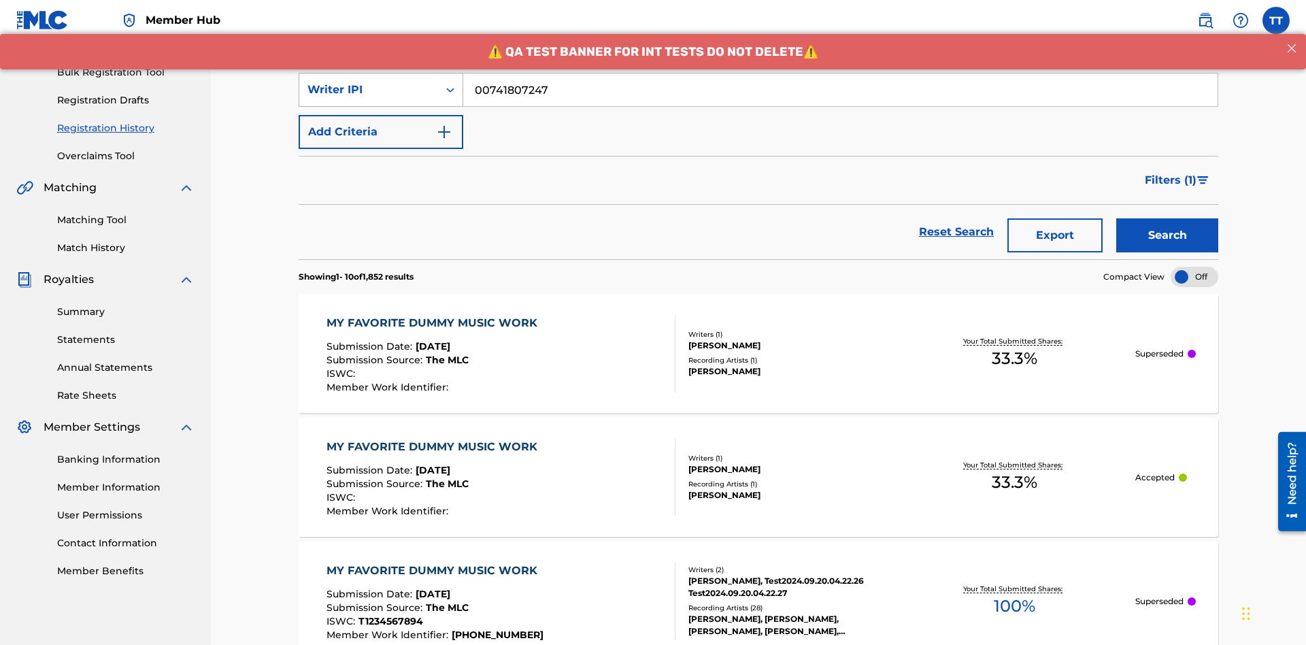
click at [369, 90] on div "Writer IPI" at bounding box center [368, 90] width 122 height 16
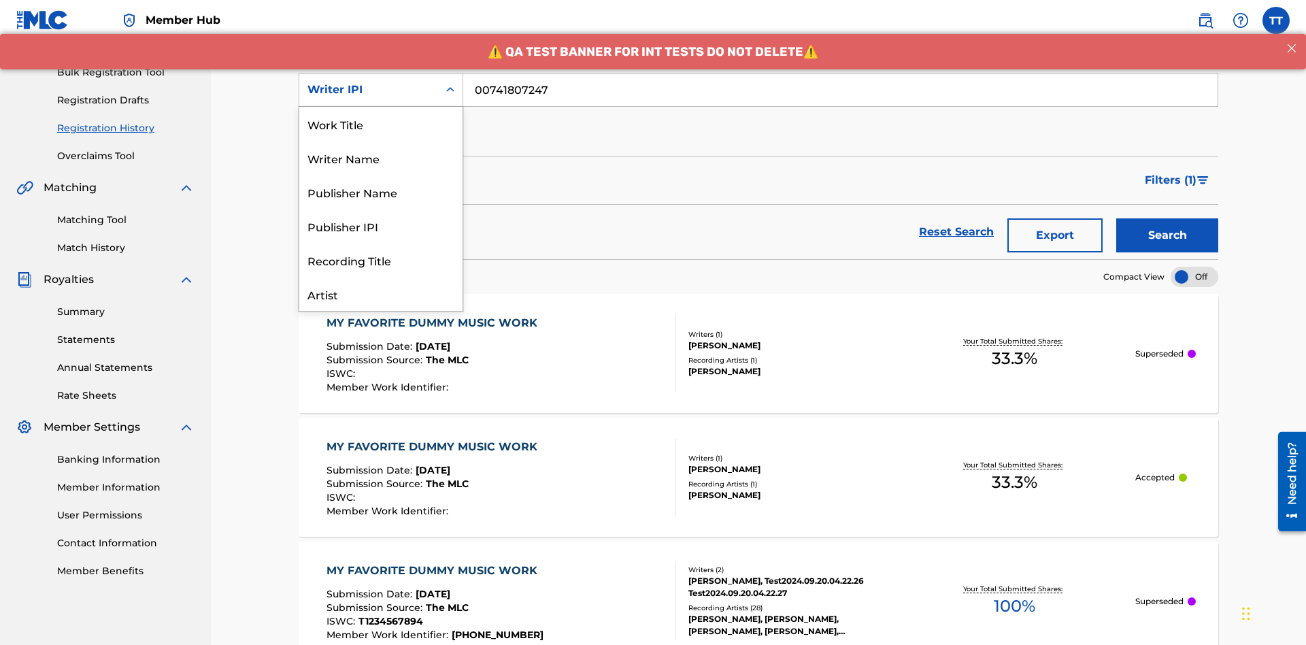
scroll to position [68, 0]
click at [381, 124] on div "Publisher Name" at bounding box center [380, 124] width 163 height 34
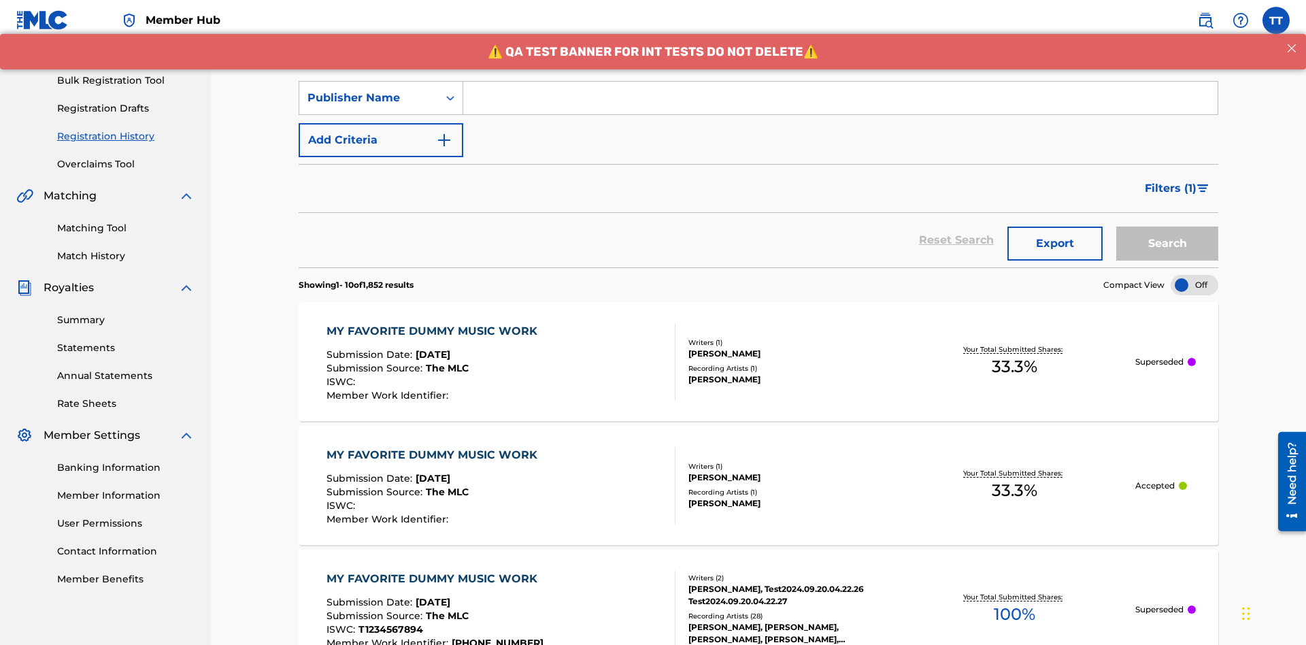
click at [840, 98] on input "Search Form" at bounding box center [840, 98] width 754 height 33
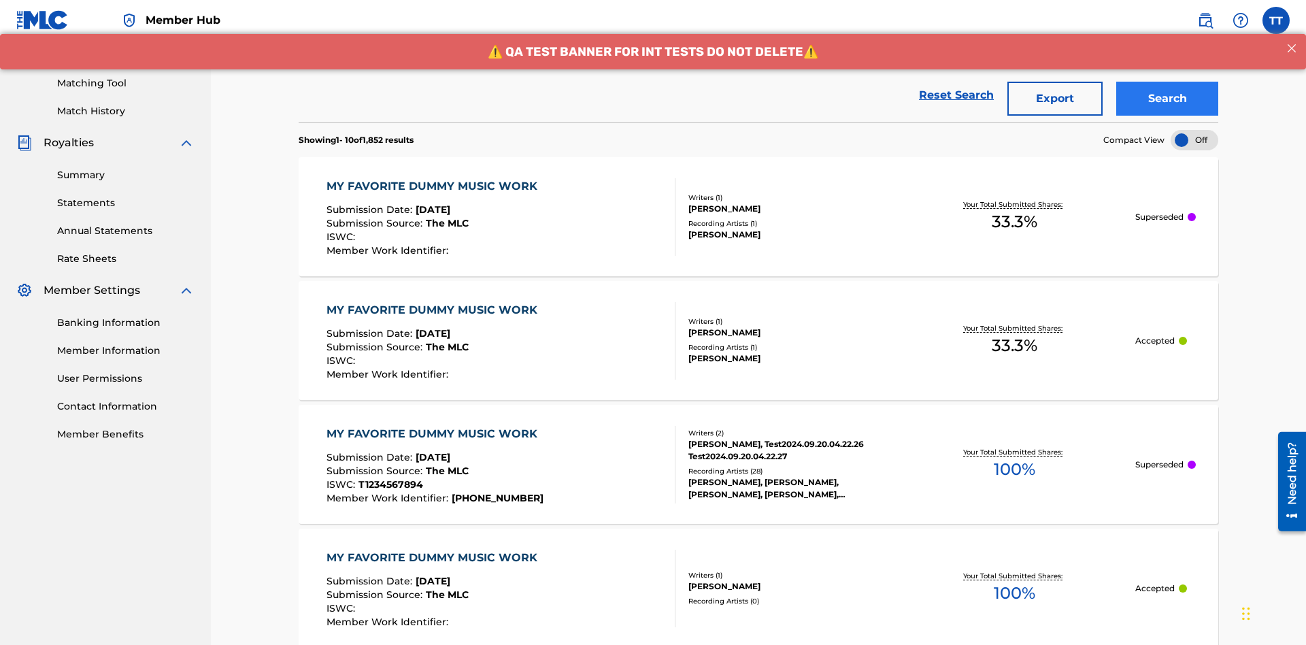
type input "CALACA"
click at [1167, 99] on button "Search" at bounding box center [1167, 99] width 102 height 34
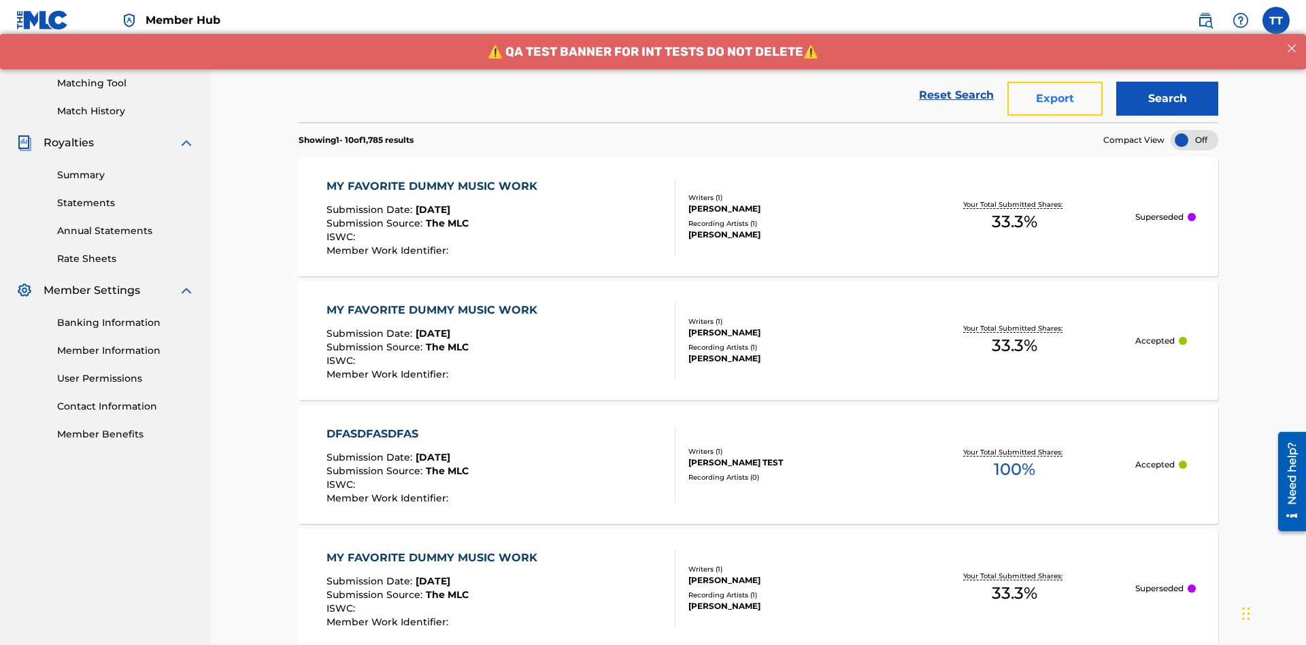
click at [1055, 99] on button "Export" at bounding box center [1054, 99] width 95 height 34
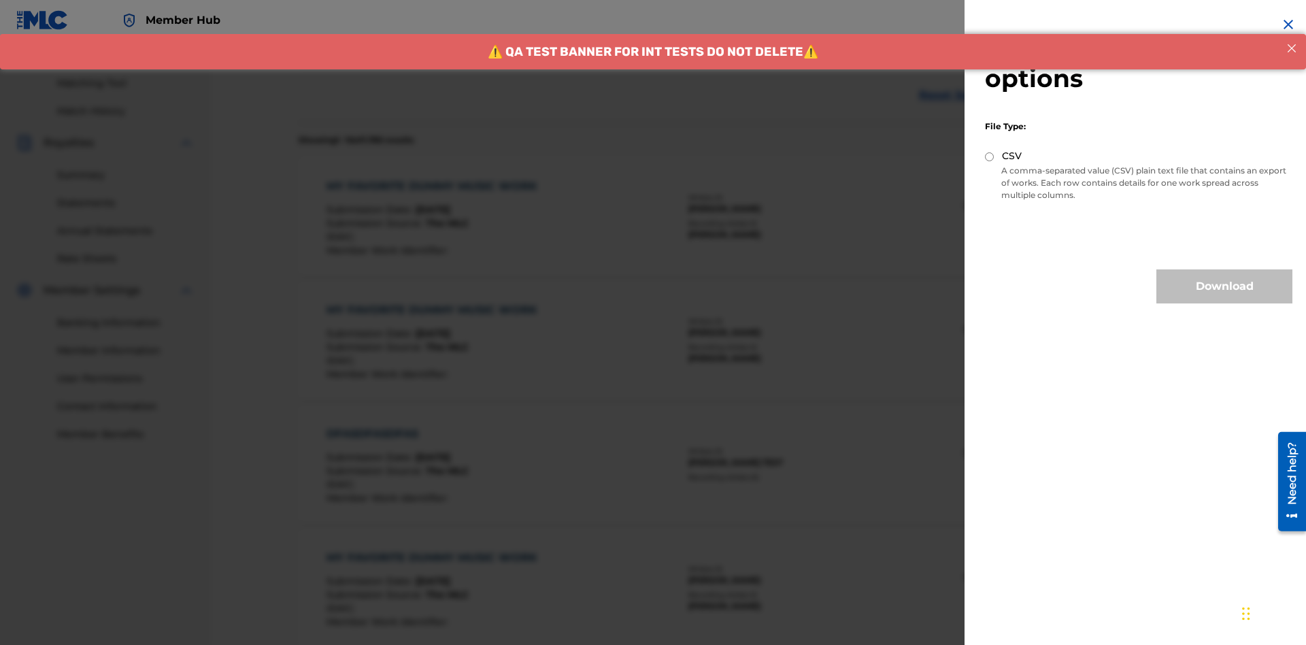
click at [989, 156] on input "CSV" at bounding box center [989, 156] width 9 height 9
radio input "true"
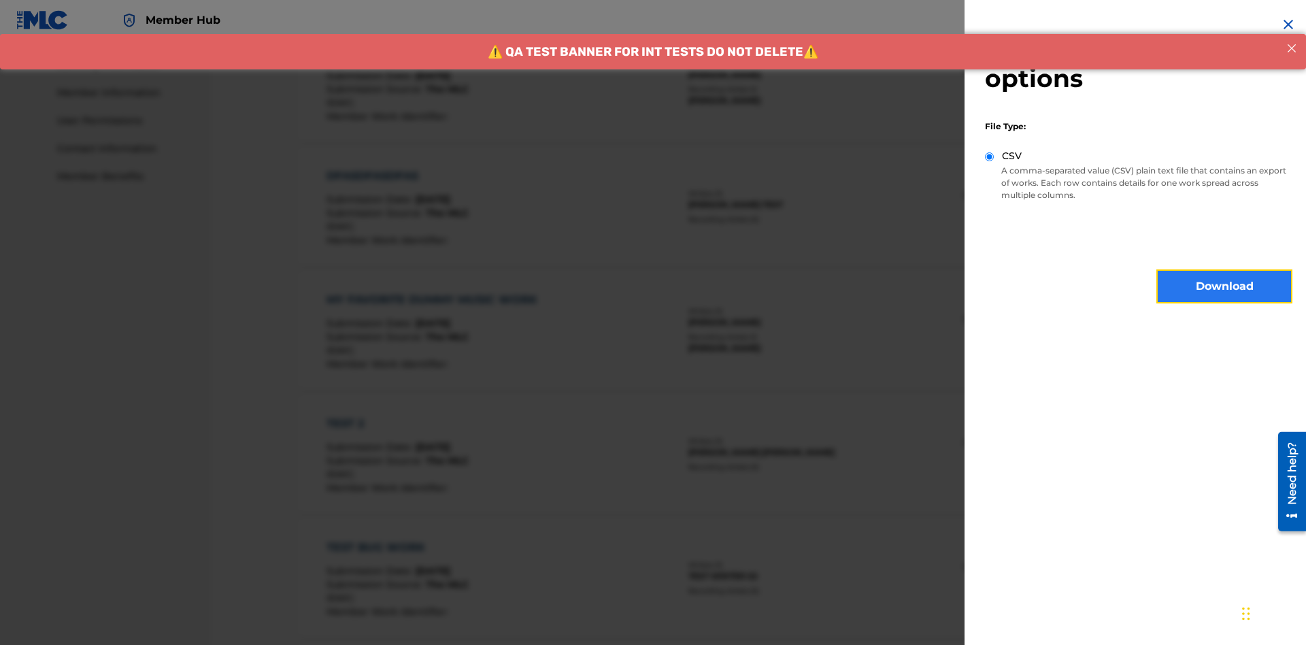
click at [1224, 286] on button "Download" at bounding box center [1224, 286] width 136 height 34
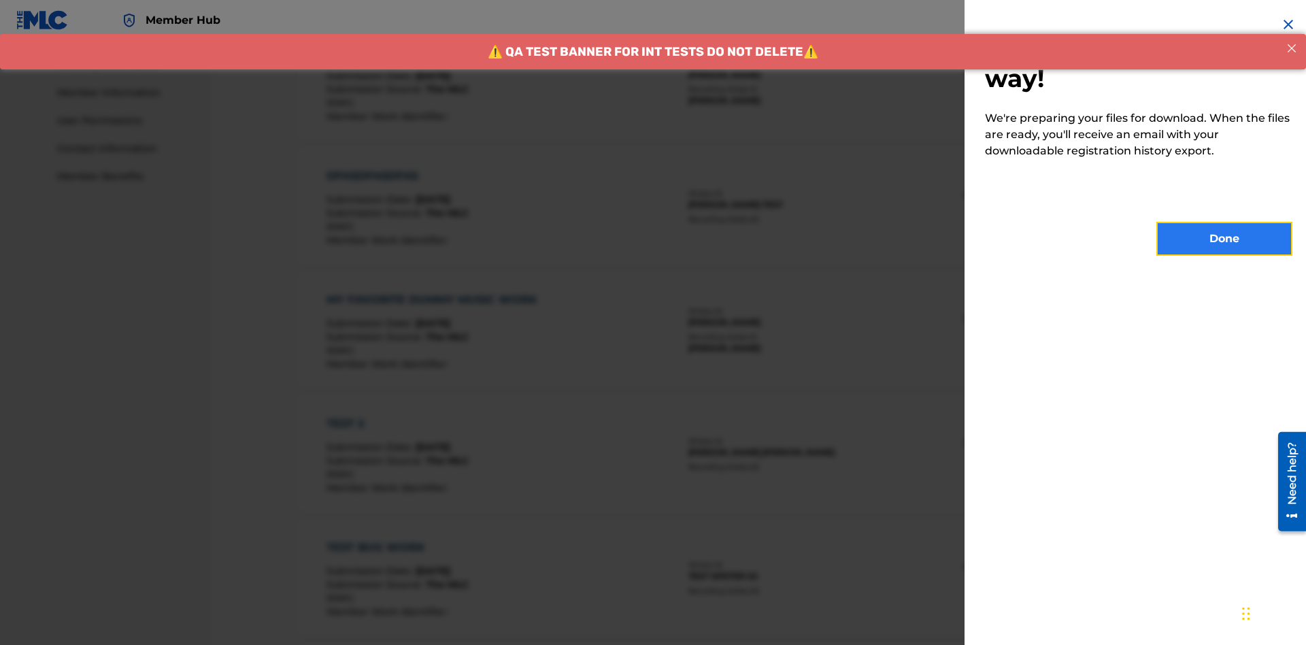
click at [1224, 239] on button "Done" at bounding box center [1224, 239] width 136 height 34
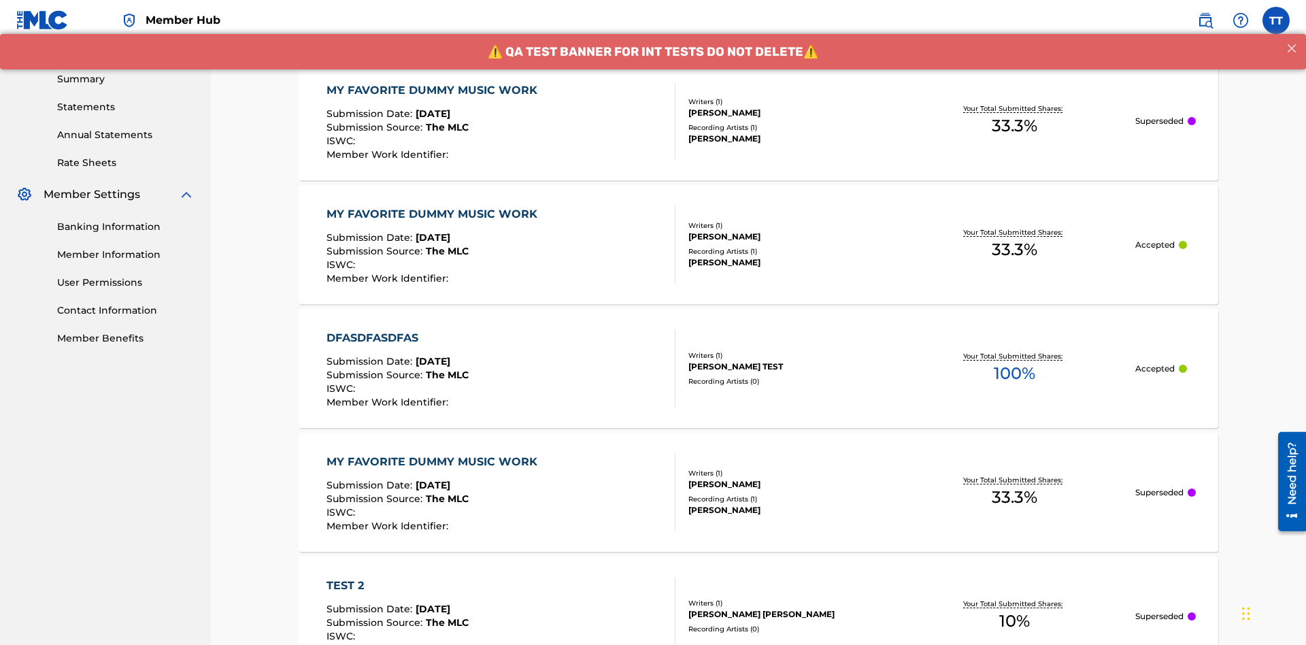
click at [433, 90] on div "MY FAVORITE DUMMY MUSIC WORK" at bounding box center [435, 90] width 218 height 16
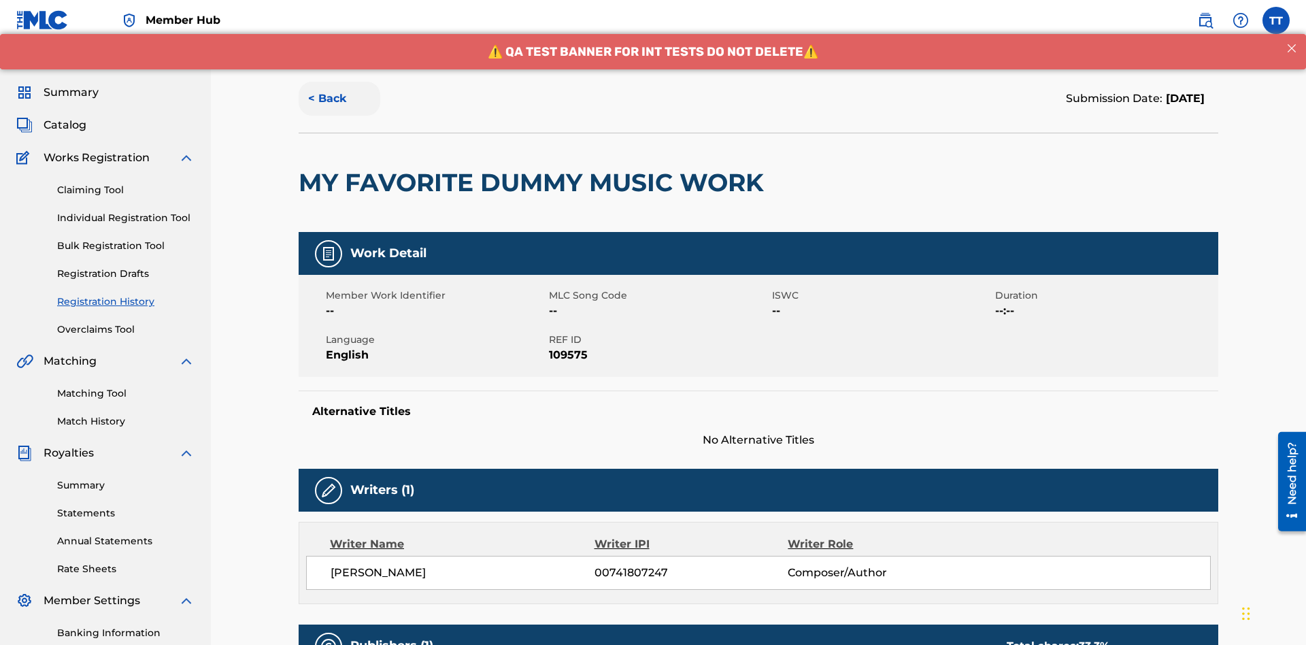
click at [339, 99] on button "< Back" at bounding box center [340, 99] width 82 height 34
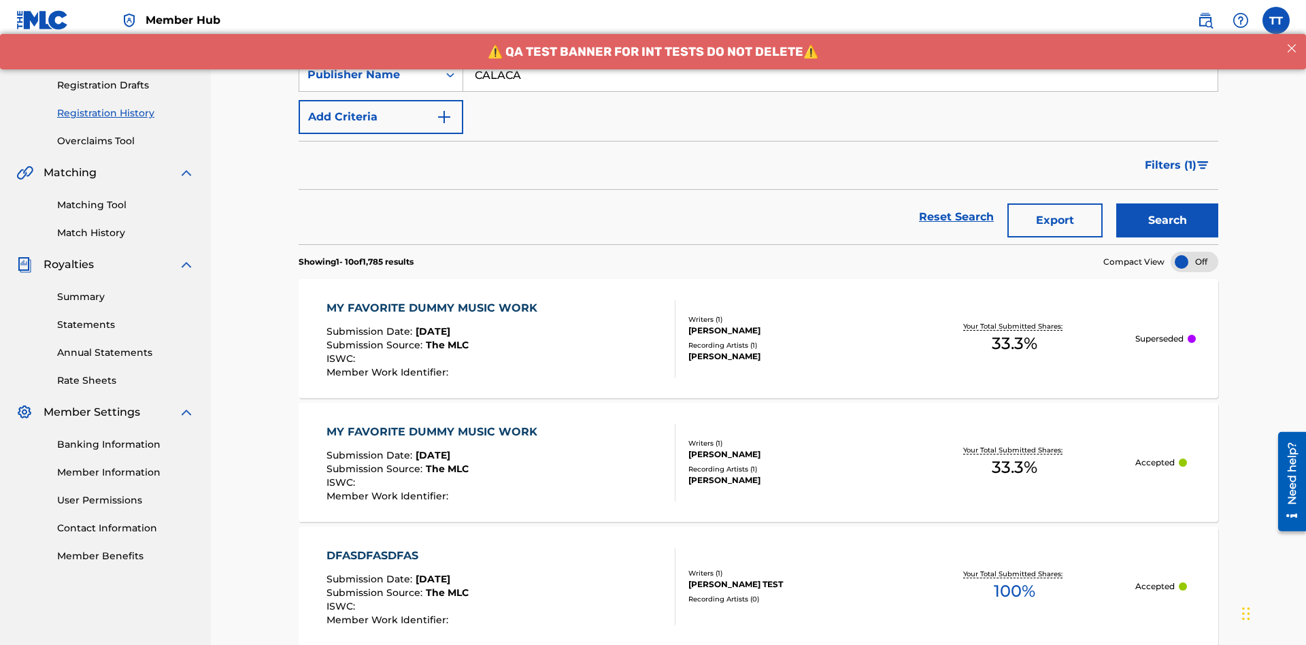
scroll to position [184, 0]
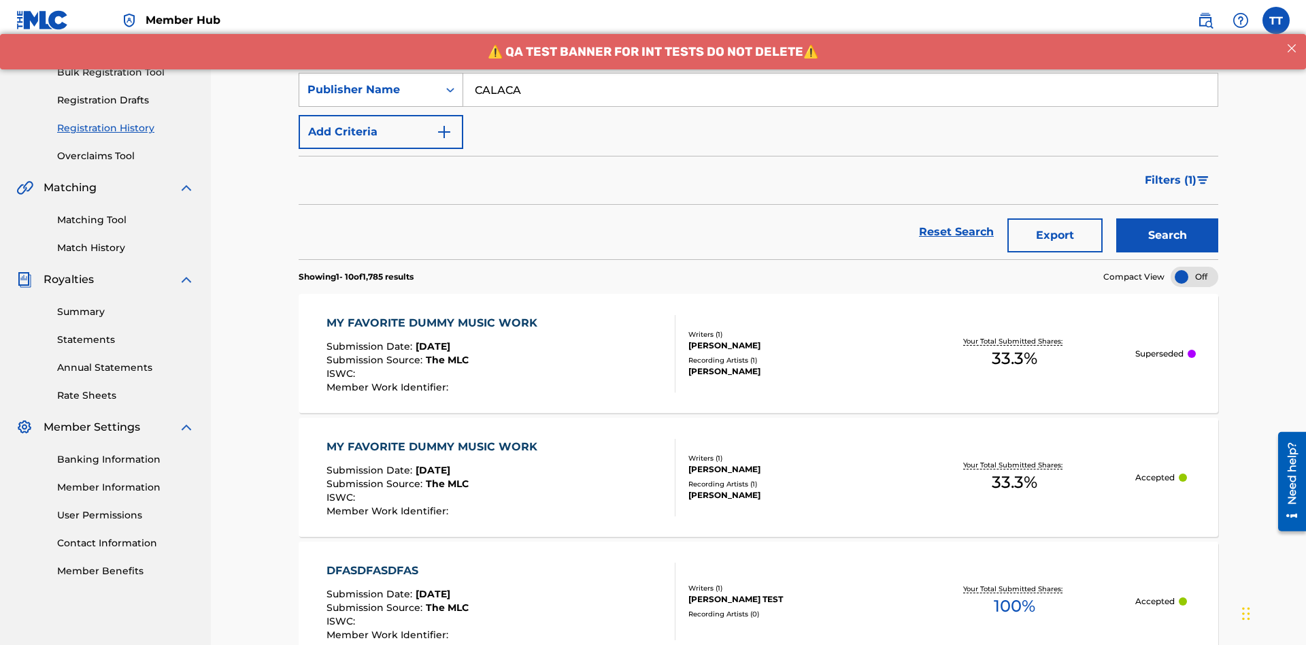
click at [369, 90] on div "Publisher Name" at bounding box center [368, 90] width 122 height 16
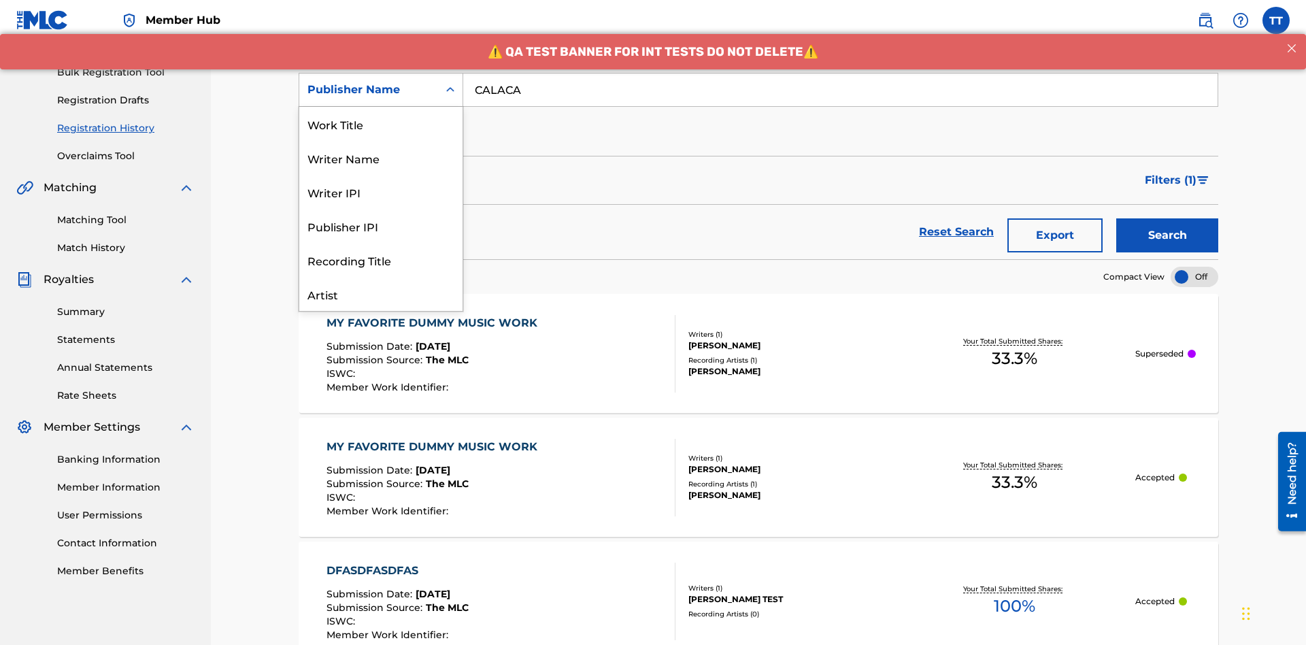
scroll to position [68, 0]
click at [381, 158] on div "Publisher IPI" at bounding box center [380, 158] width 163 height 34
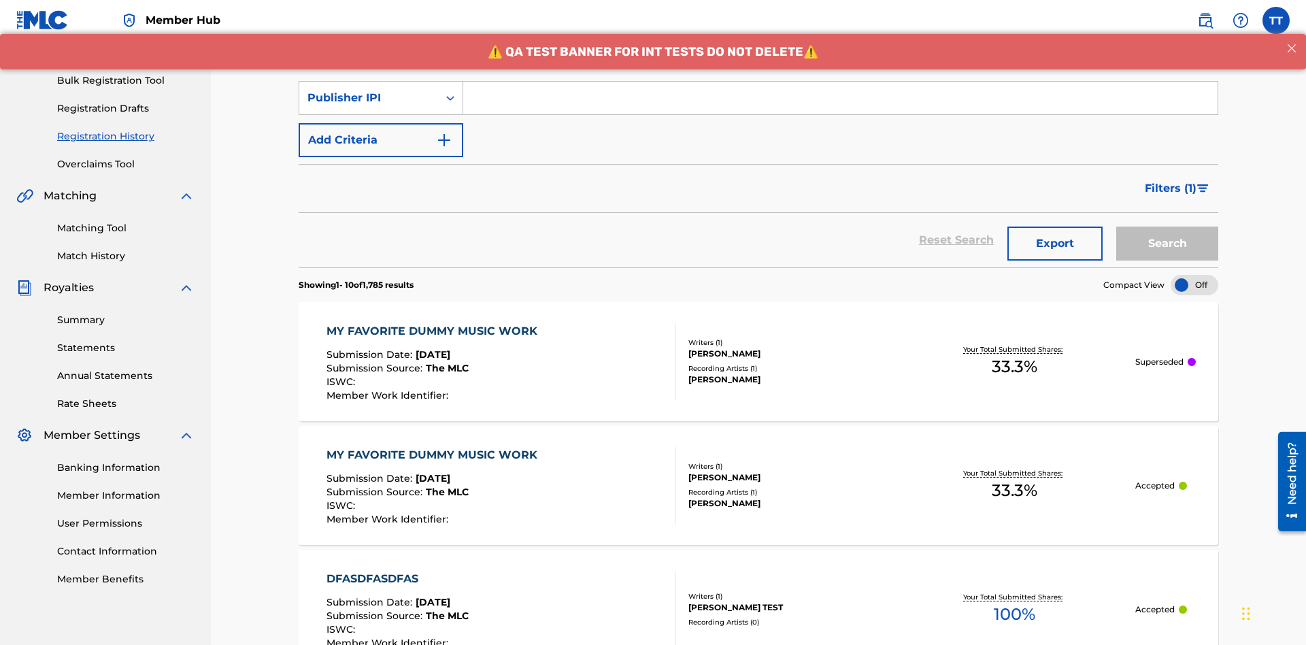
click at [840, 98] on input "Search Form" at bounding box center [840, 98] width 754 height 33
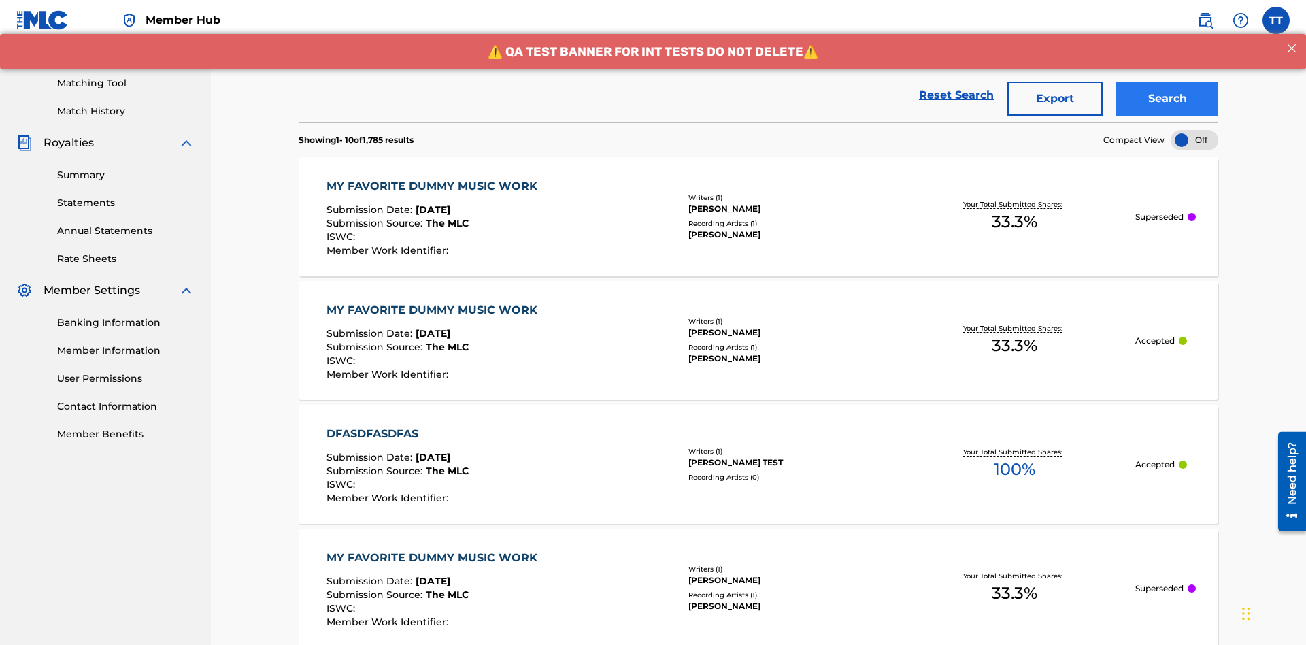
type input "00214463592"
click at [1167, 99] on button "Search" at bounding box center [1167, 99] width 102 height 34
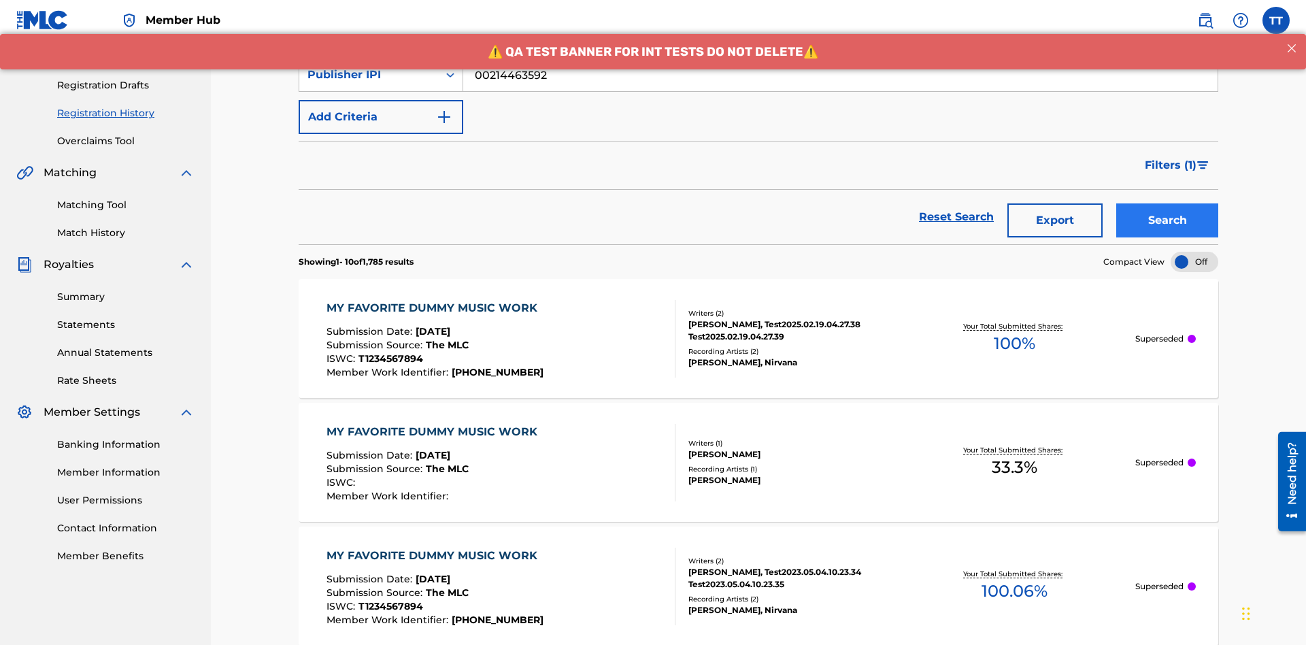
scroll to position [320, 0]
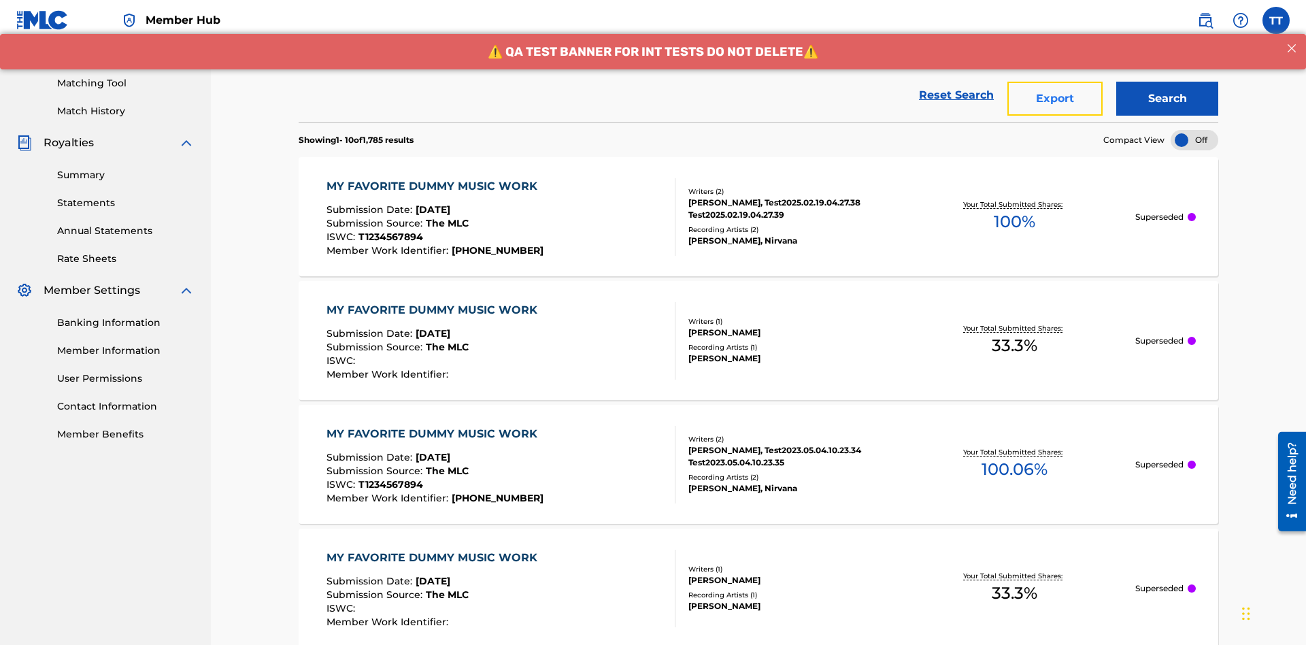
click at [1055, 99] on button "Export" at bounding box center [1054, 99] width 95 height 34
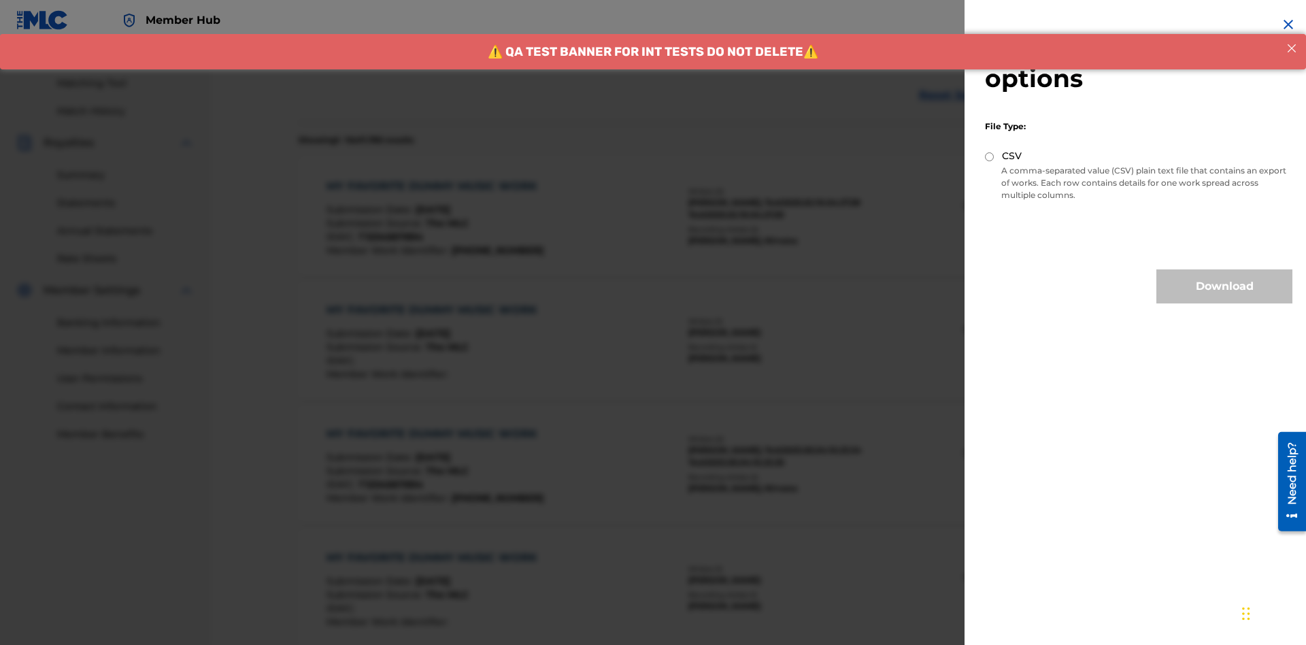
click at [989, 156] on input "CSV" at bounding box center [989, 156] width 9 height 9
radio input "true"
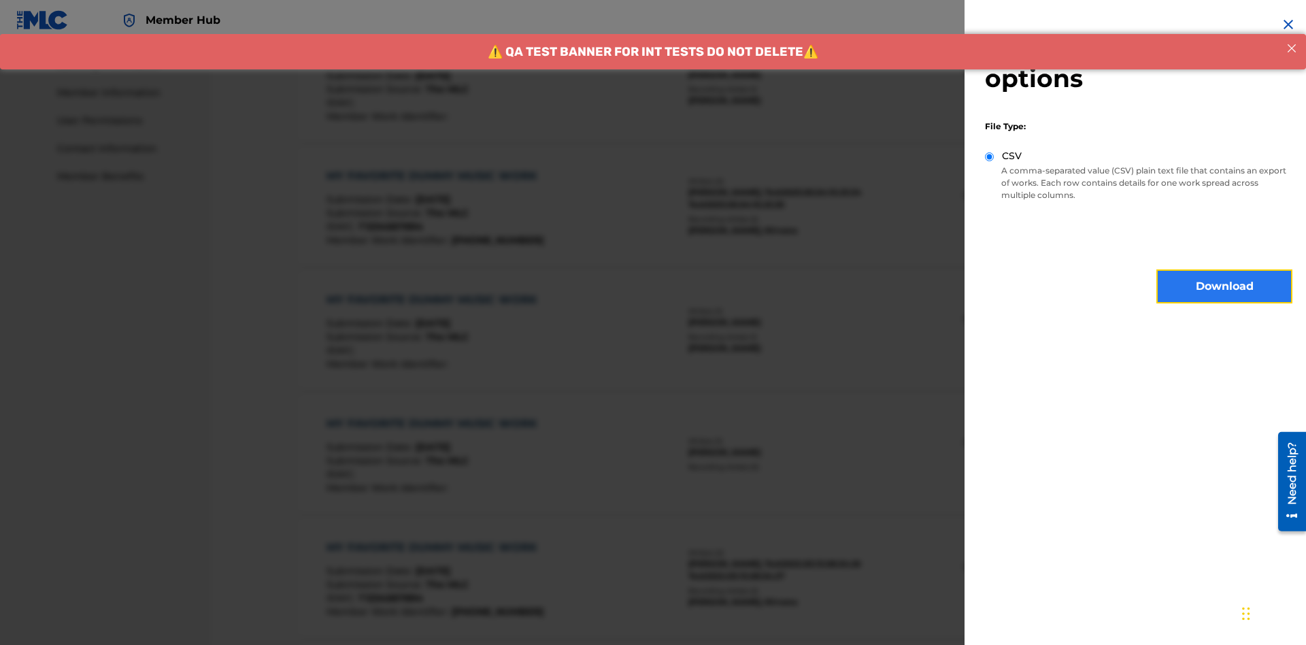
click at [1224, 286] on button "Download" at bounding box center [1224, 286] width 136 height 34
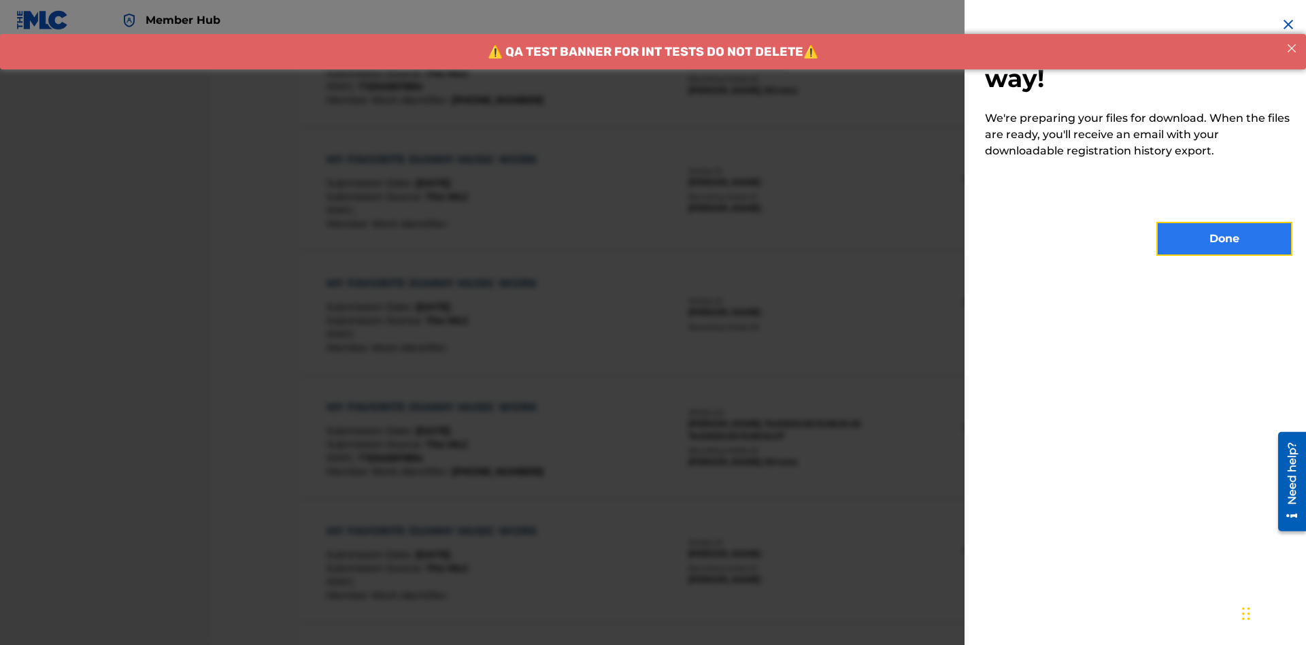
click at [1224, 239] on button "Done" at bounding box center [1224, 239] width 136 height 34
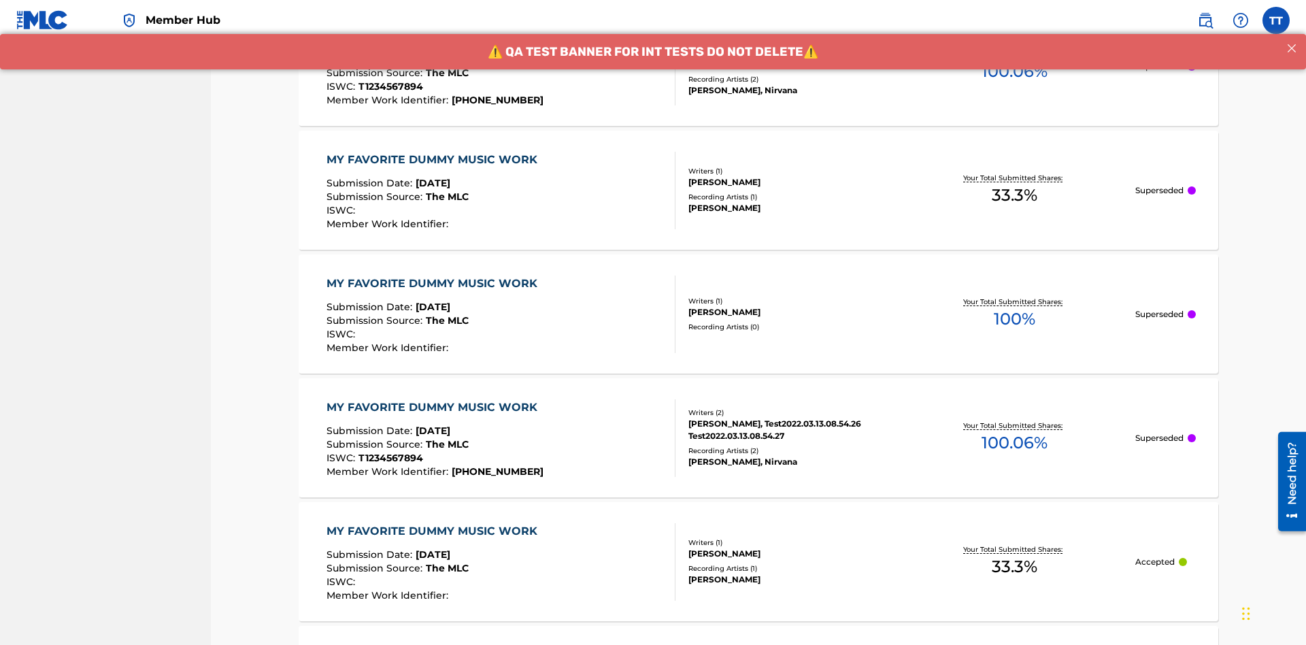
scroll to position [416, 0]
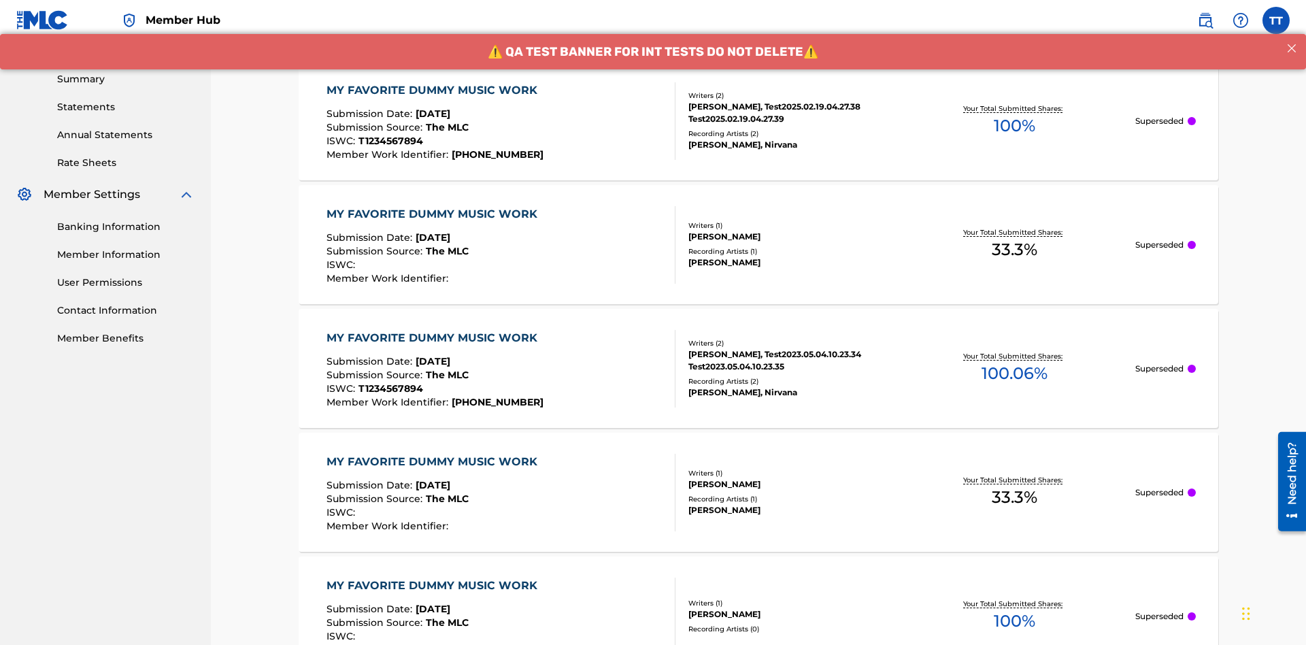
click at [433, 90] on div "MY FAVORITE DUMMY MUSIC WORK" at bounding box center [435, 90] width 218 height 16
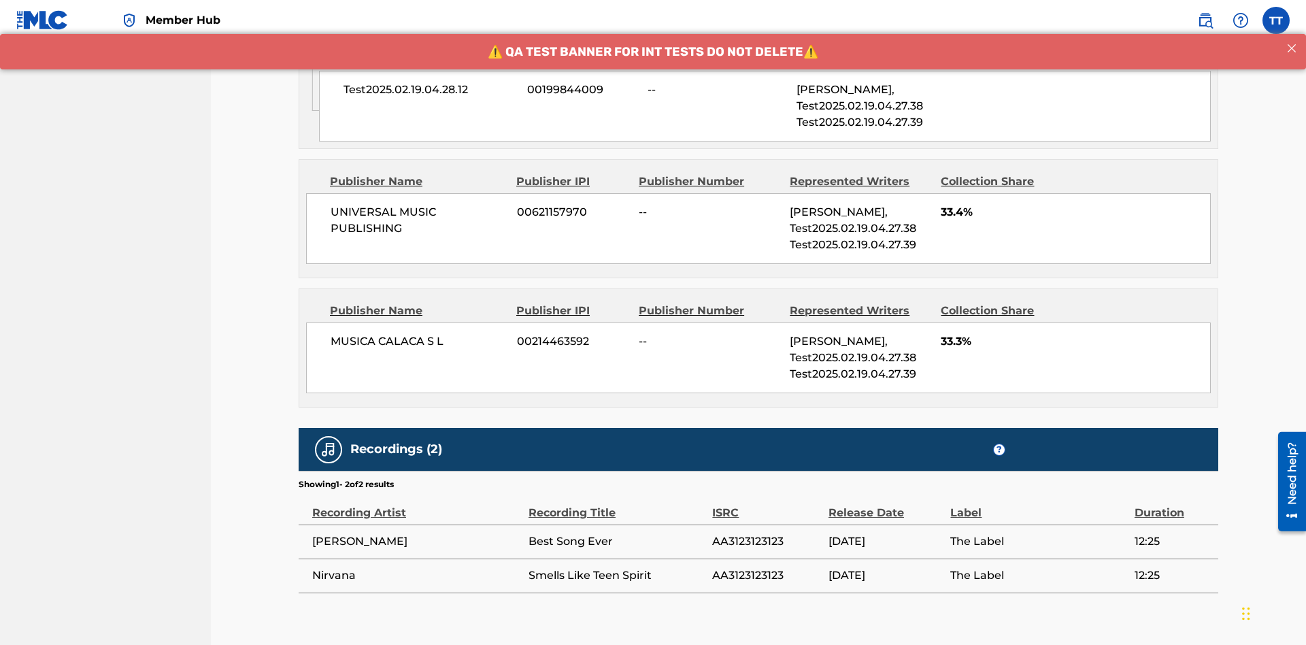
scroll to position [934, 0]
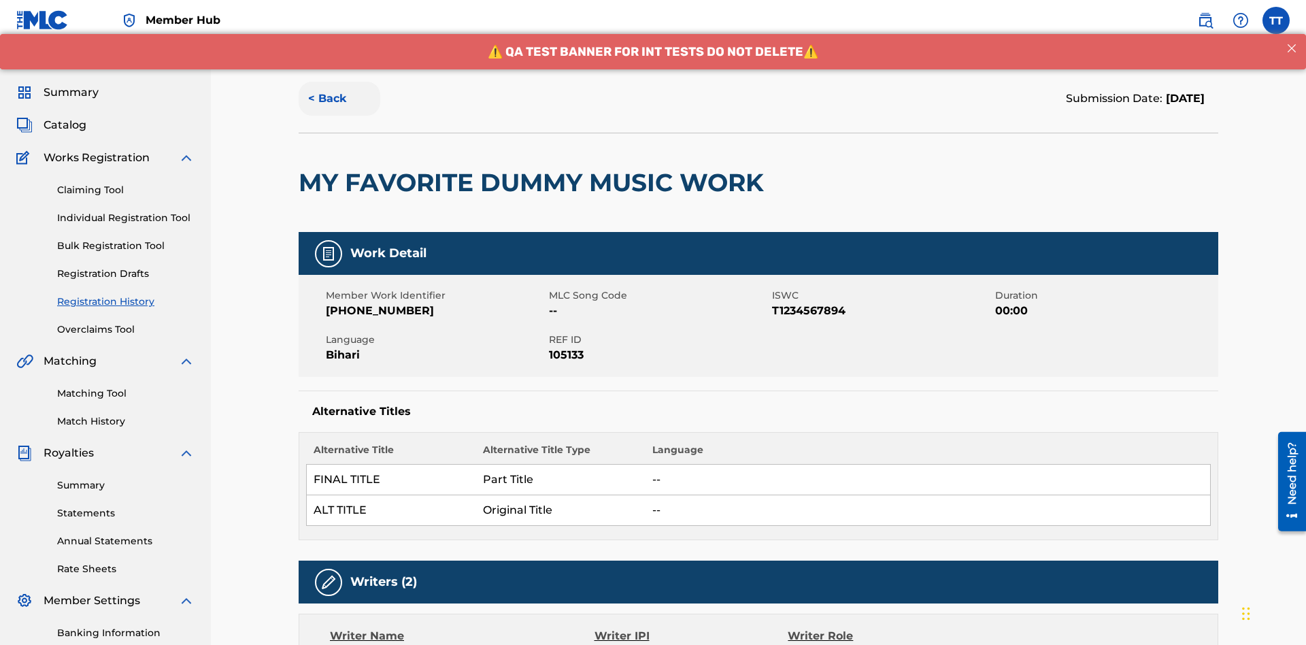
click at [339, 99] on button "< Back" at bounding box center [340, 99] width 82 height 34
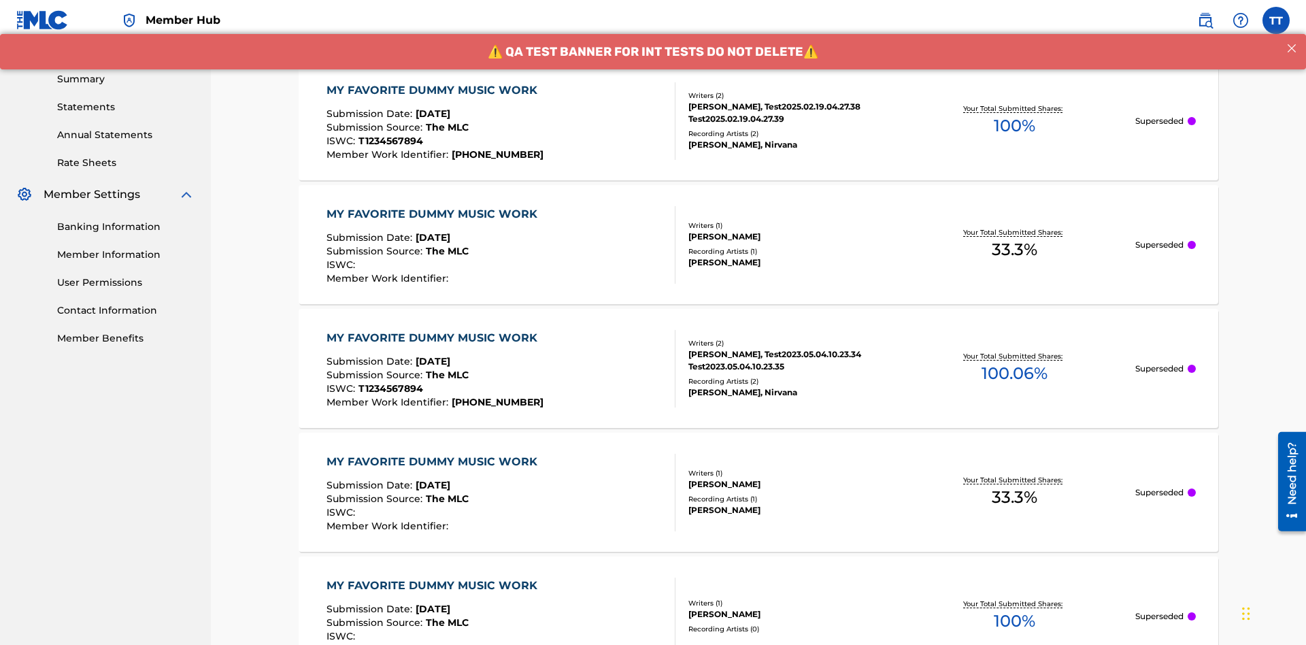
scroll to position [184, 0]
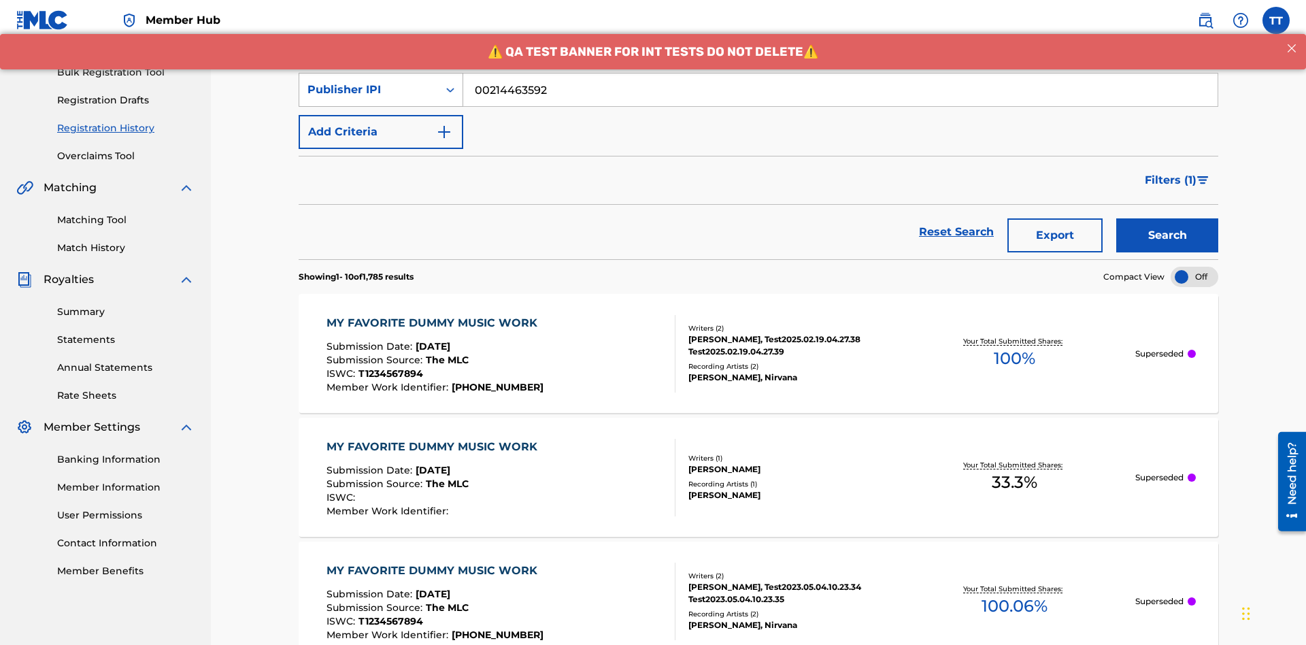
click at [369, 90] on div "Publisher IPI" at bounding box center [368, 90] width 122 height 16
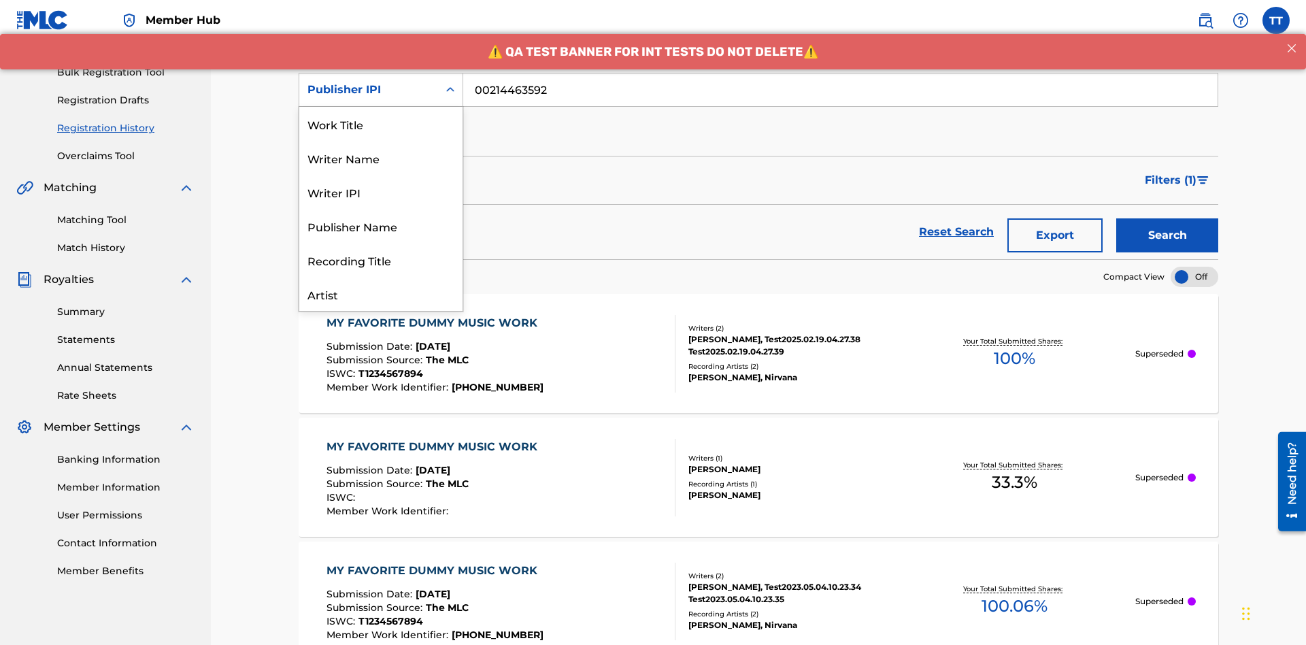
scroll to position [68, 0]
click at [381, 226] on div "Artist" at bounding box center [380, 226] width 163 height 34
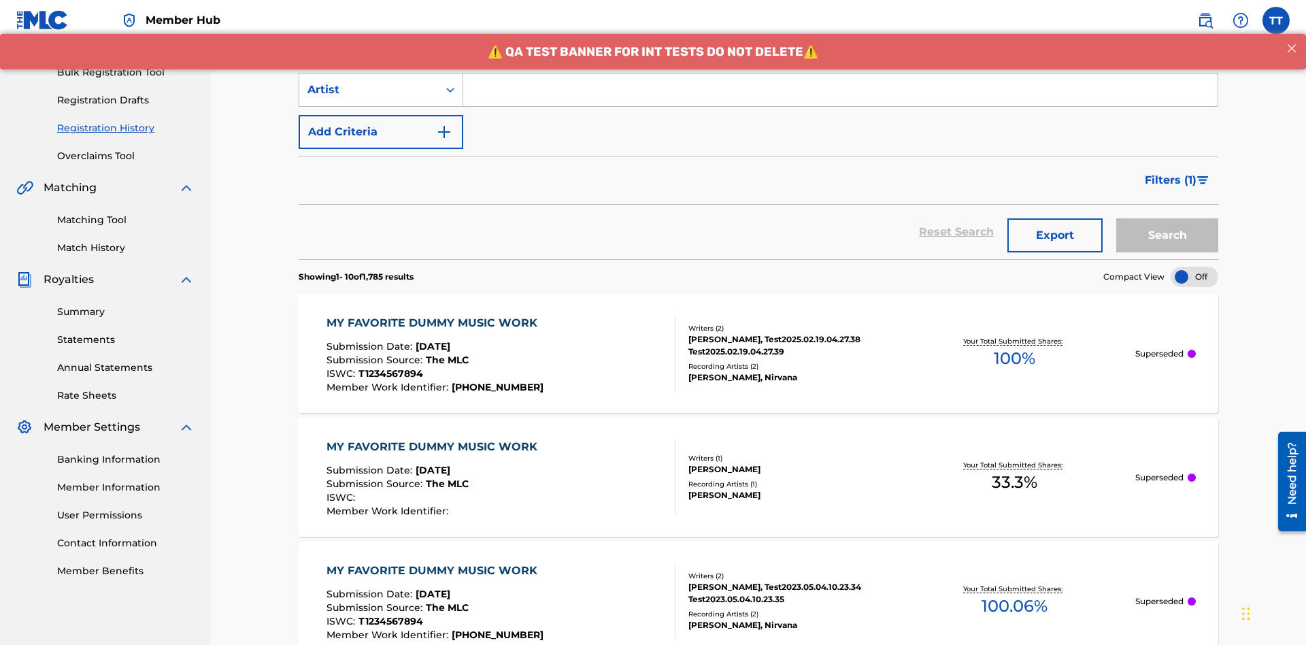
scroll to position [175, 0]
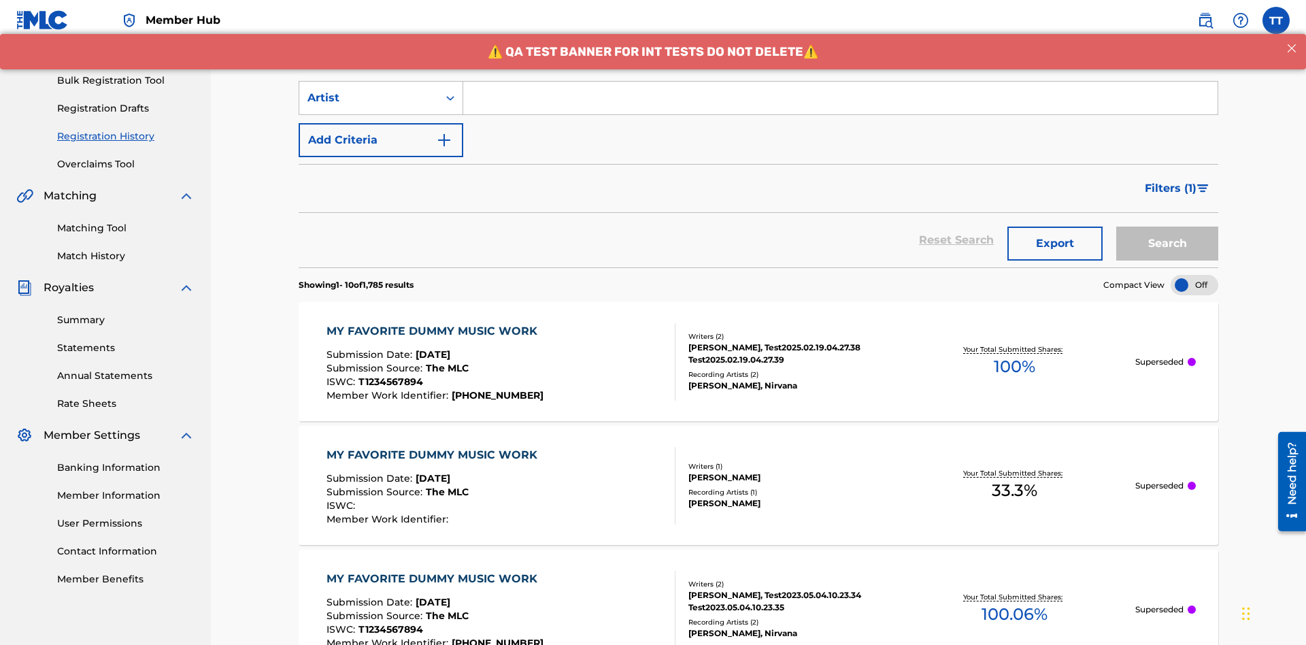
click at [840, 98] on input "Search Form" at bounding box center [840, 98] width 754 height 33
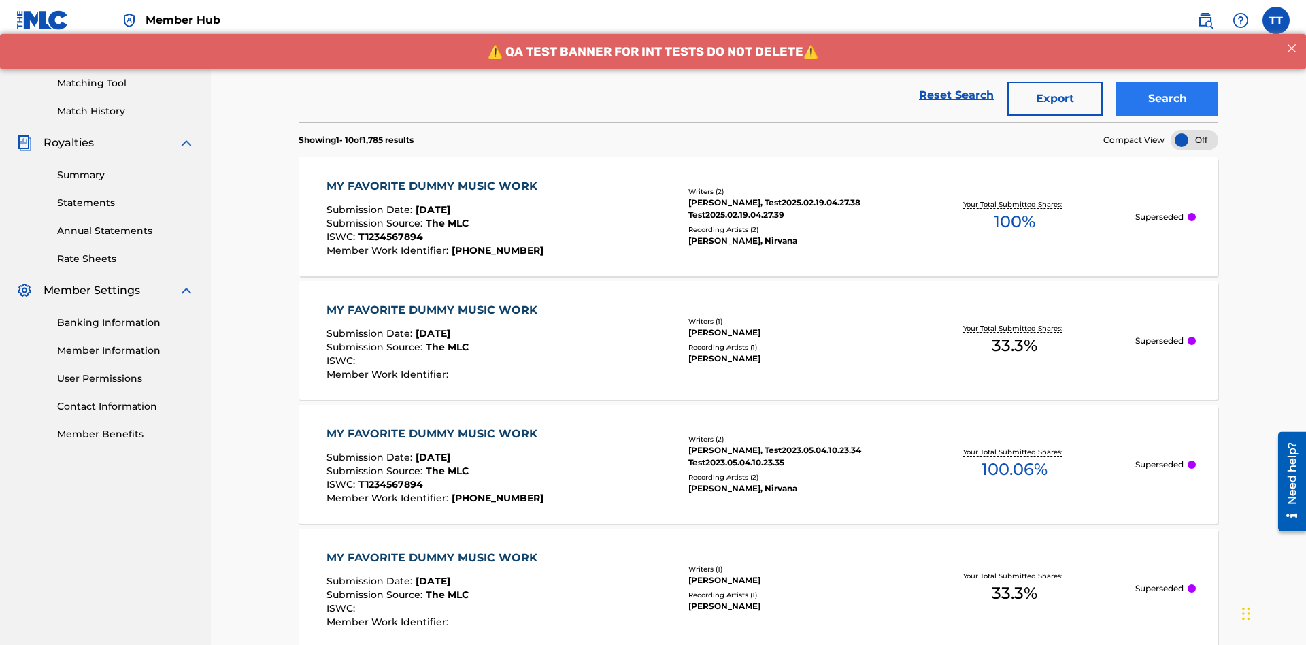
type input "[PERSON_NAME]"
click at [1167, 99] on button "Search" at bounding box center [1167, 99] width 102 height 34
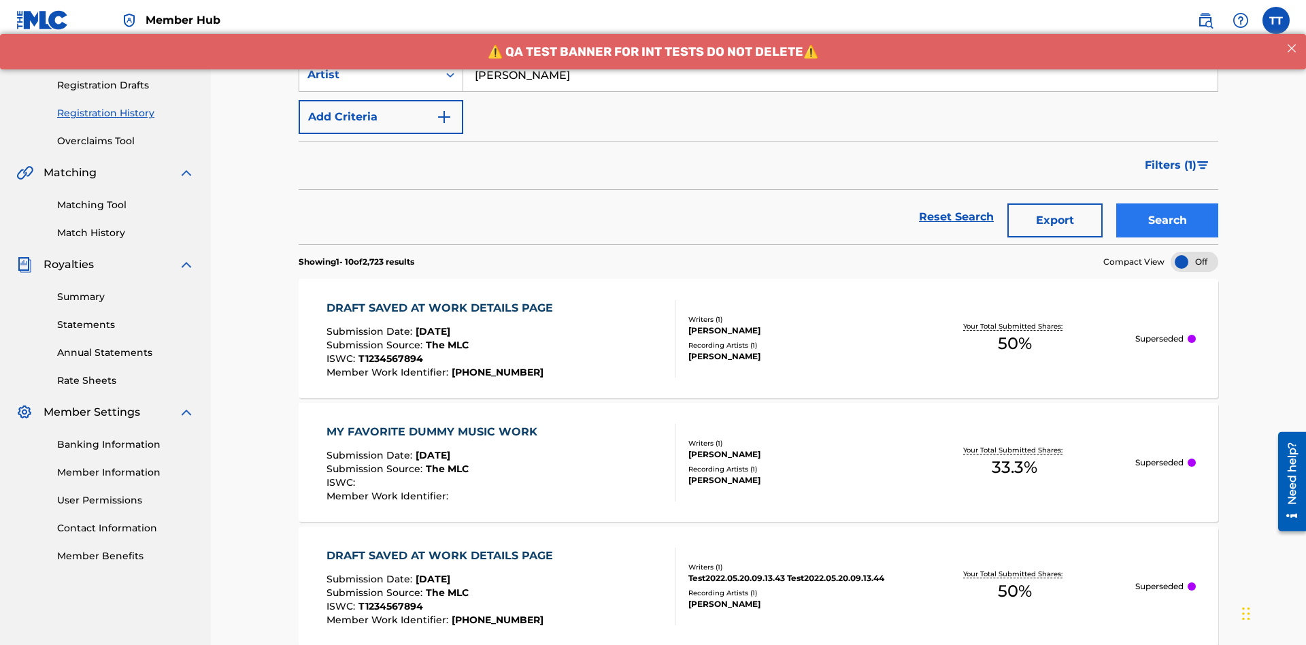
scroll to position [320, 0]
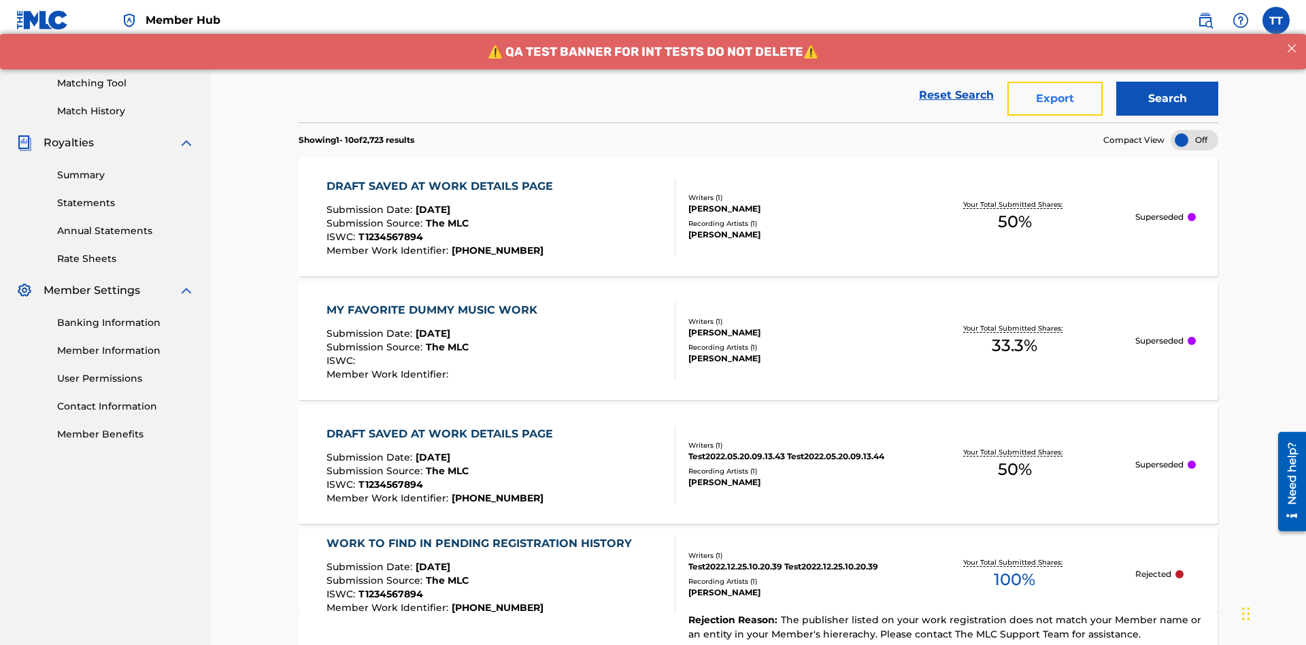
click at [1055, 99] on button "Export" at bounding box center [1054, 99] width 95 height 34
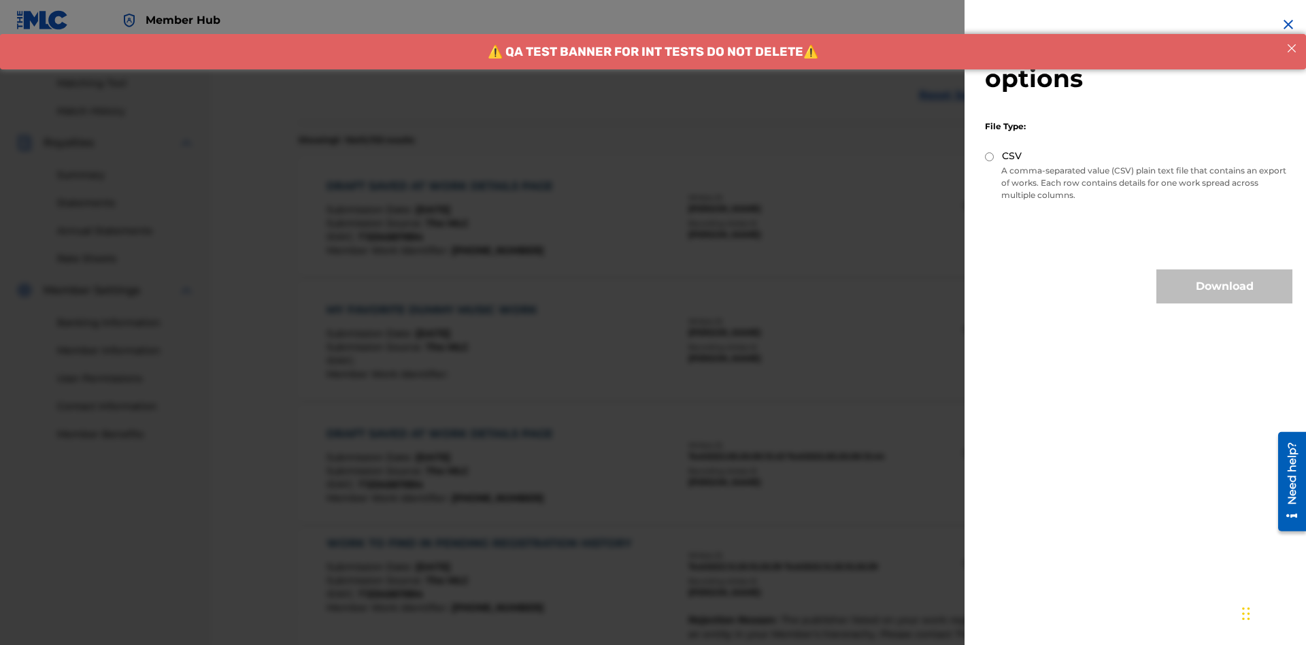
click at [989, 156] on input "CSV" at bounding box center [989, 156] width 9 height 9
radio input "true"
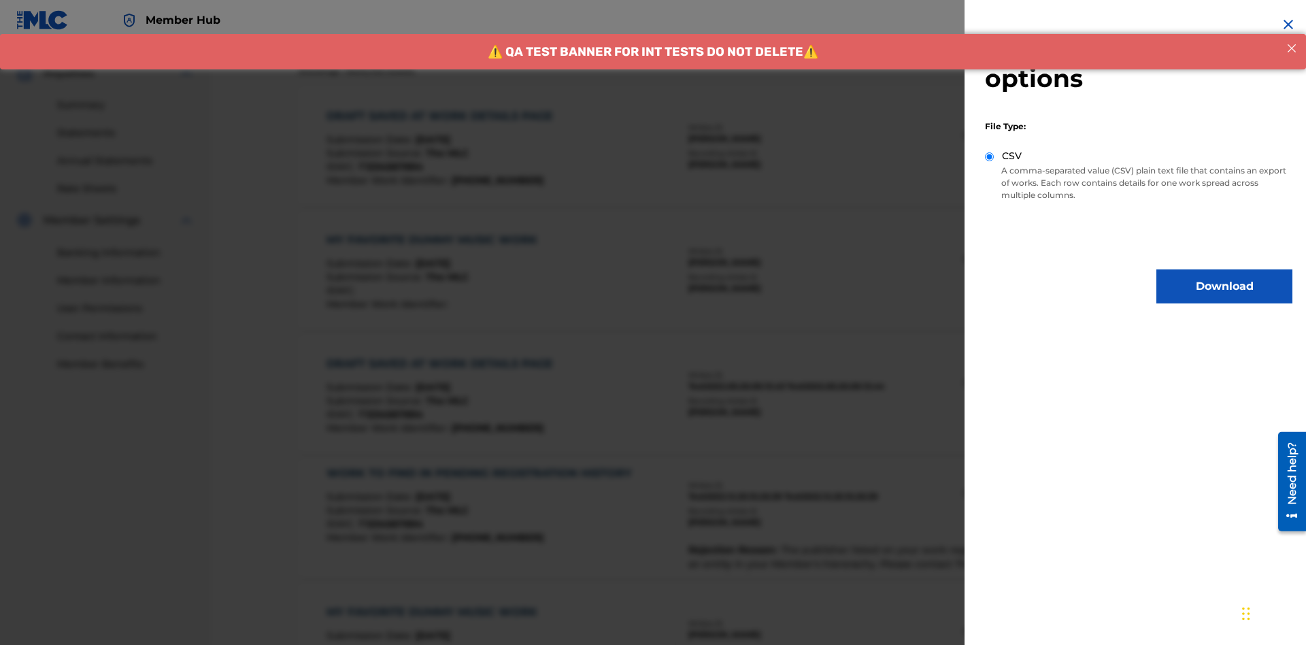
scroll to position [578, 0]
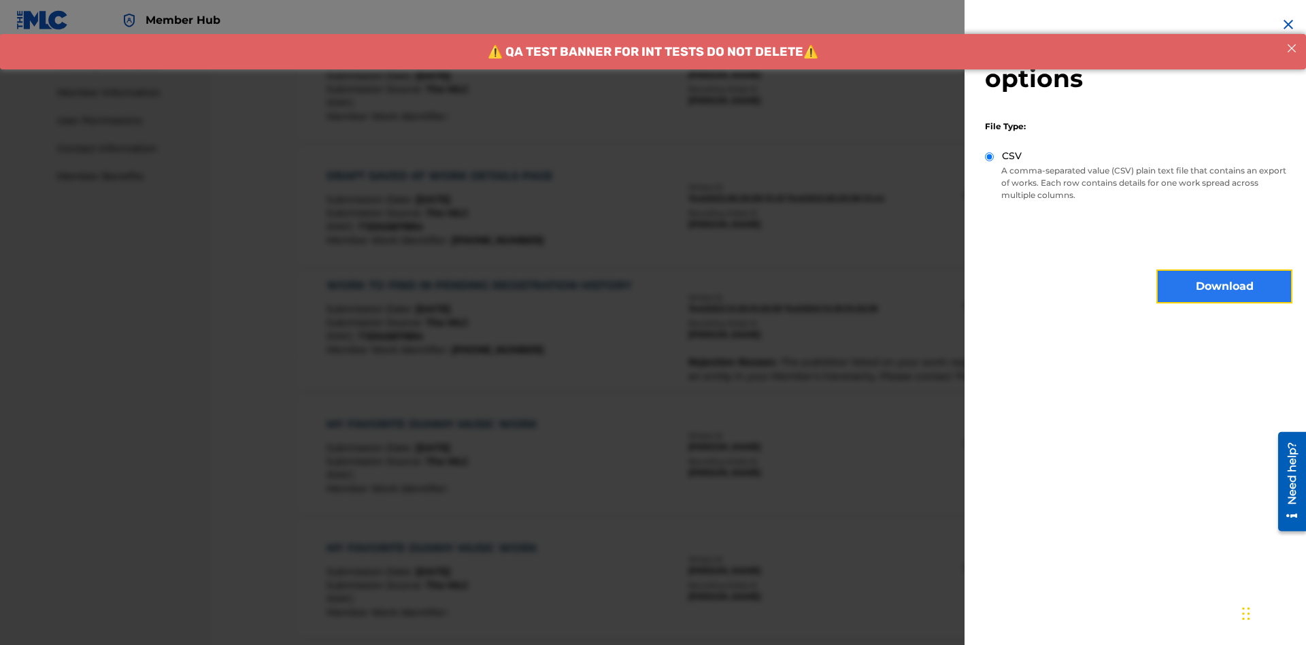
click at [1224, 286] on button "Download" at bounding box center [1224, 286] width 136 height 34
